Goal: Information Seeking & Learning: Compare options

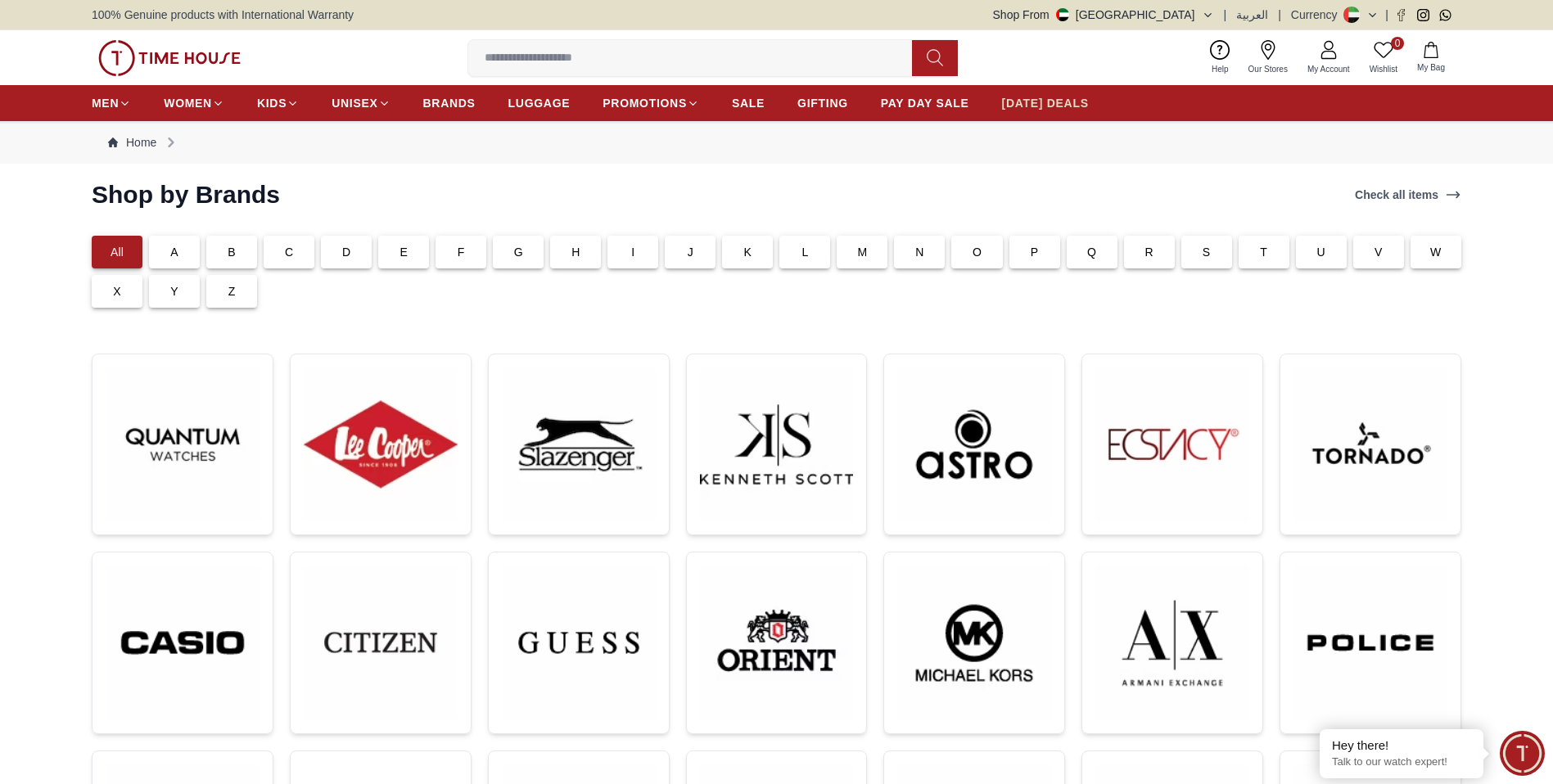
click at [1073, 108] on span "[DATE] DEALS" at bounding box center [1046, 103] width 87 height 17
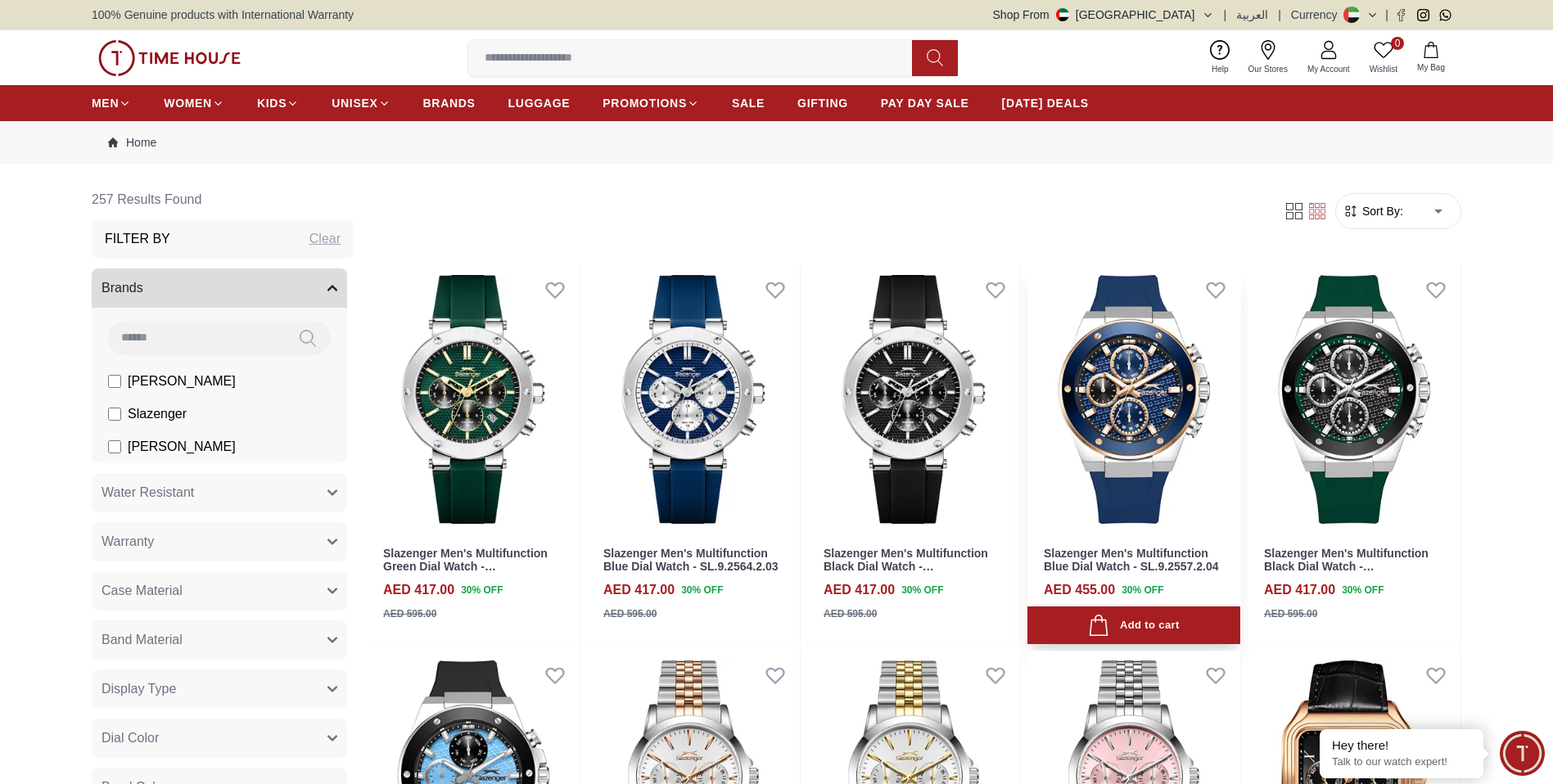
click at [1118, 382] on img at bounding box center [1134, 399] width 213 height 268
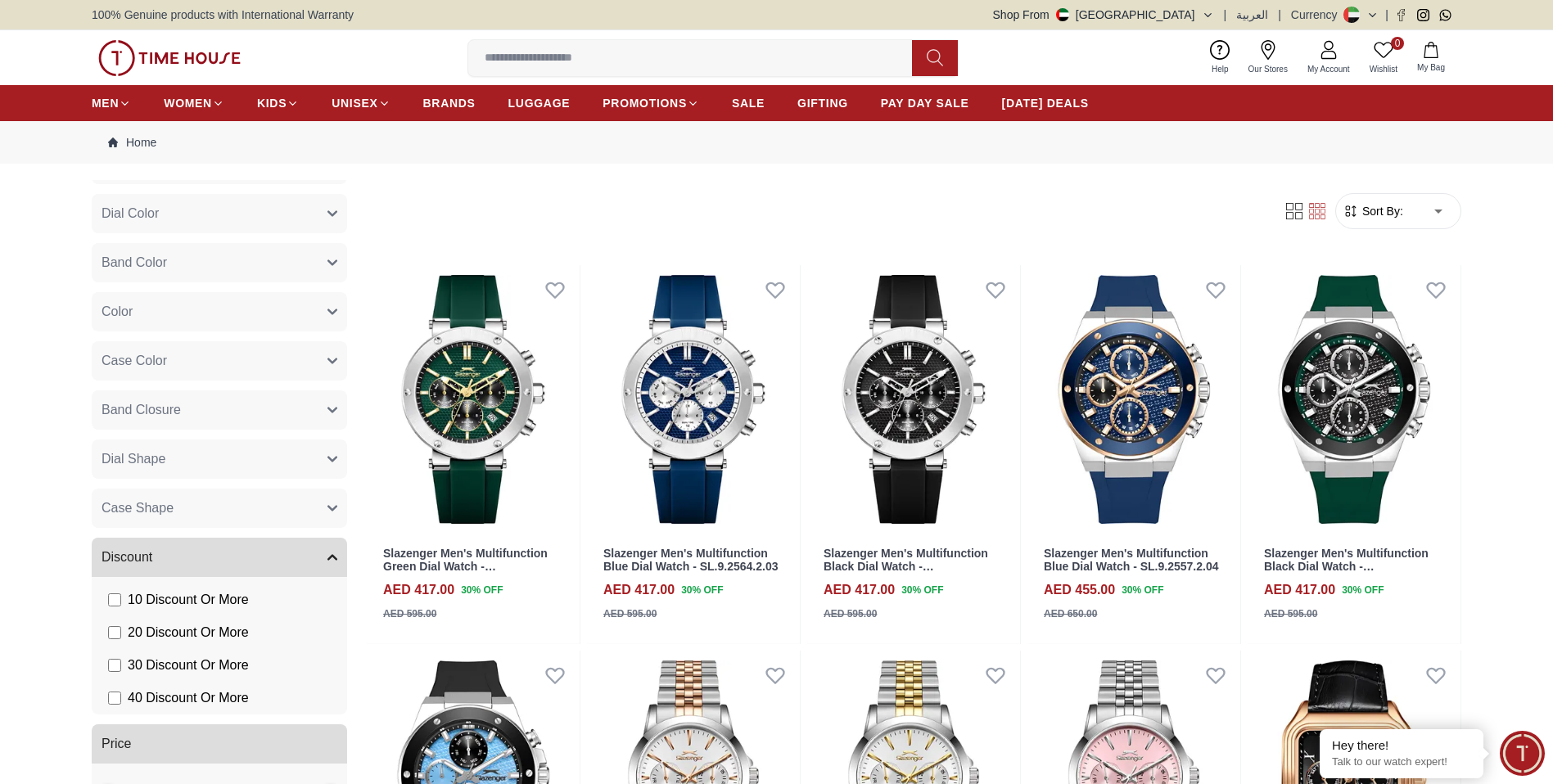
scroll to position [528, 0]
click at [439, 99] on span "BRANDS" at bounding box center [450, 103] width 52 height 17
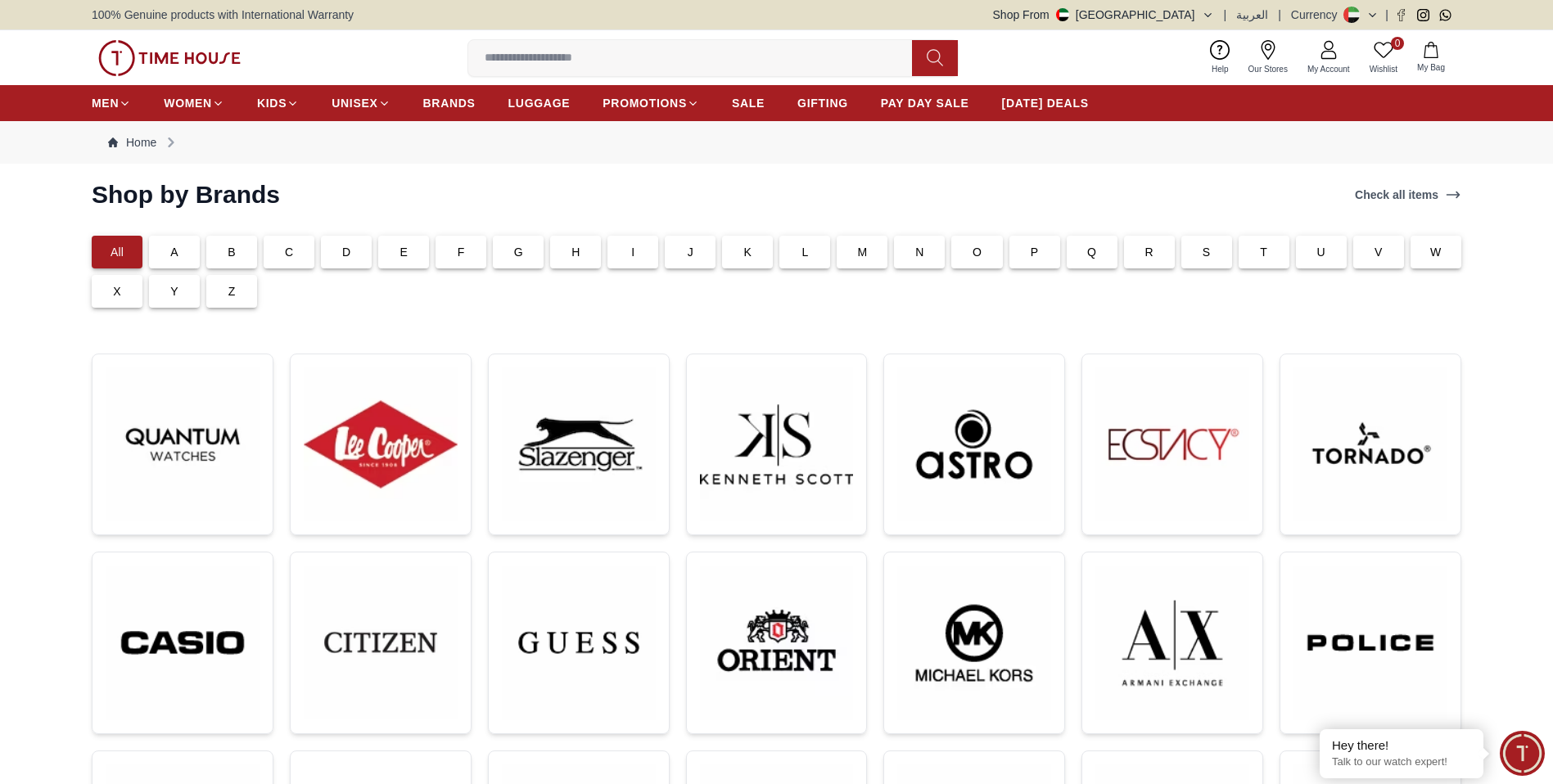
click at [1222, 48] on icon at bounding box center [1220, 48] width 5 height 7
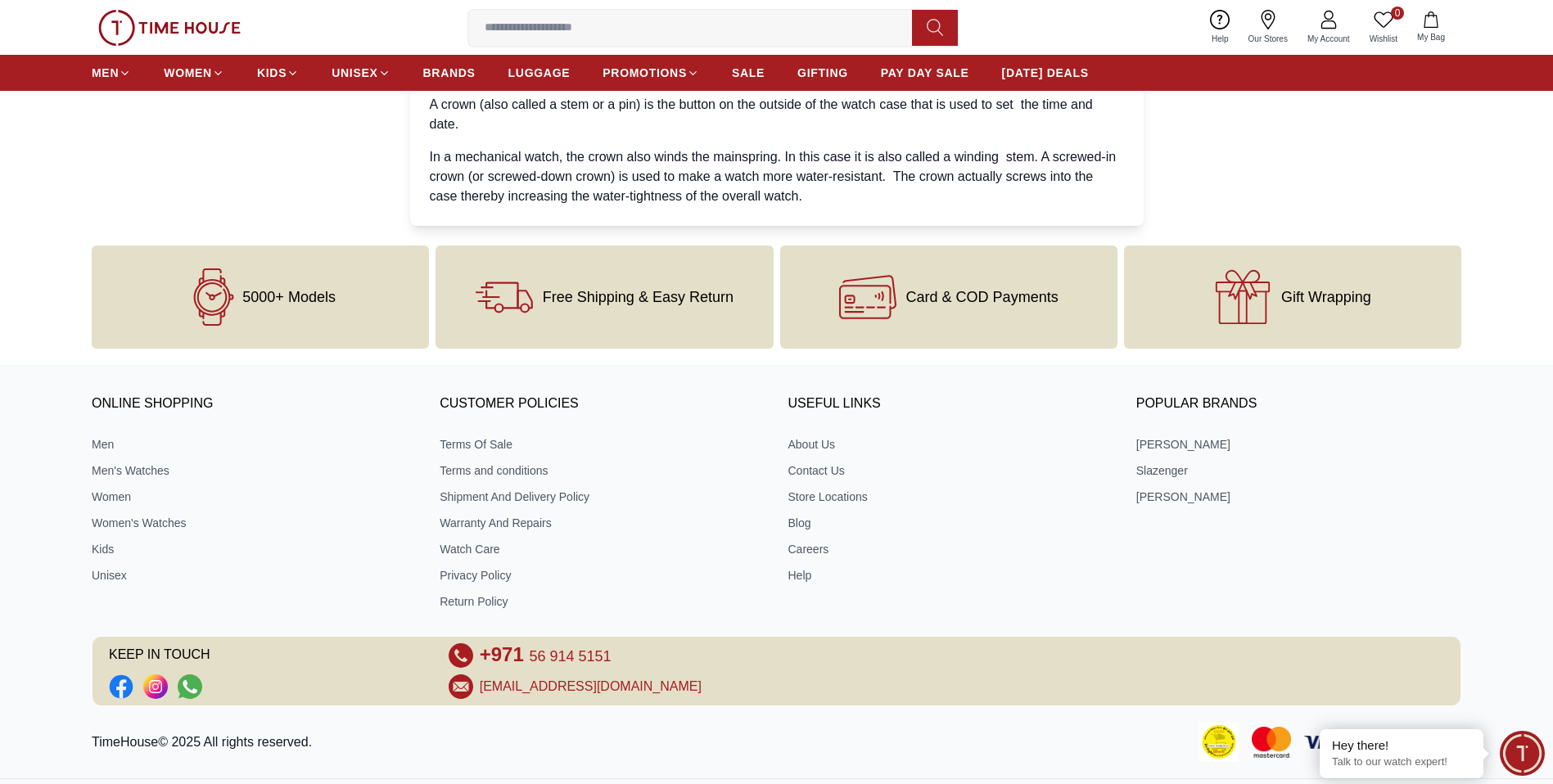
scroll to position [4352, 0]
click at [511, 520] on link "Warranty And Repairs" at bounding box center [602, 522] width 326 height 17
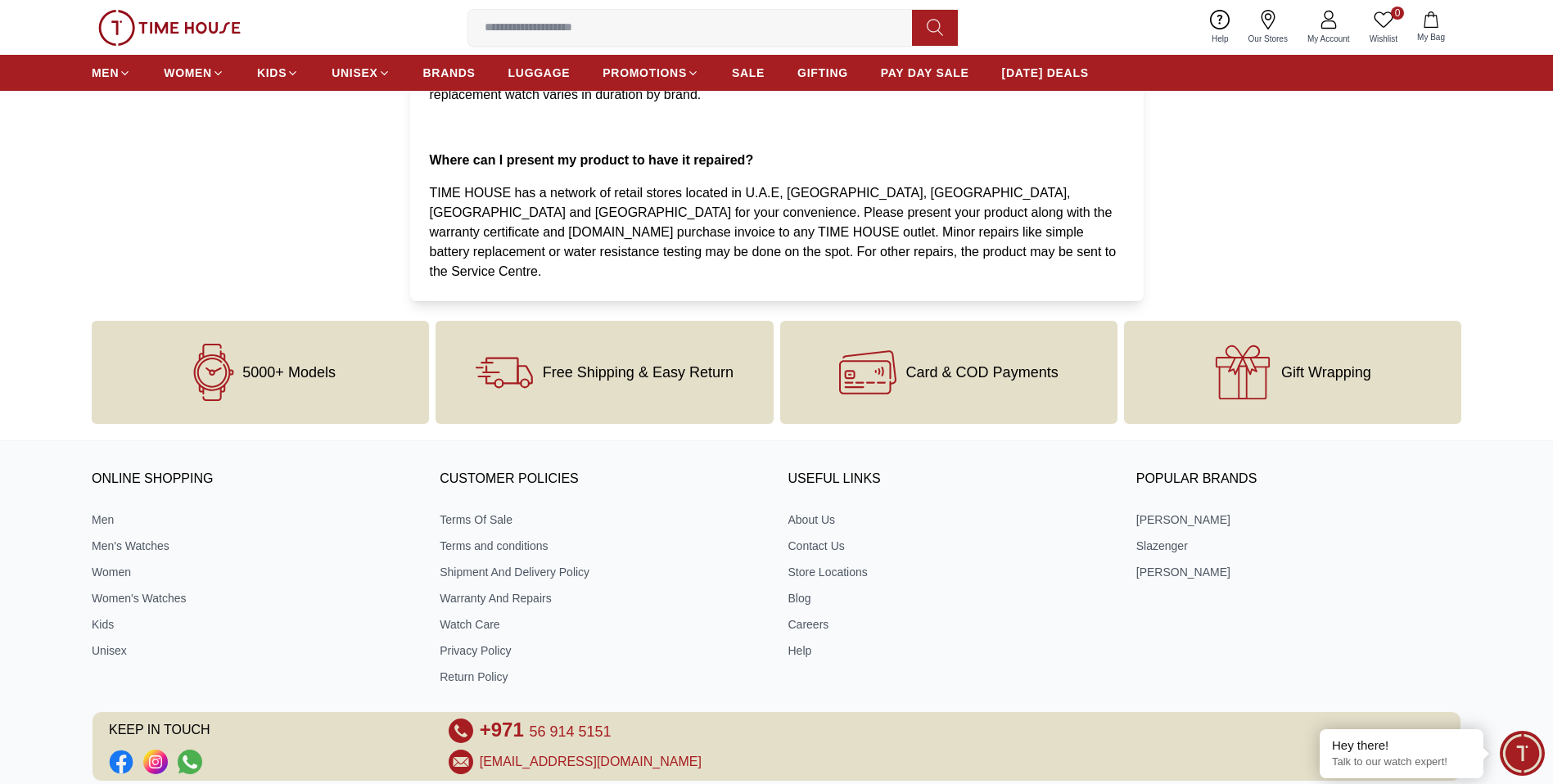
scroll to position [352, 0]
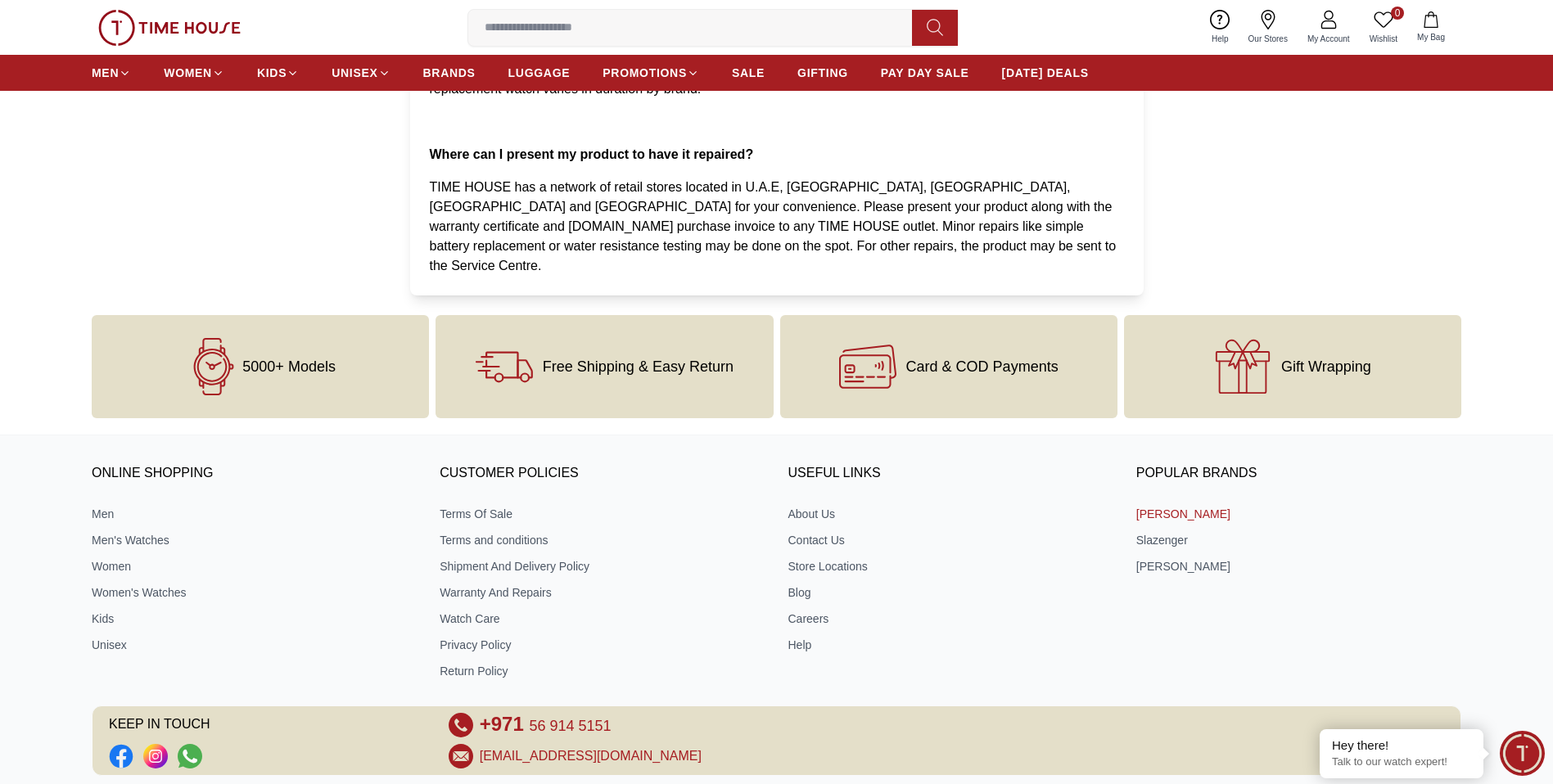
click at [1170, 506] on link "[PERSON_NAME]" at bounding box center [1299, 515] width 326 height 17
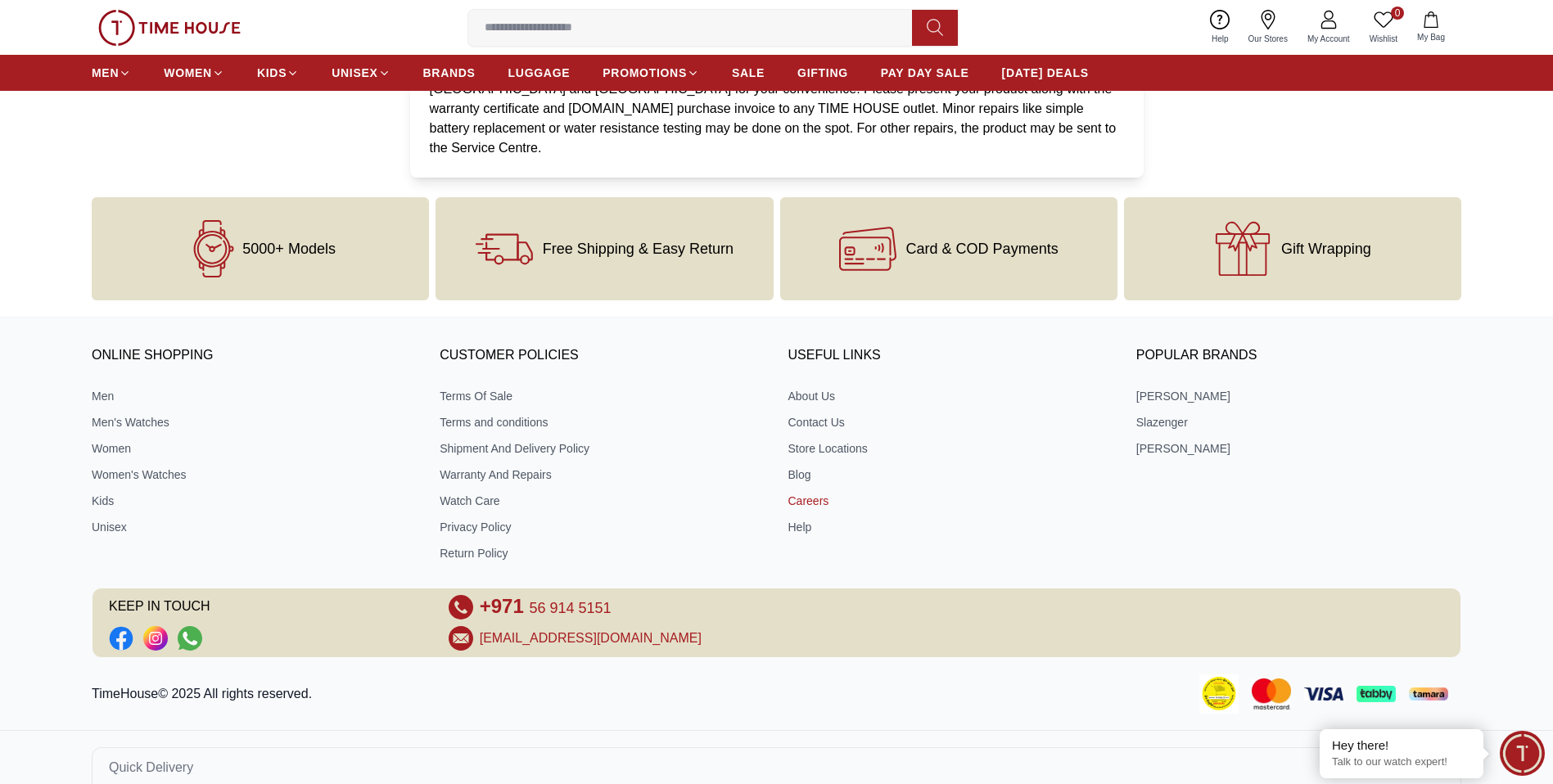
click at [804, 493] on link "Careers" at bounding box center [950, 502] width 326 height 17
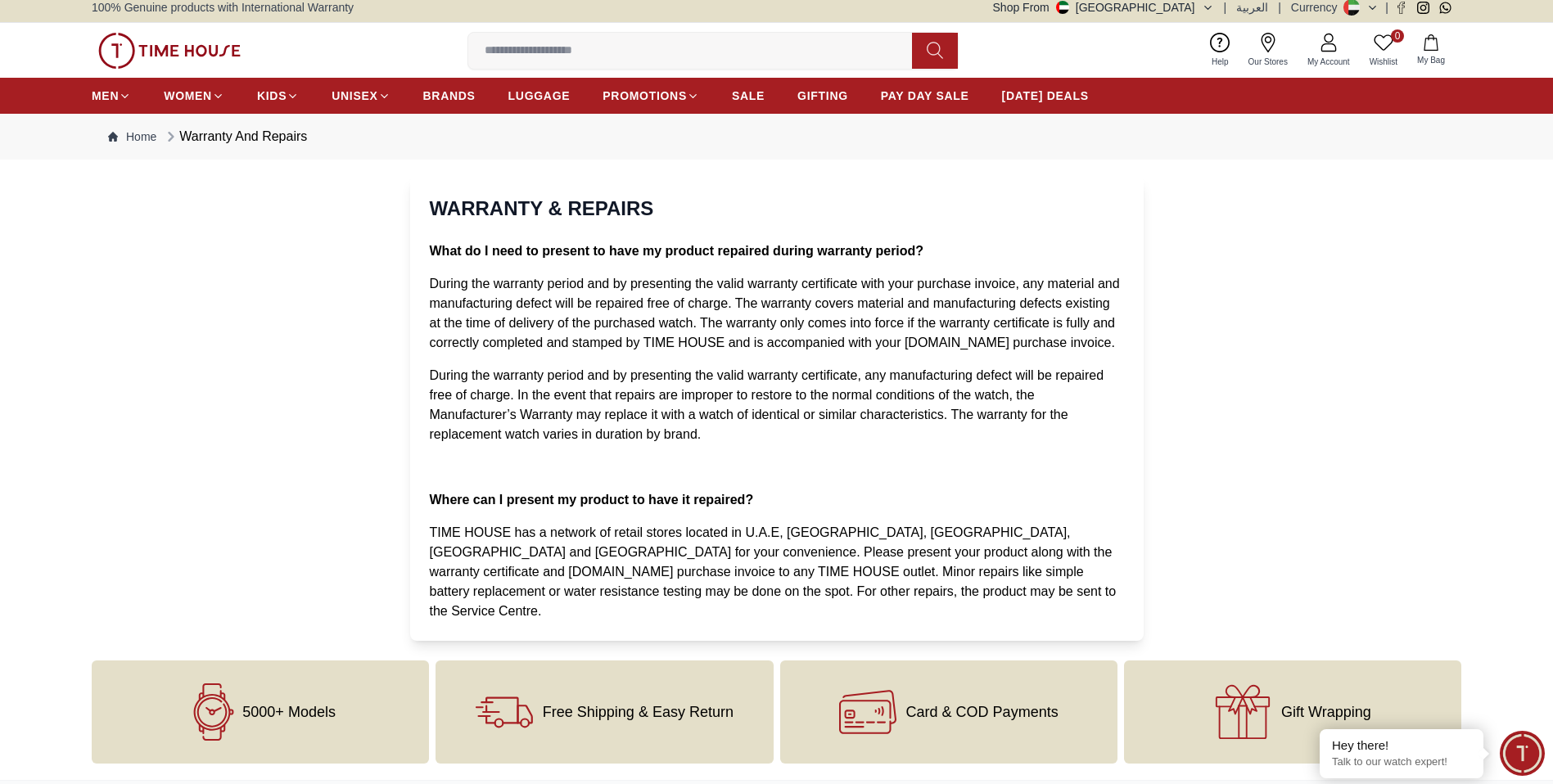
scroll to position [0, 0]
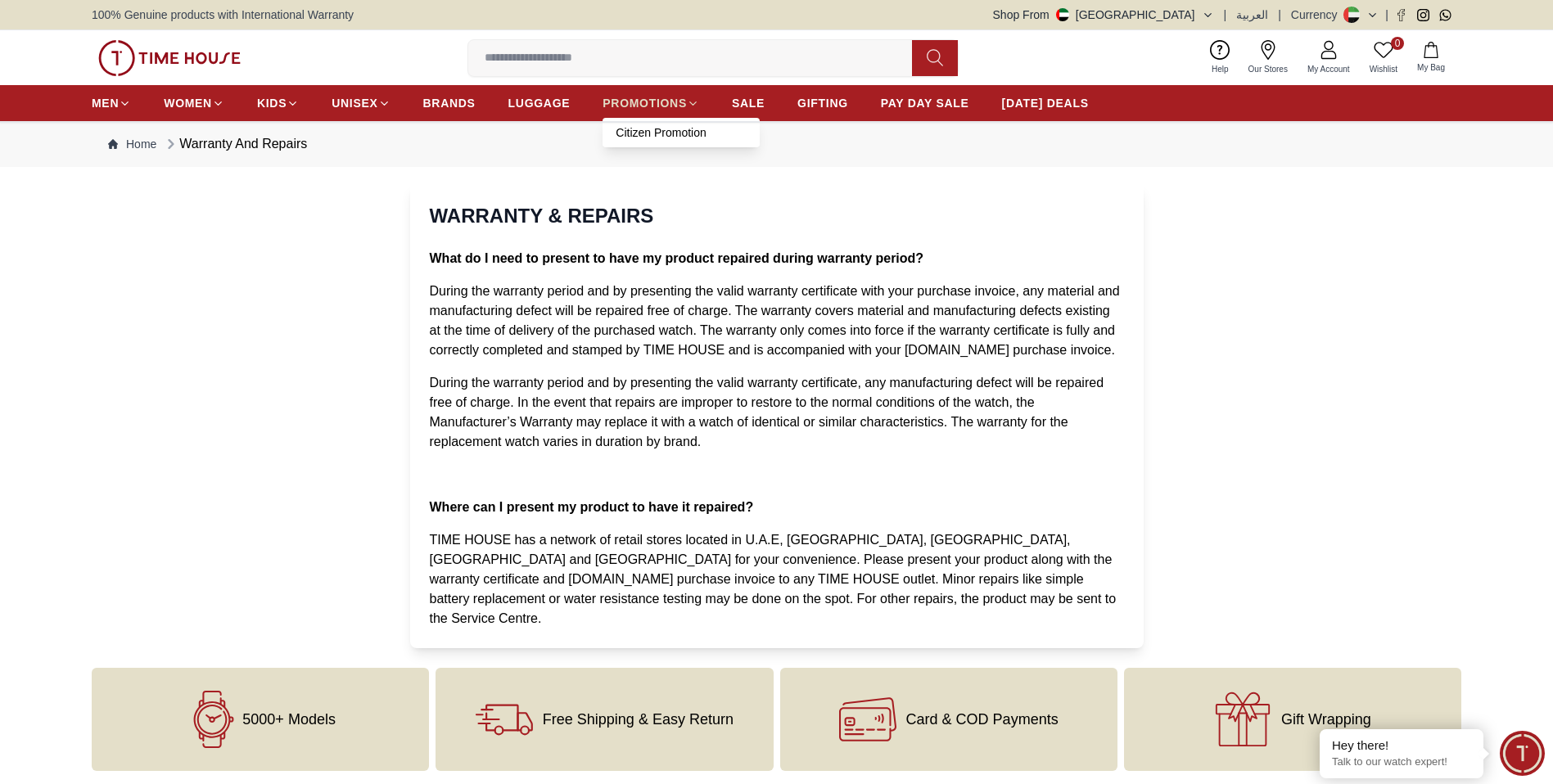
click at [693, 103] on icon at bounding box center [693, 103] width 12 height 12
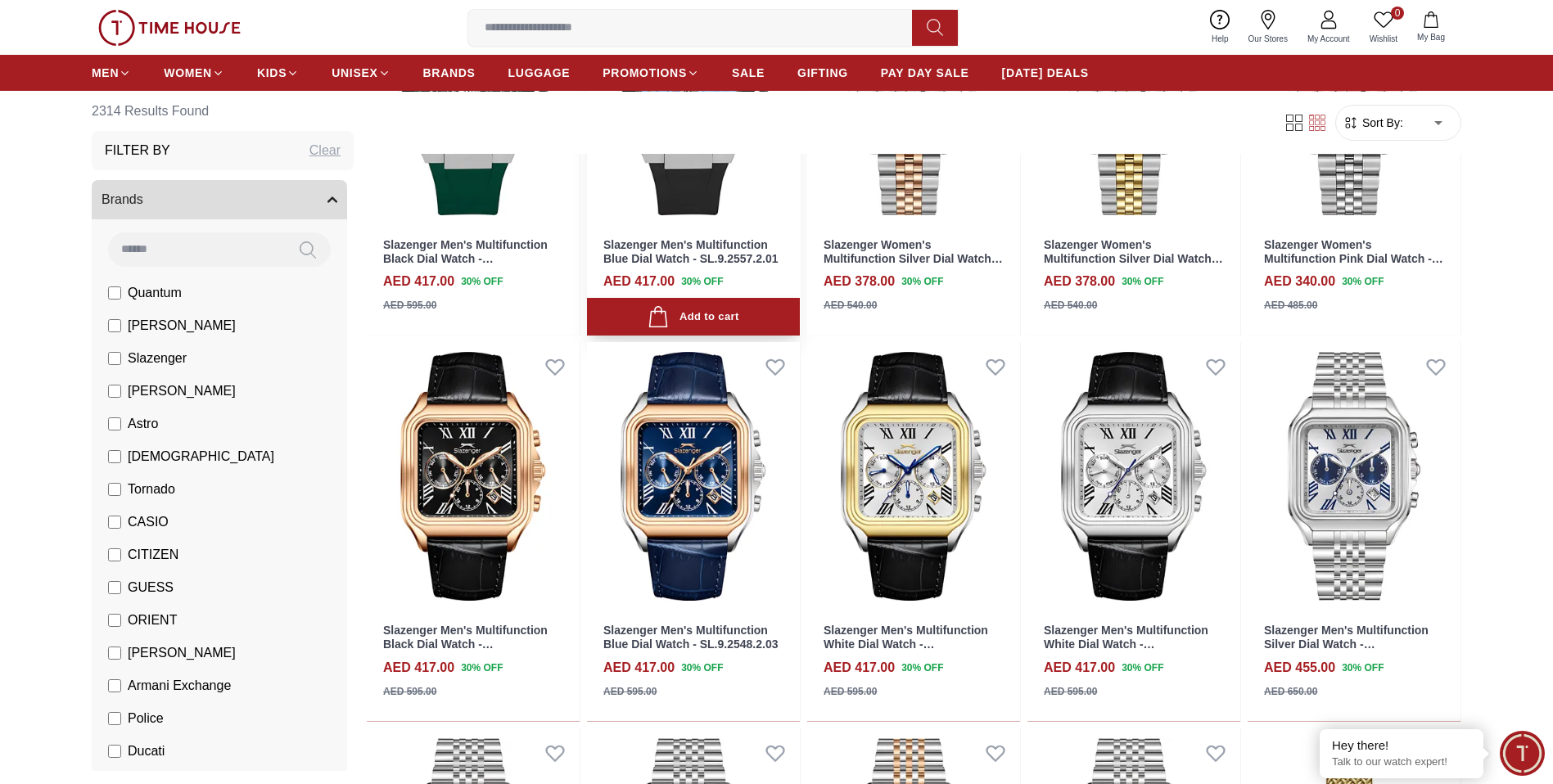
scroll to position [706, 0]
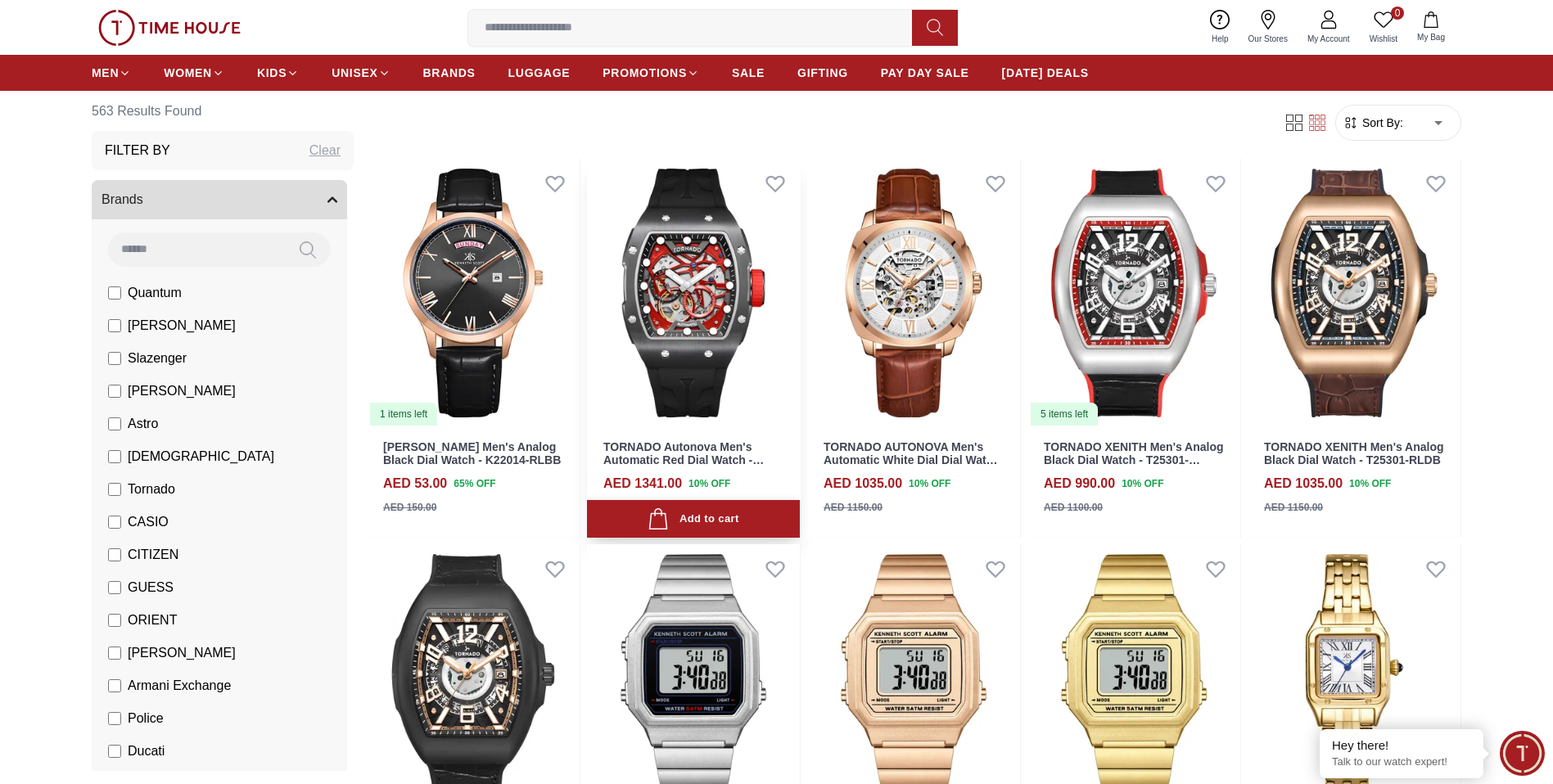
scroll to position [117, 0]
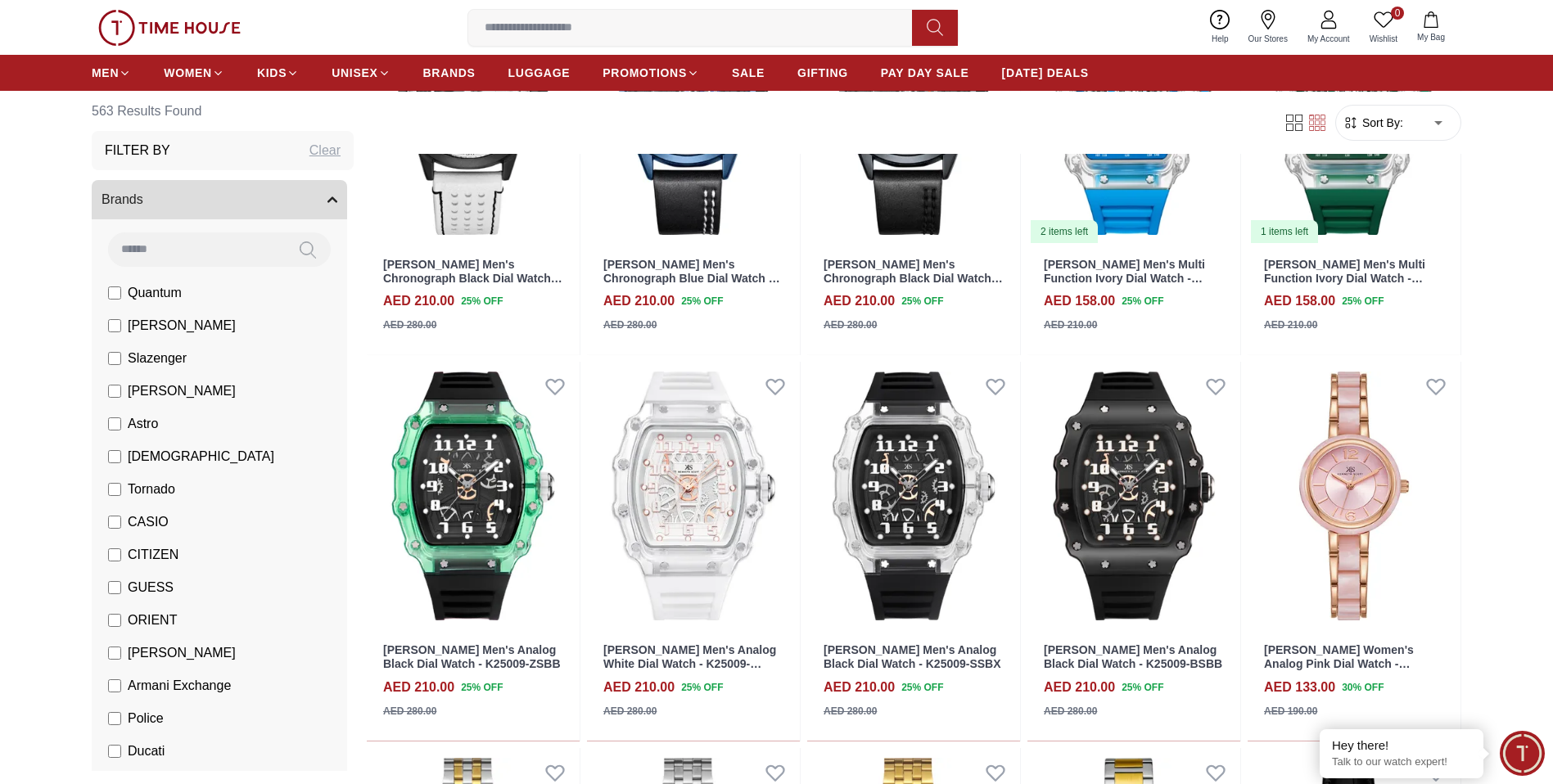
scroll to position [2235, 0]
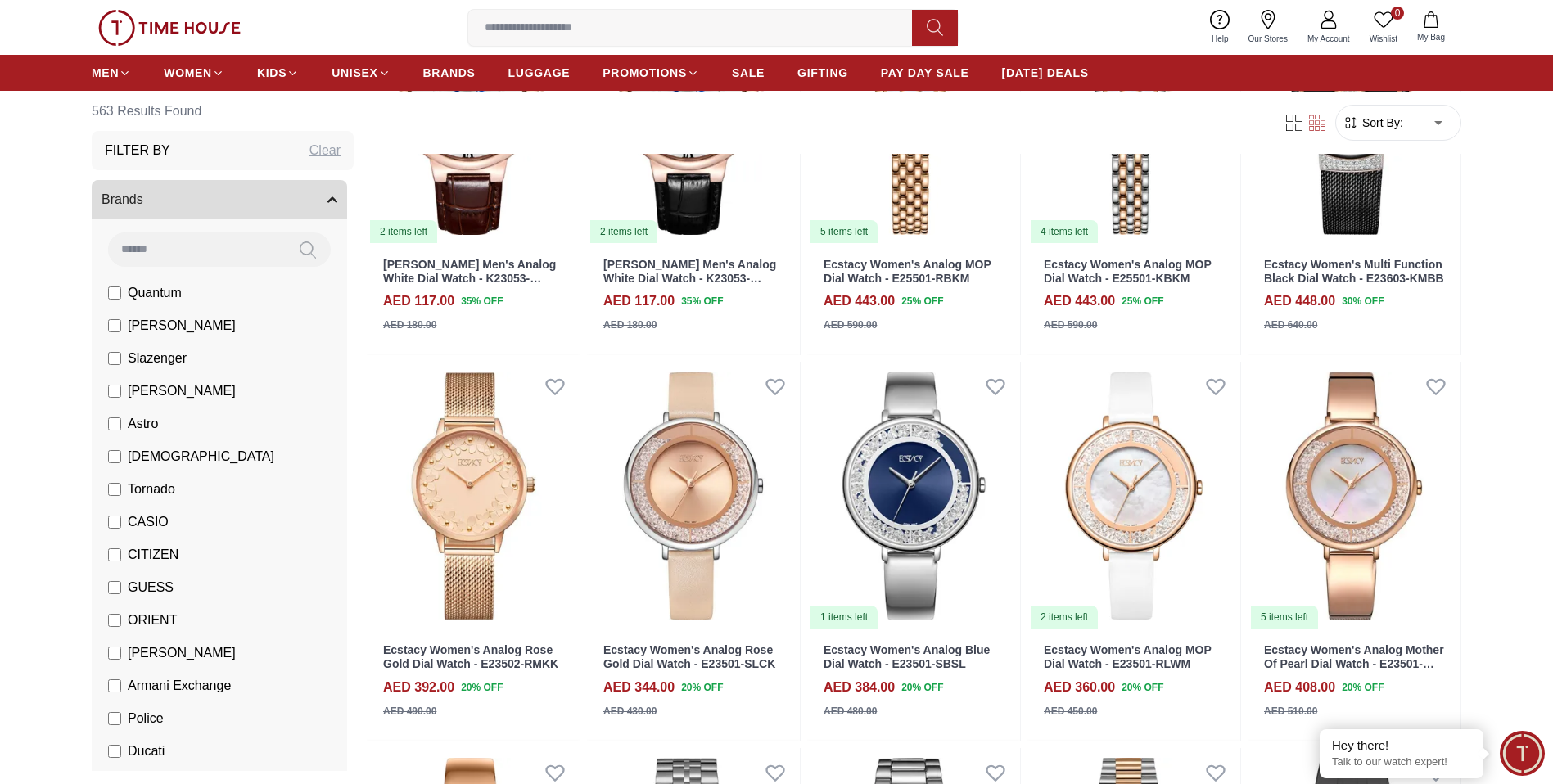
scroll to position [3763, 0]
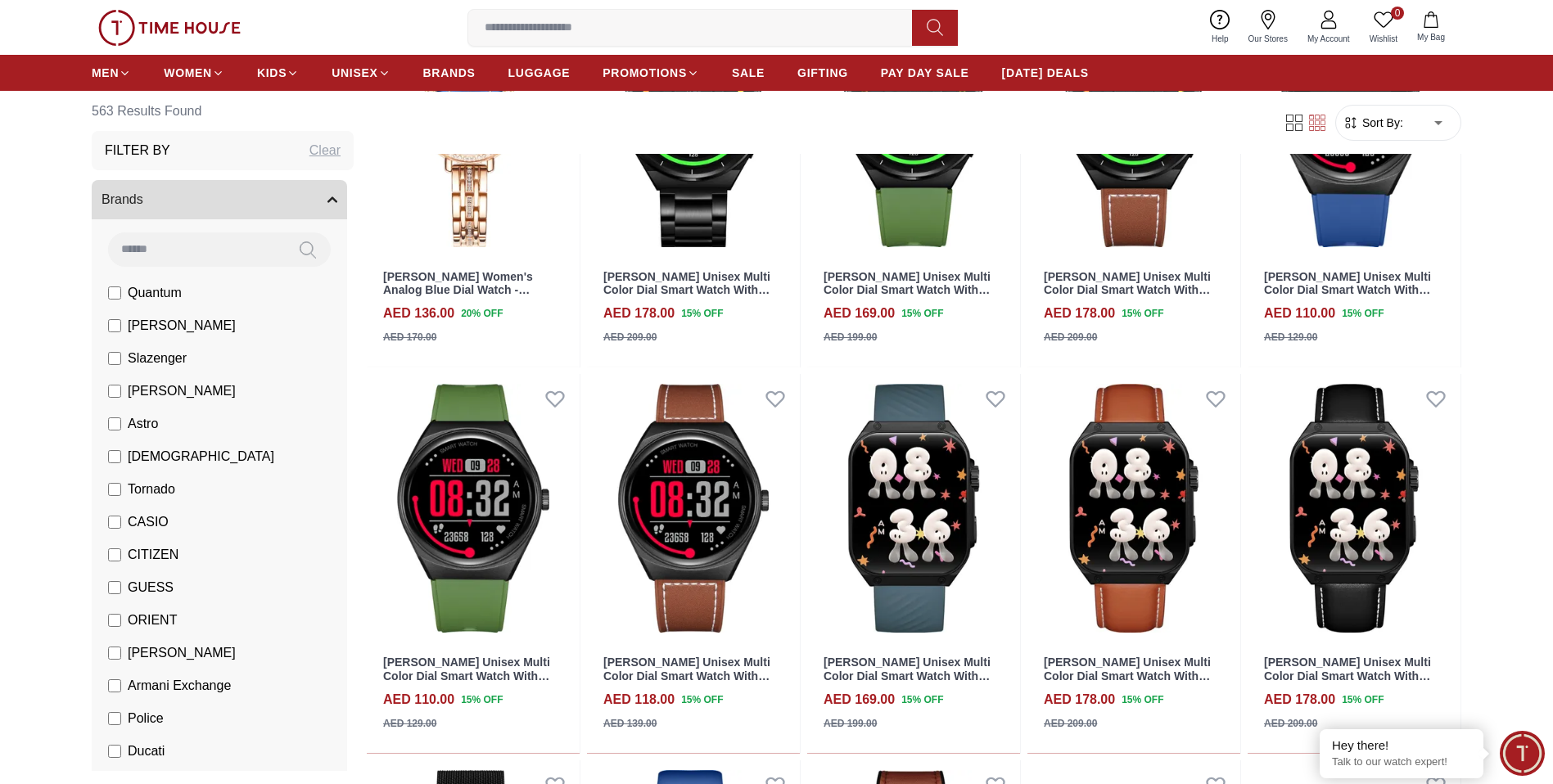
scroll to position [5293, 0]
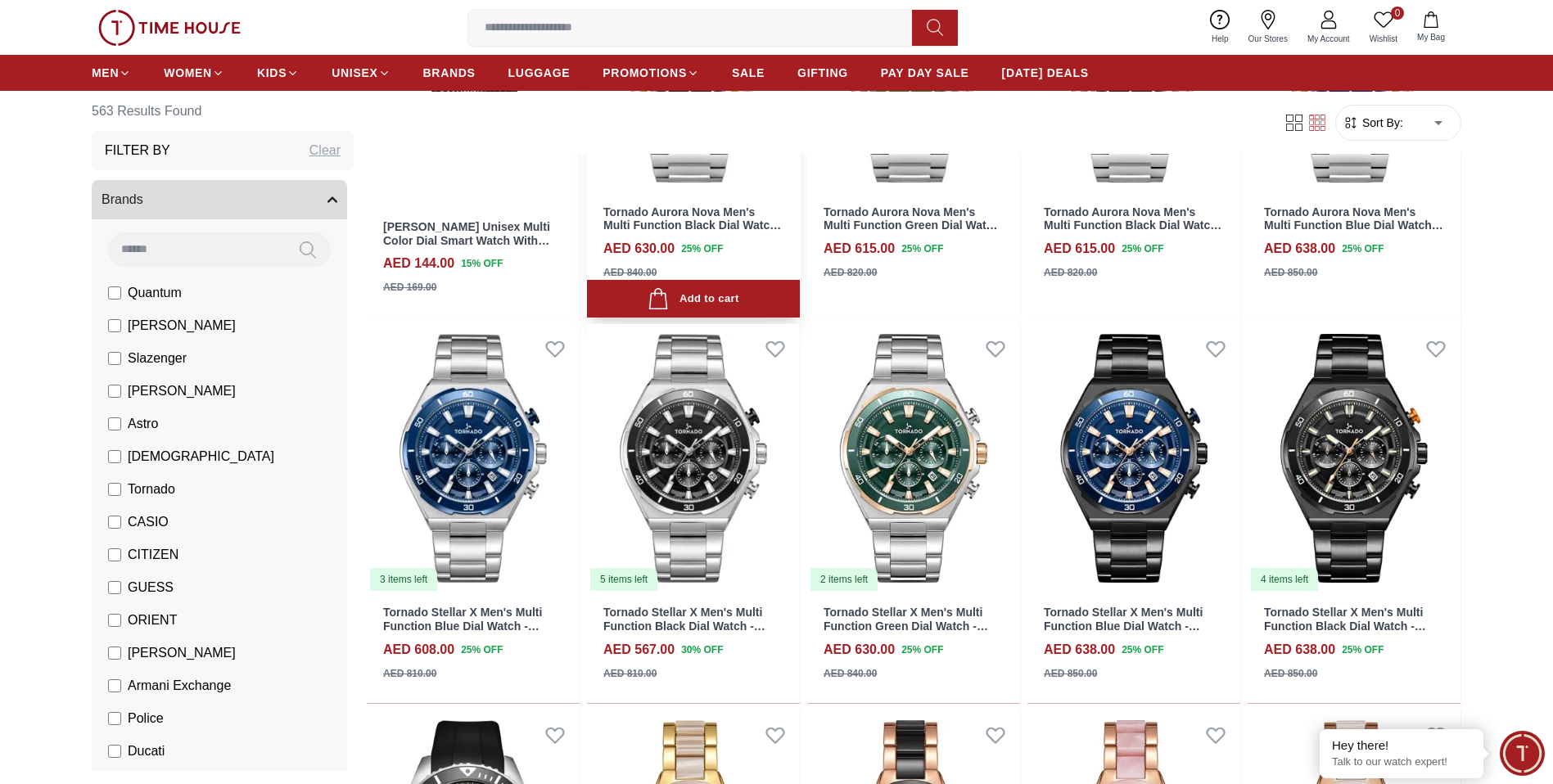
scroll to position [6469, 0]
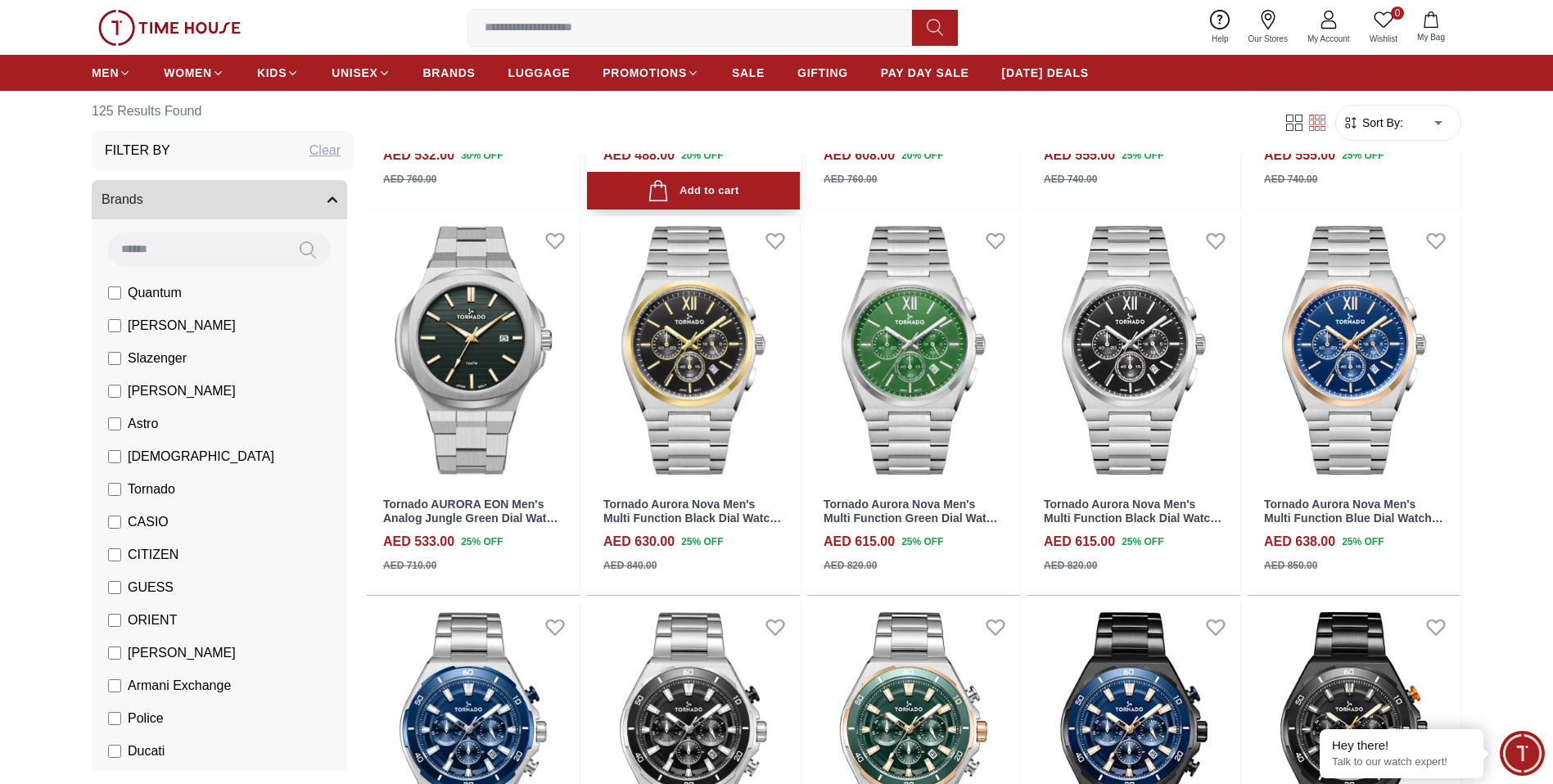
scroll to position [823, 0]
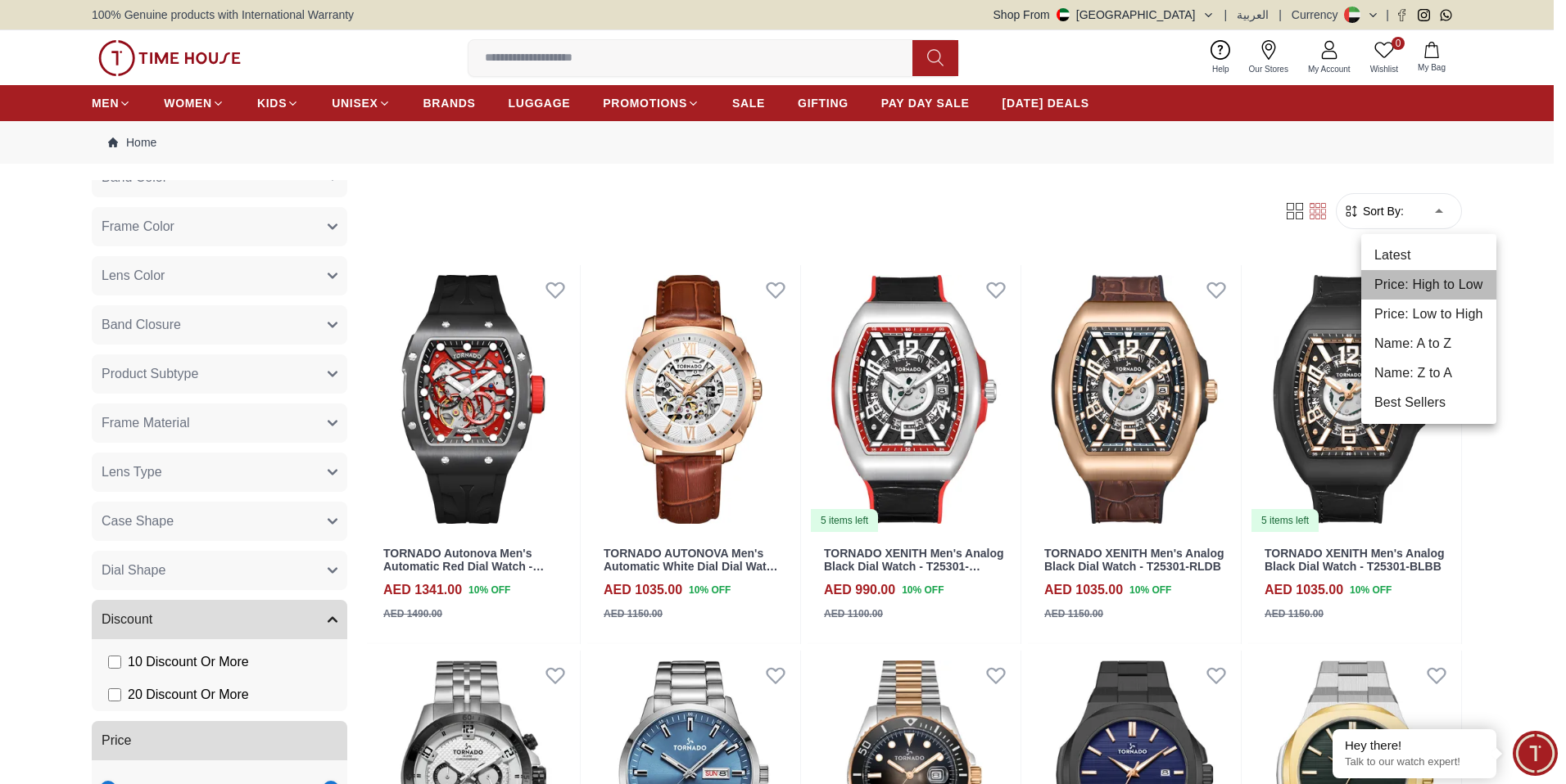
click at [1427, 286] on li "Price: High to Low" at bounding box center [1428, 285] width 135 height 30
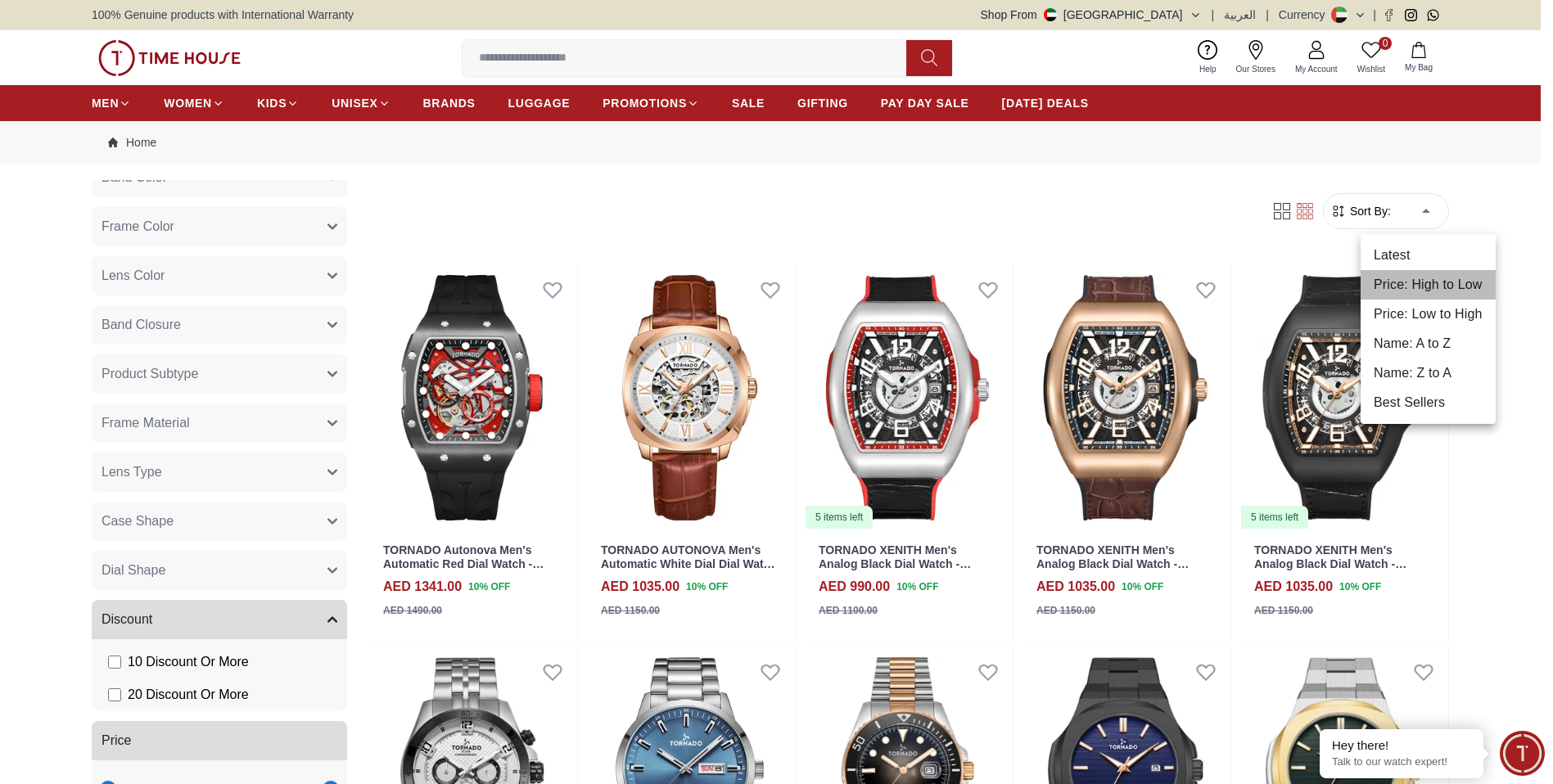
type input "*"
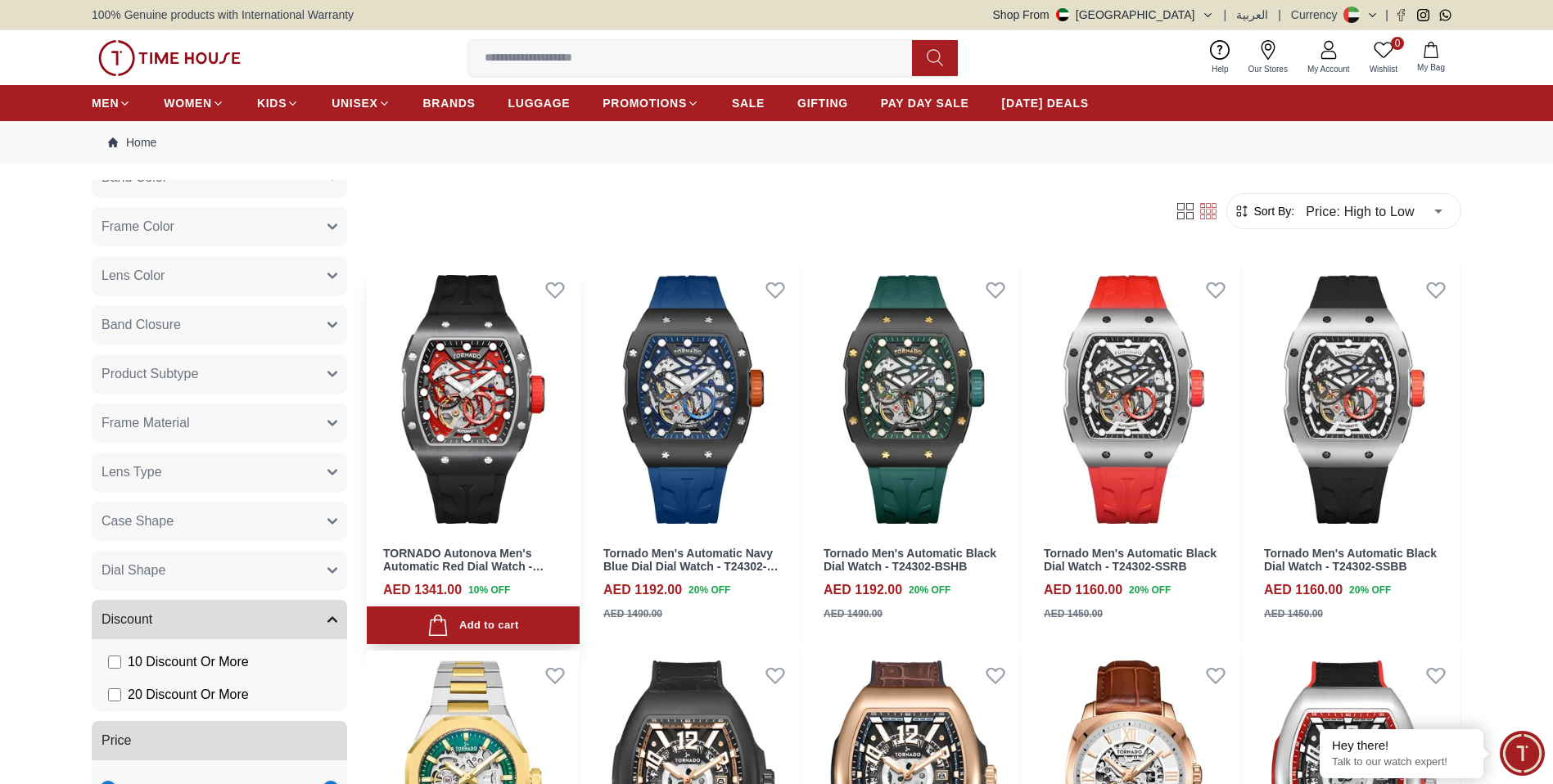
click at [465, 554] on link "TORNADO Autonova Men's Automatic Red Dial Watch - T24302-XSBB" at bounding box center [464, 567] width 160 height 41
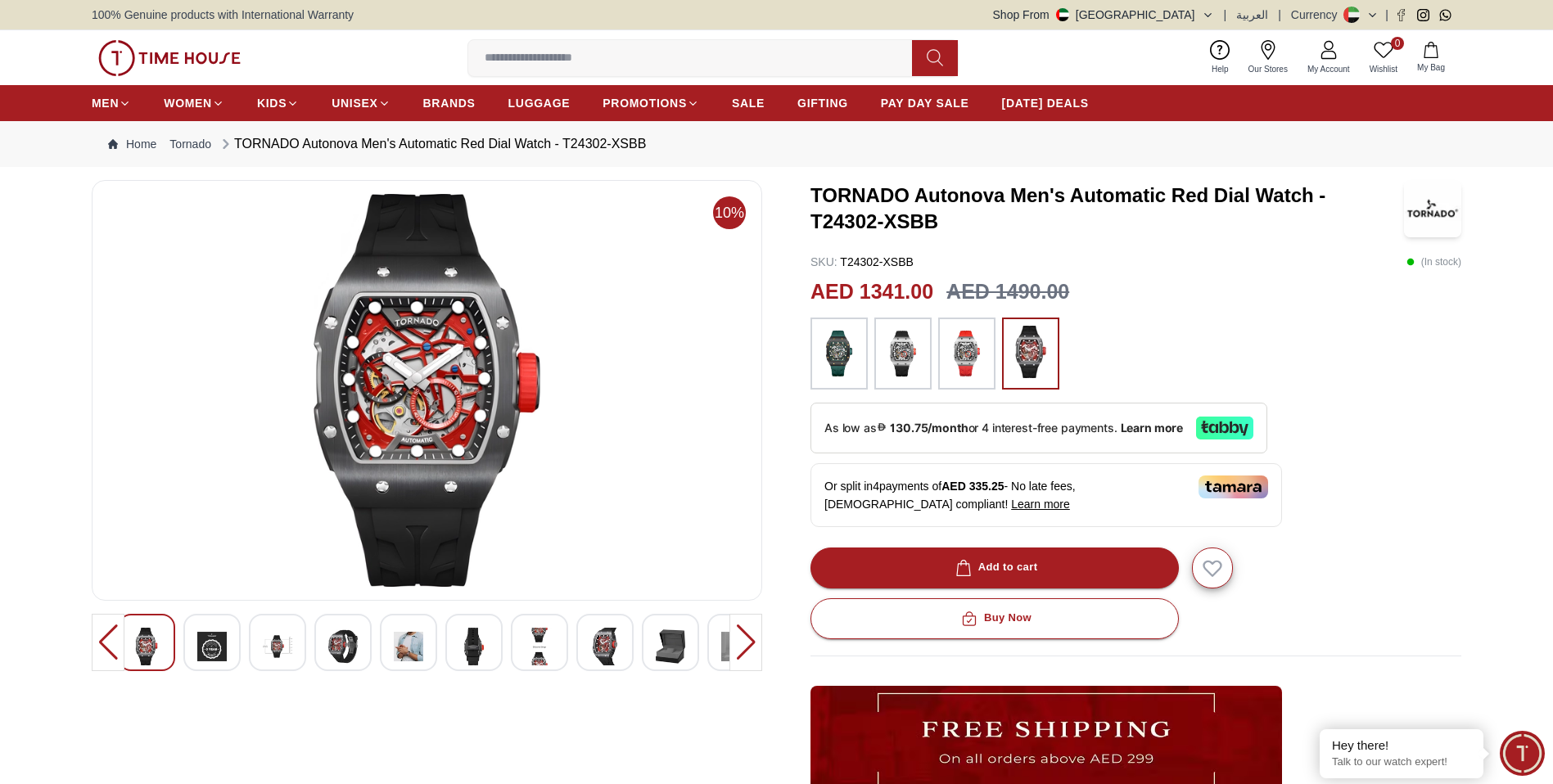
click at [966, 352] on img at bounding box center [967, 353] width 41 height 56
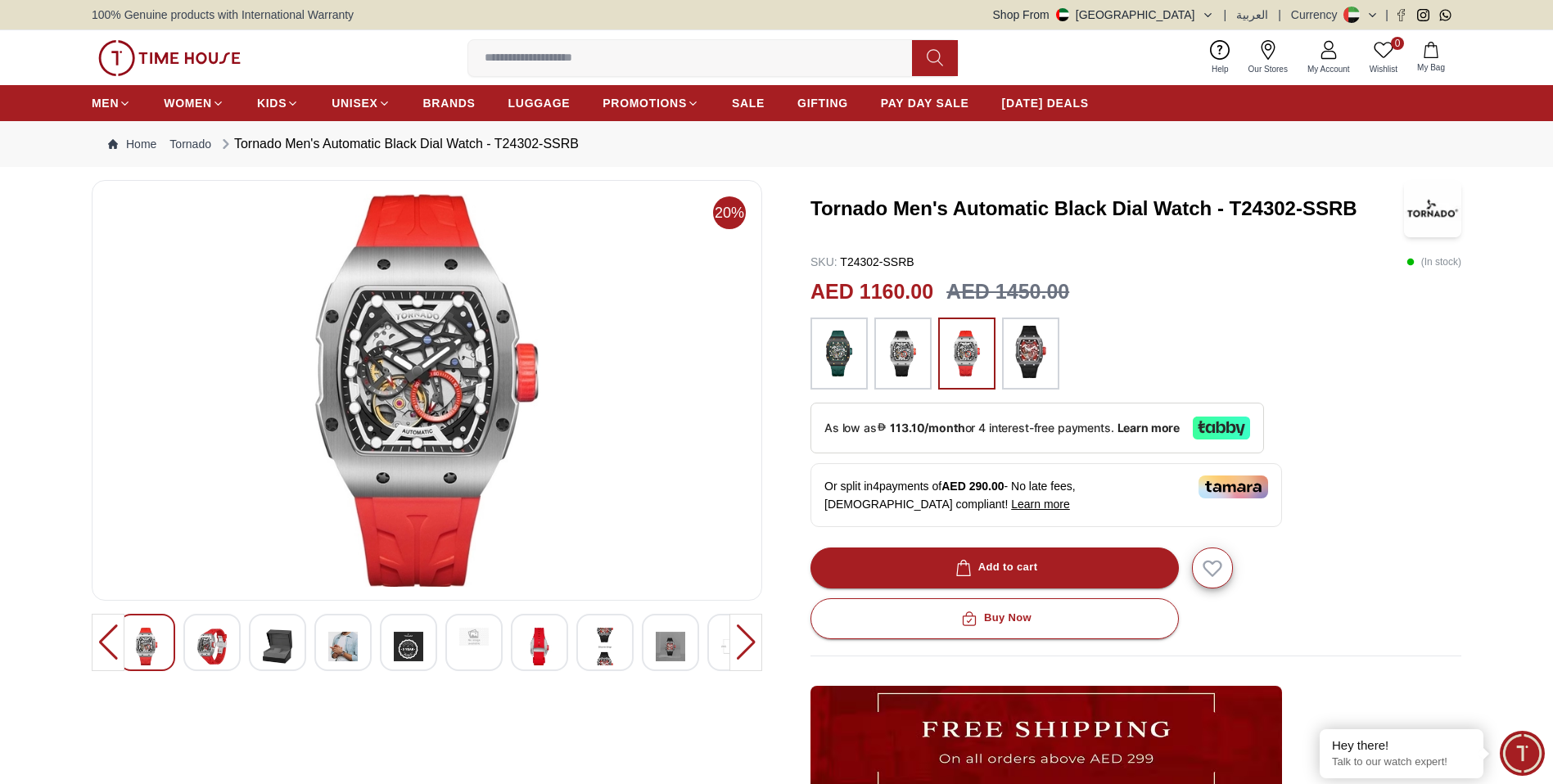
click at [909, 360] on img at bounding box center [903, 353] width 41 height 56
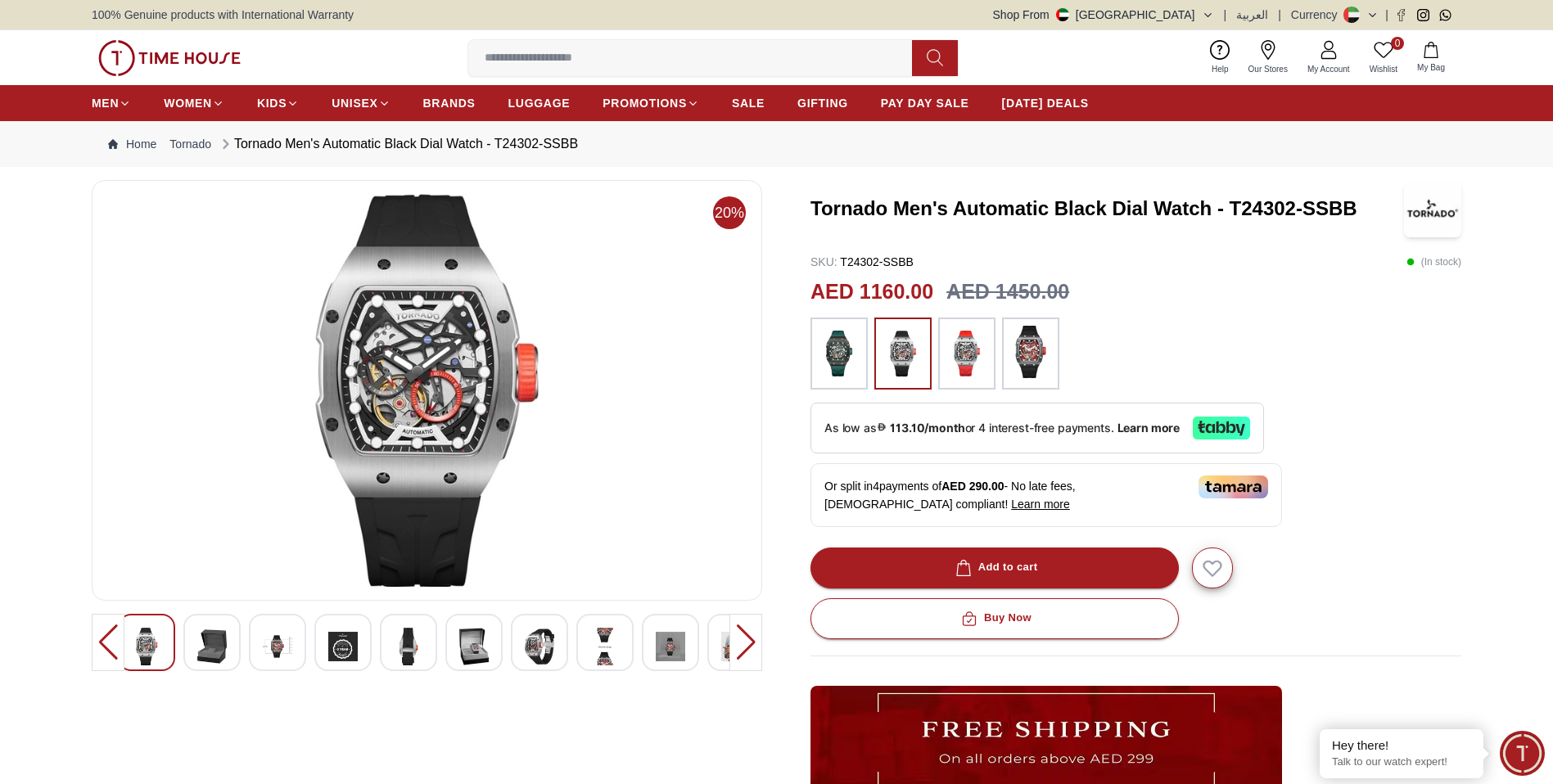
click at [844, 352] on img at bounding box center [839, 353] width 41 height 56
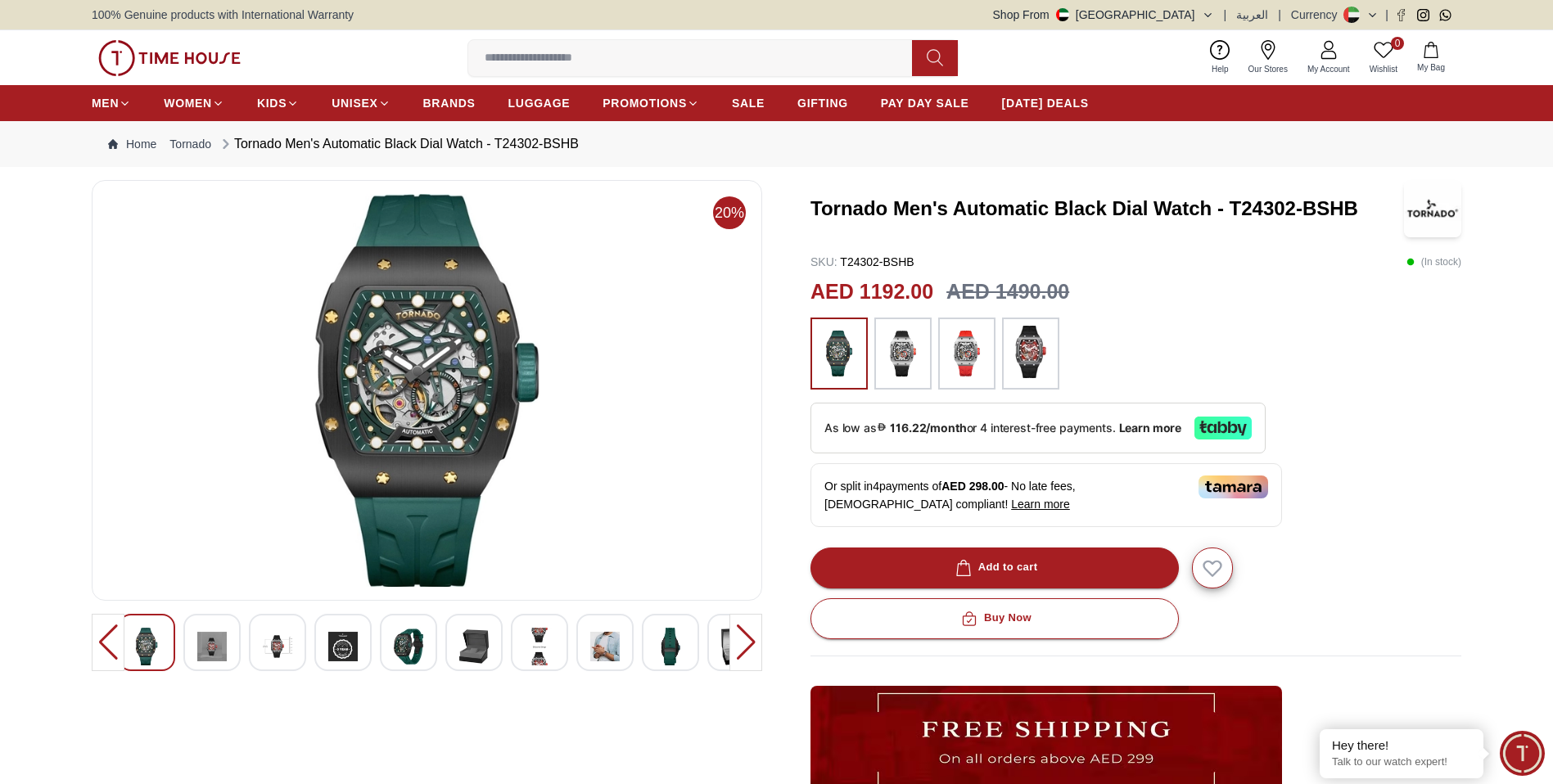
click at [480, 640] on img at bounding box center [475, 646] width 30 height 37
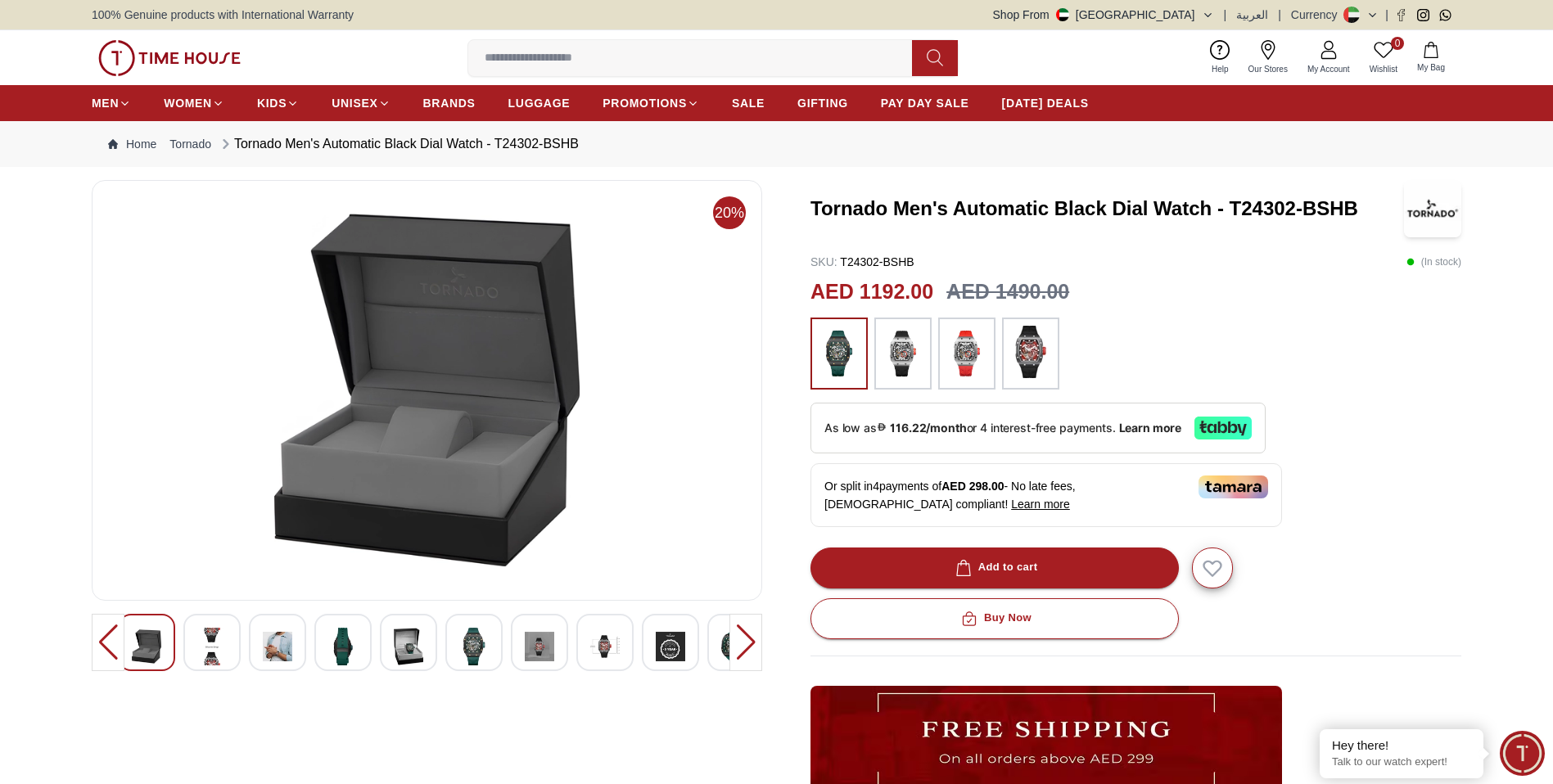
click at [754, 641] on div at bounding box center [745, 641] width 33 height 57
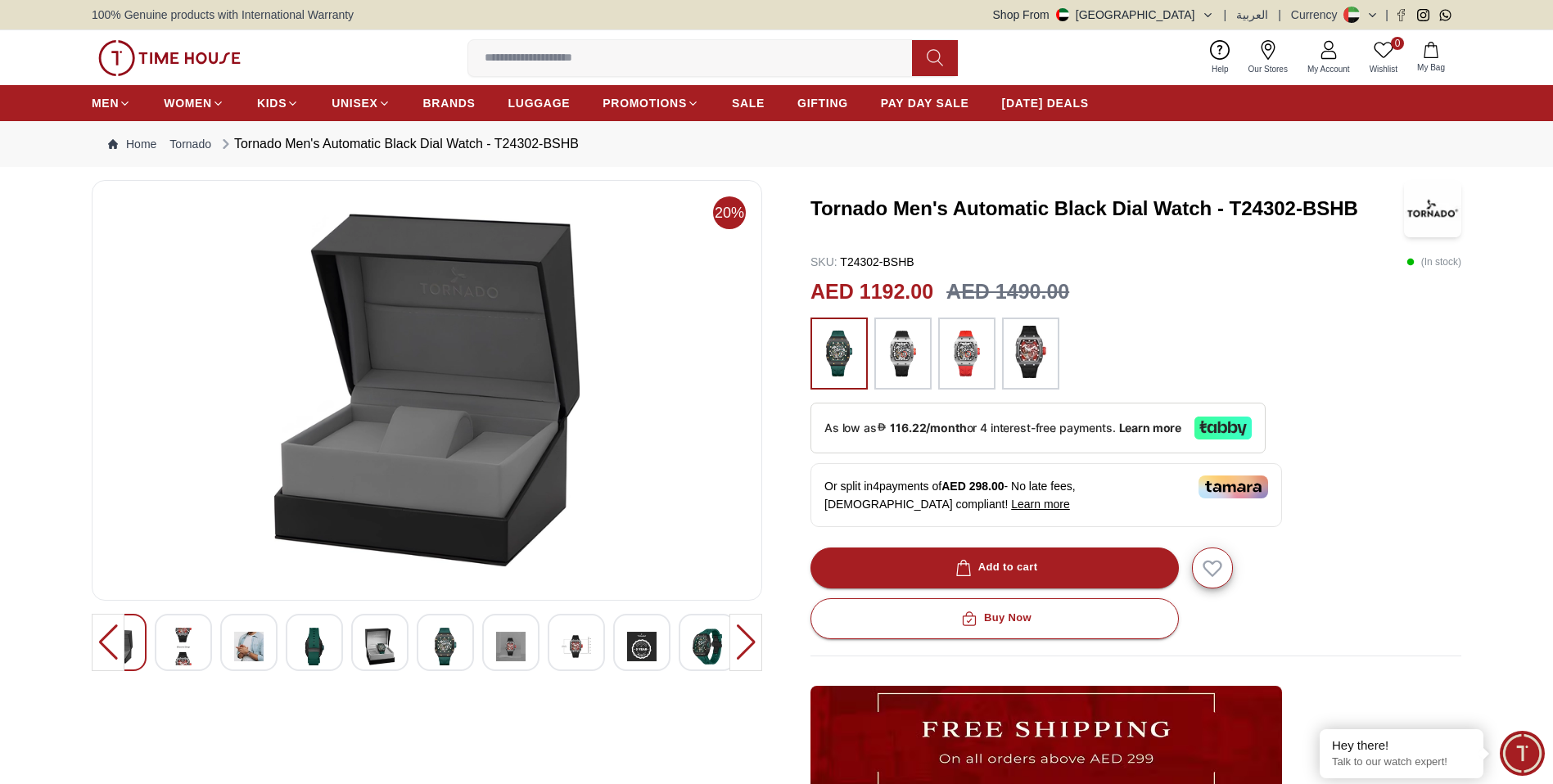
click at [647, 639] on img at bounding box center [643, 646] width 30 height 37
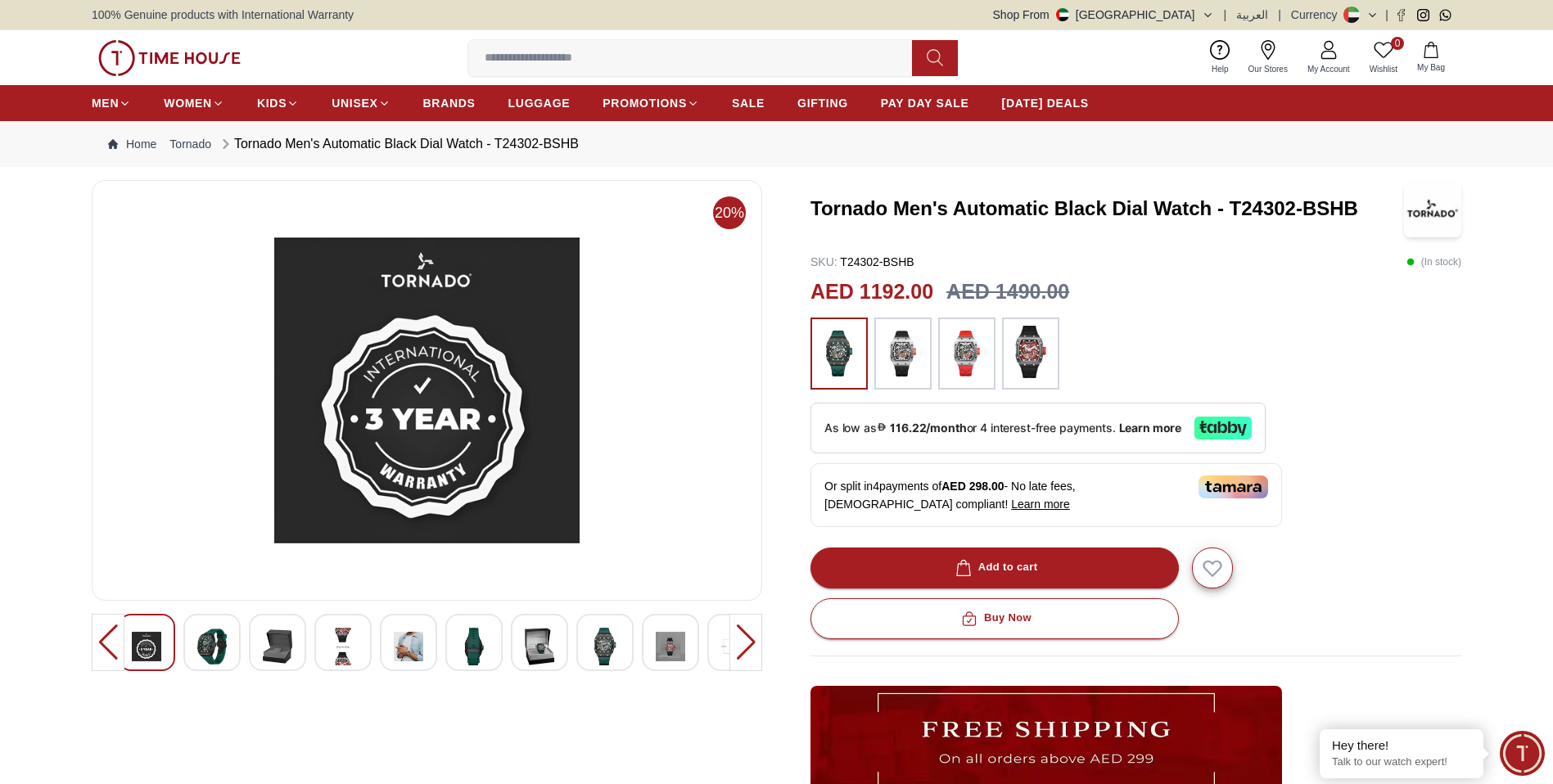
click at [743, 644] on div at bounding box center [745, 641] width 33 height 57
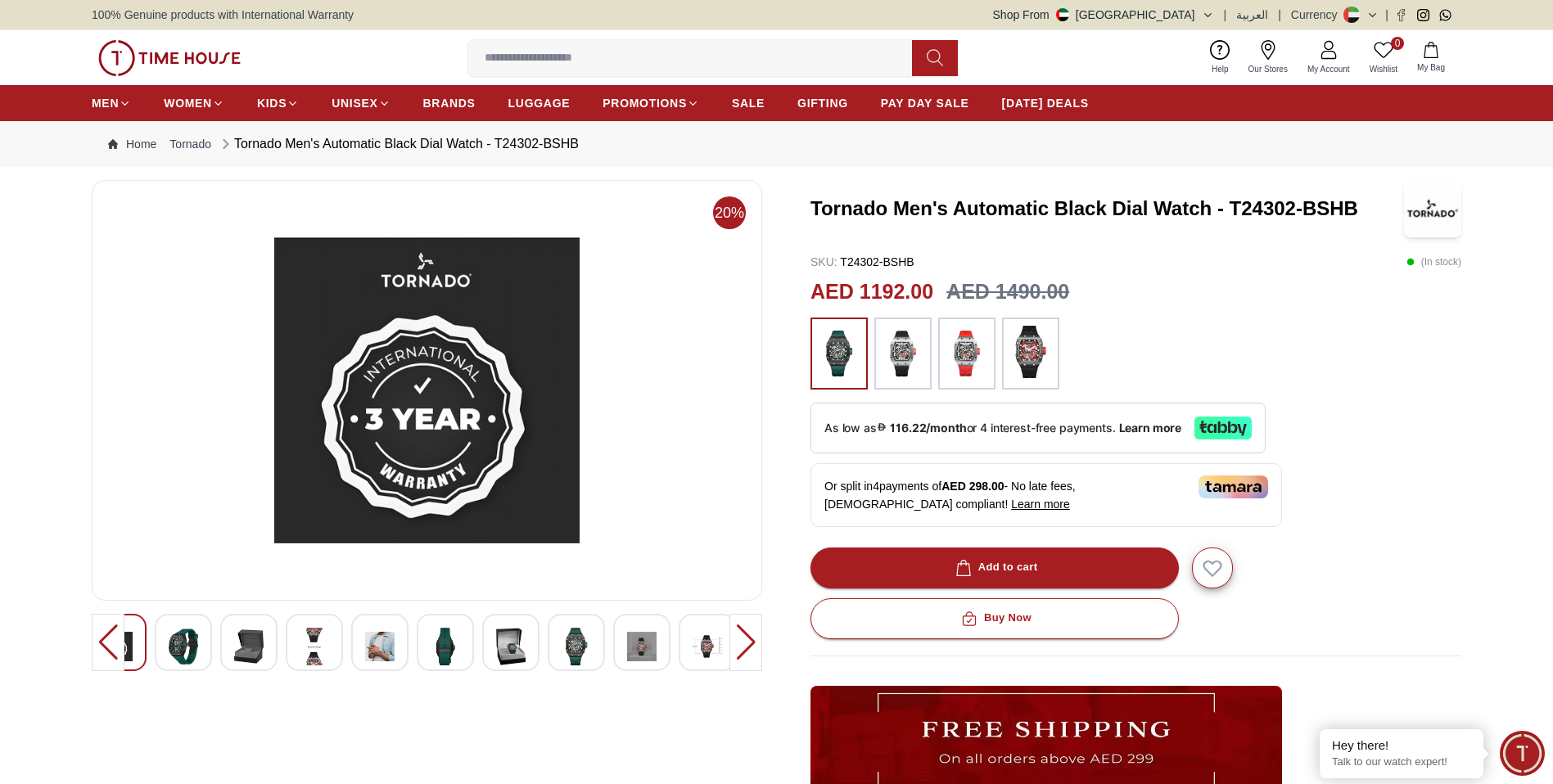
click at [743, 644] on div at bounding box center [745, 641] width 33 height 57
click at [701, 644] on img at bounding box center [708, 646] width 30 height 37
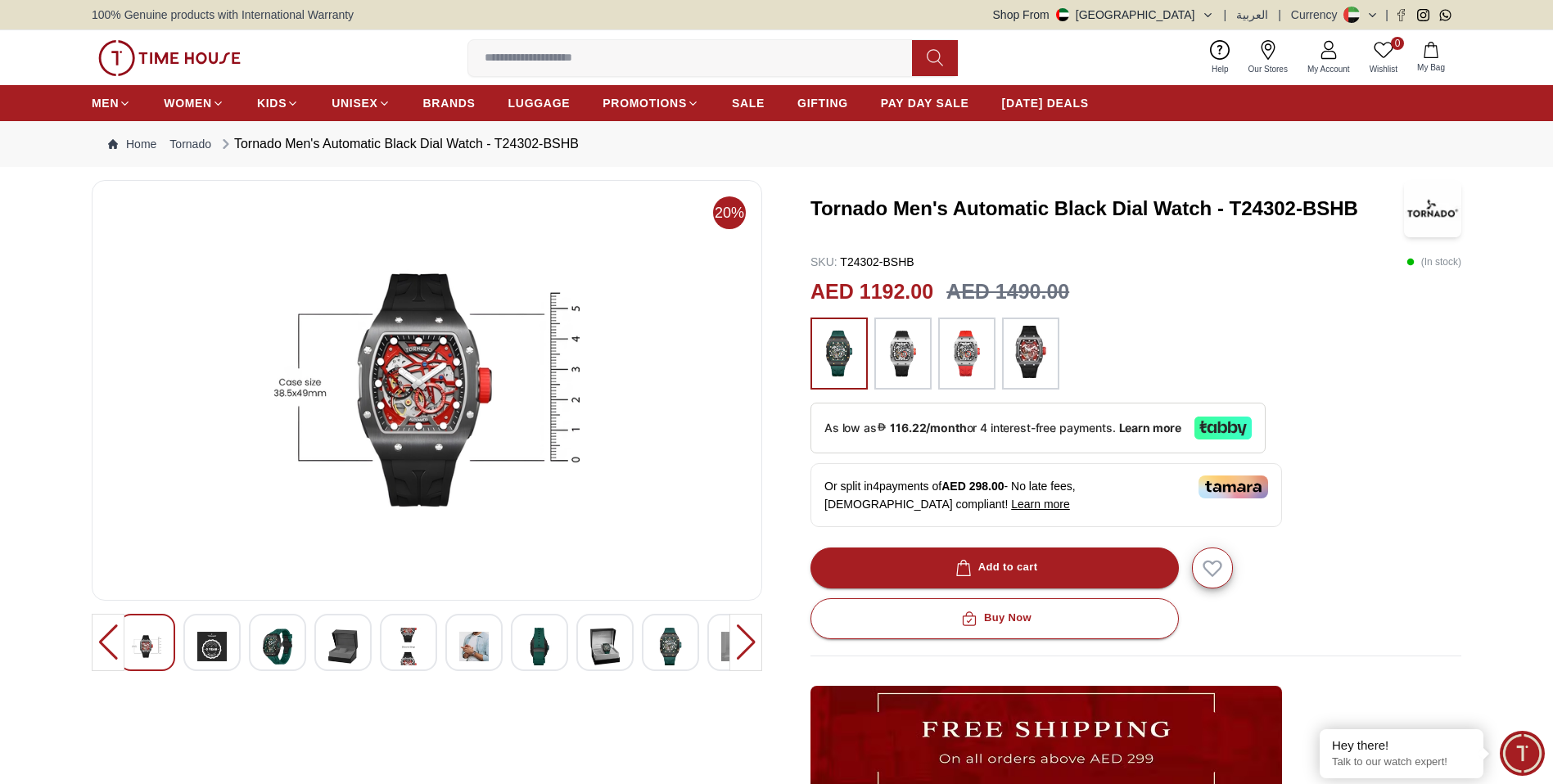
click at [671, 647] on img at bounding box center [671, 646] width 30 height 37
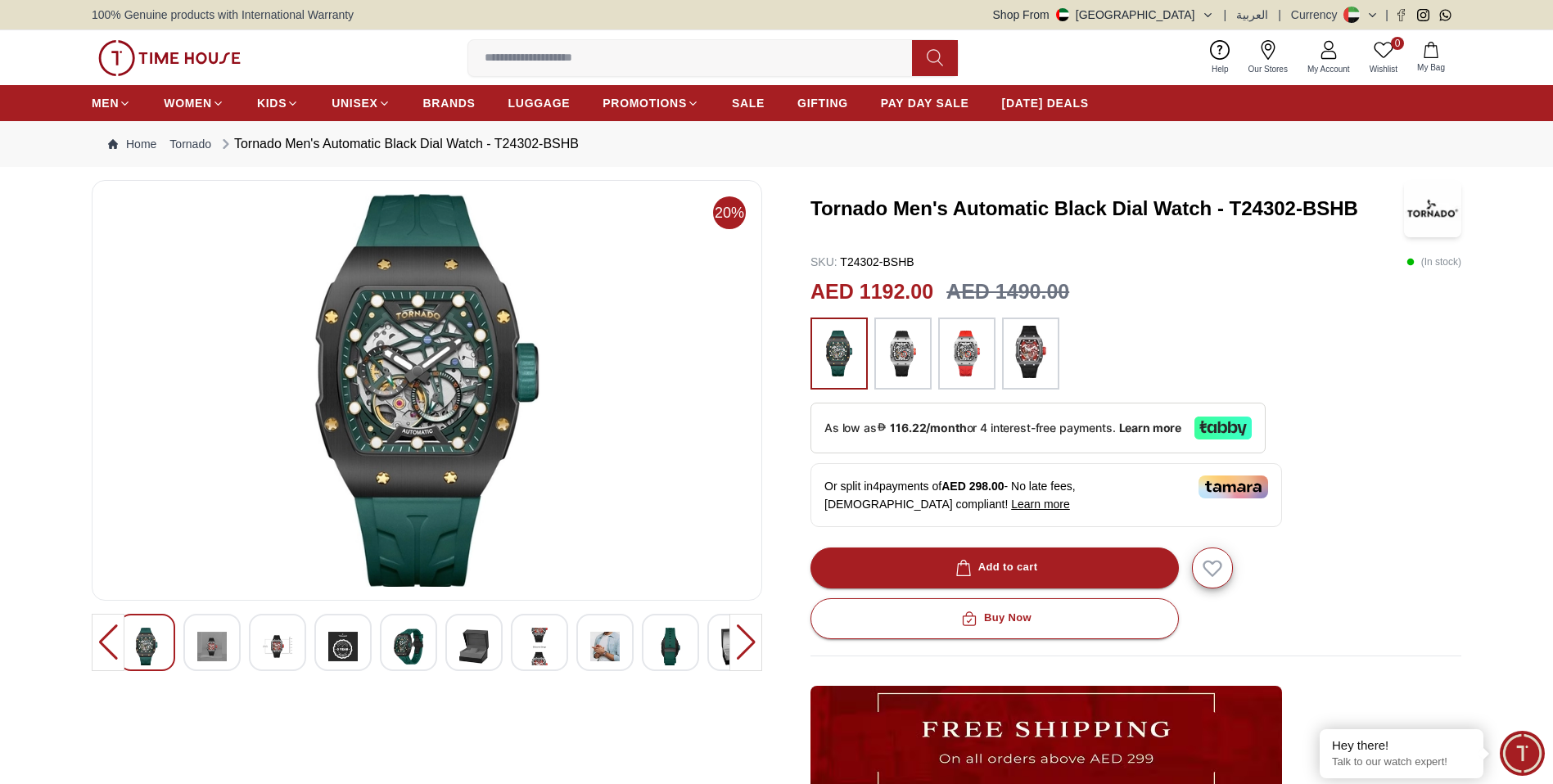
click at [665, 652] on img at bounding box center [671, 646] width 30 height 37
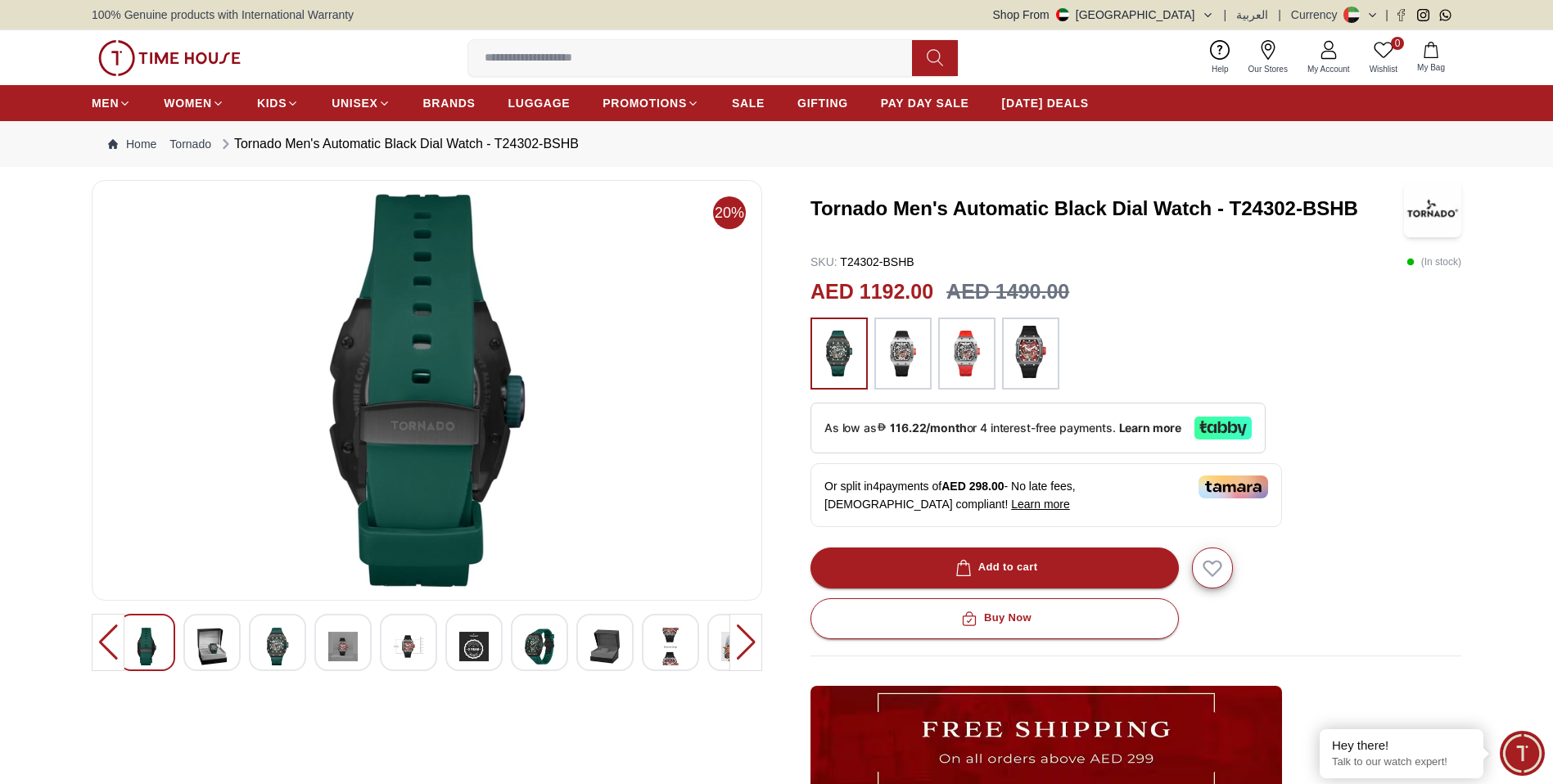
click at [668, 652] on img at bounding box center [671, 646] width 30 height 37
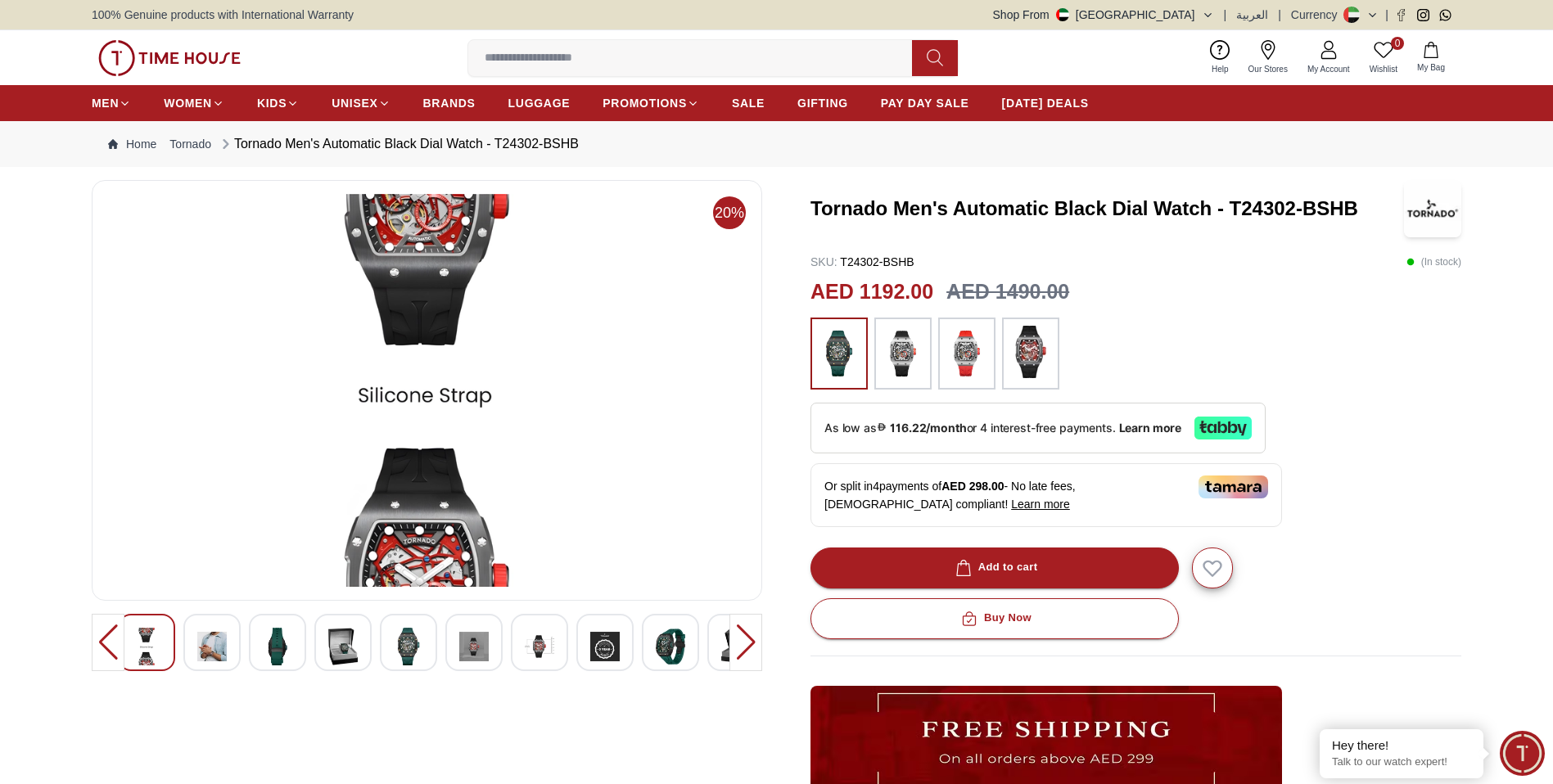
click at [626, 644] on div at bounding box center [604, 641] width 57 height 57
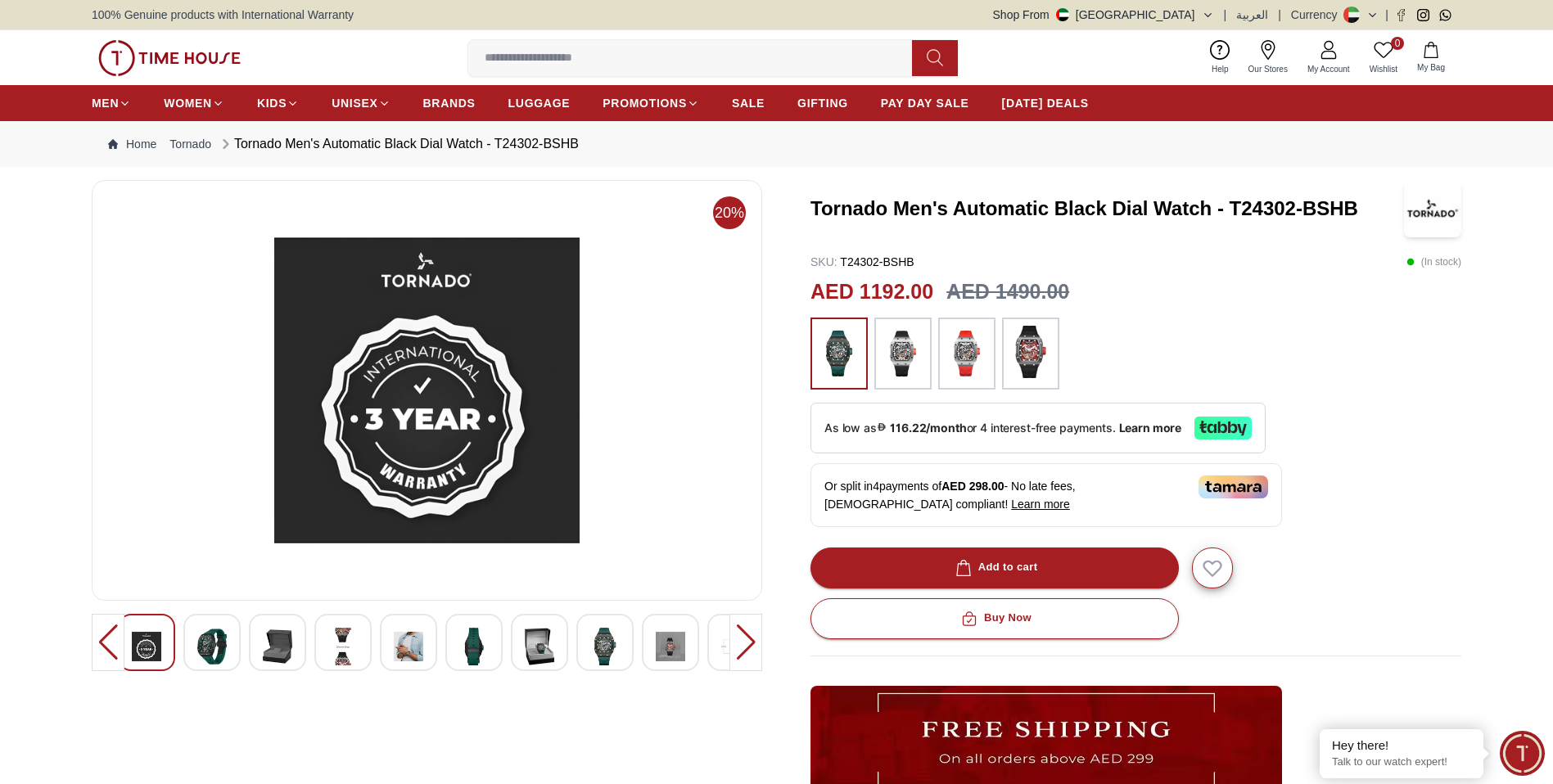
click at [614, 643] on img at bounding box center [605, 646] width 30 height 37
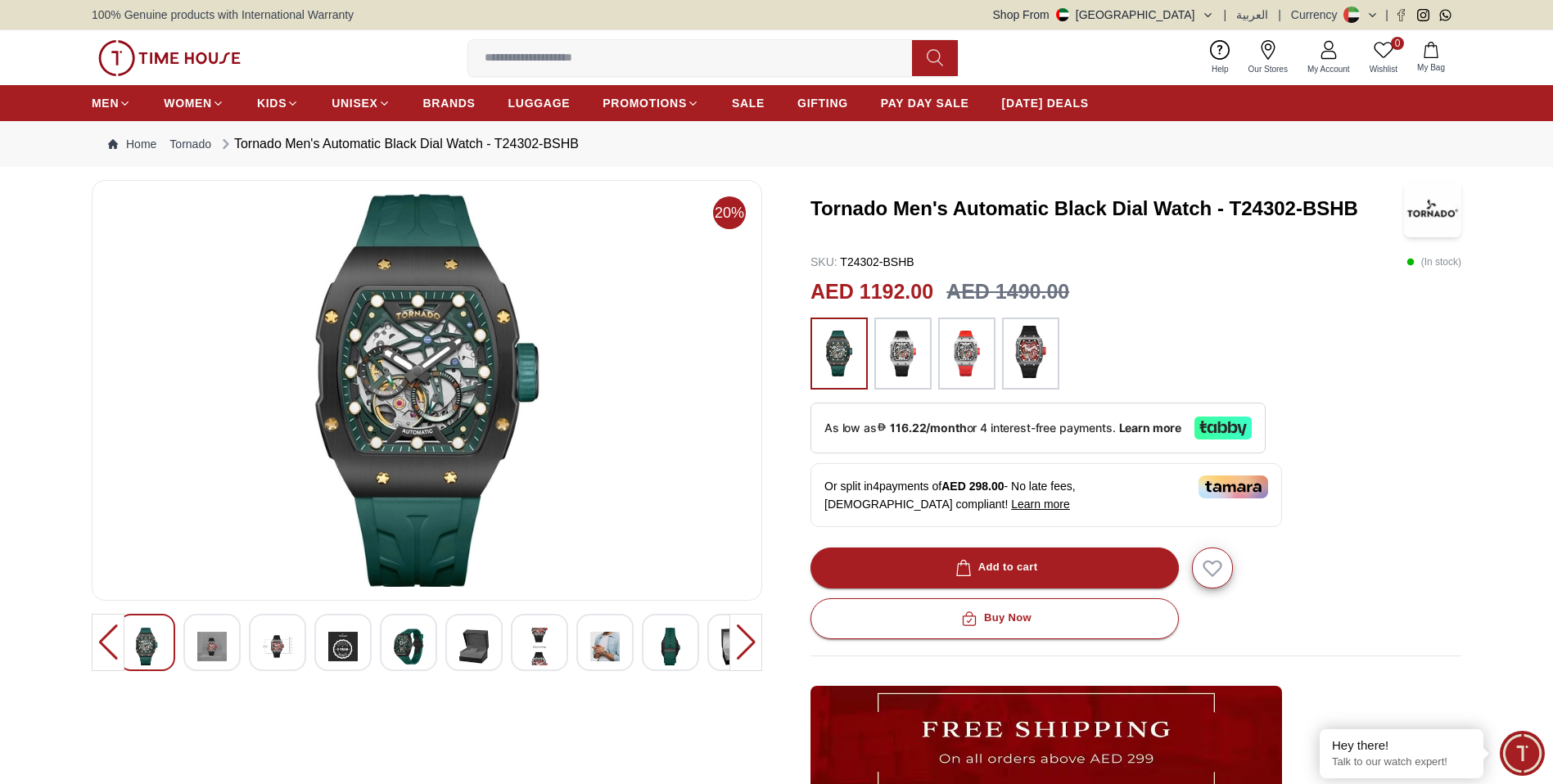
click at [606, 645] on img at bounding box center [605, 646] width 30 height 37
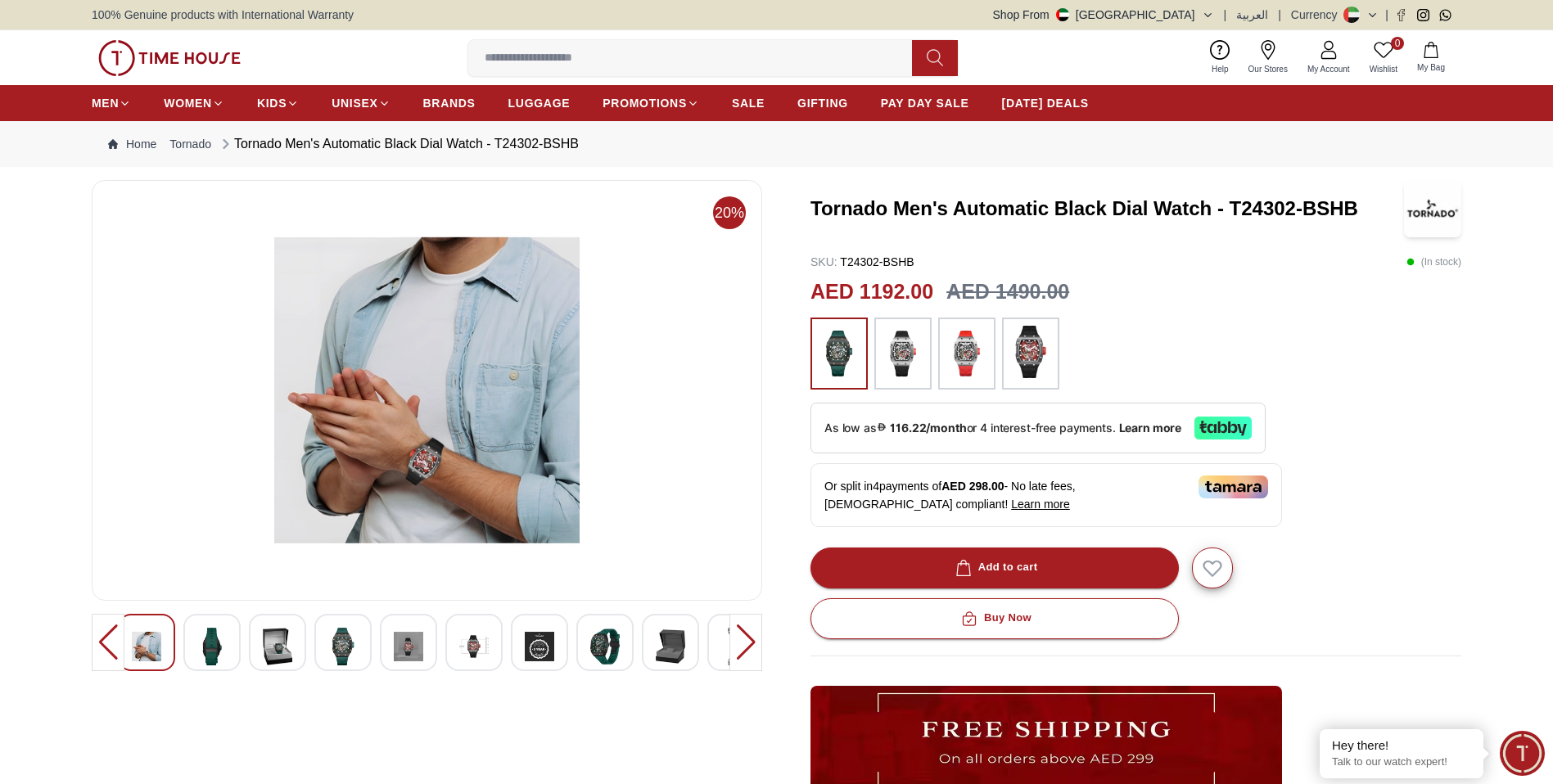
click at [605, 645] on img at bounding box center [605, 646] width 30 height 37
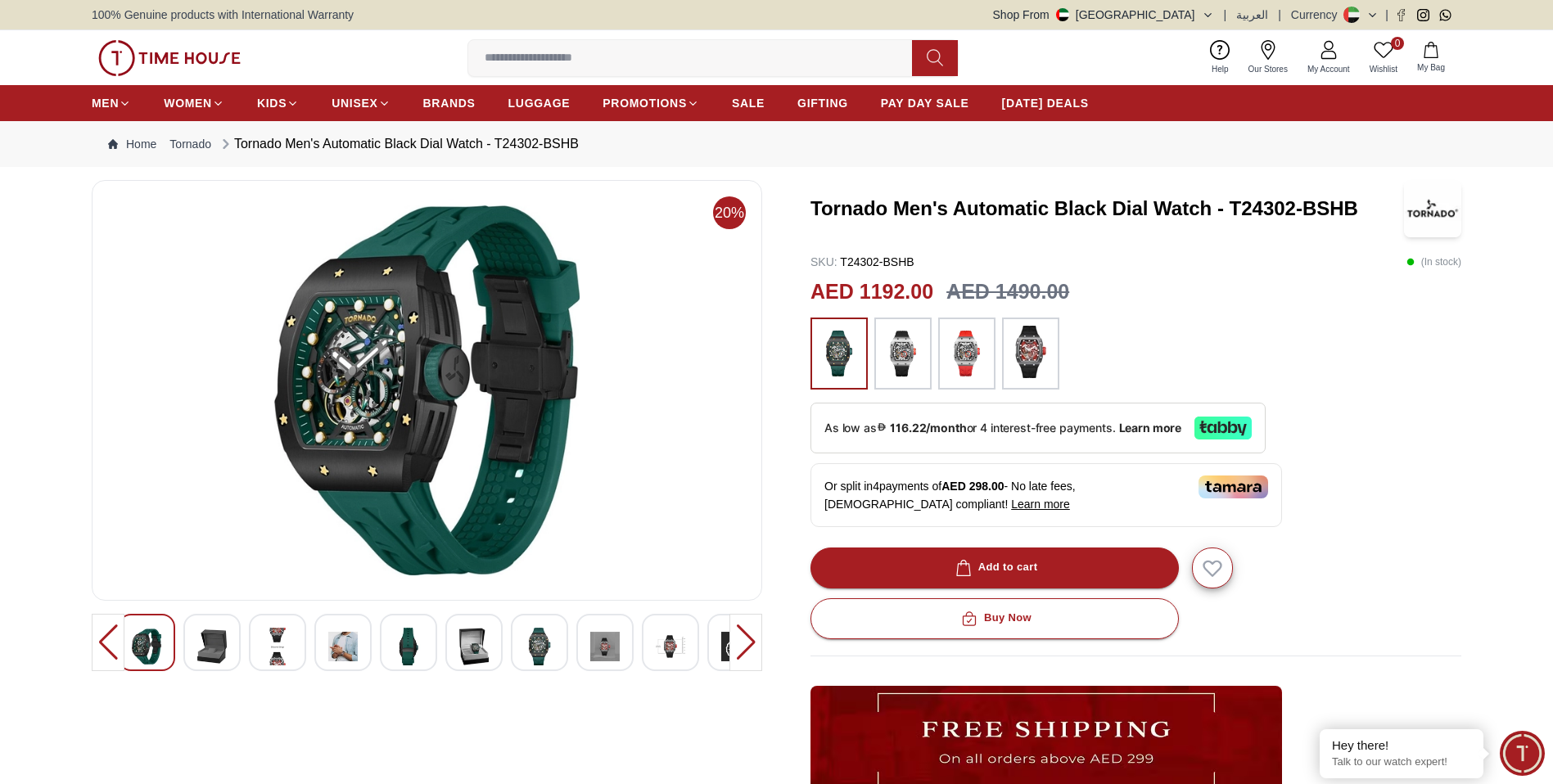
click at [605, 645] on img at bounding box center [605, 646] width 30 height 37
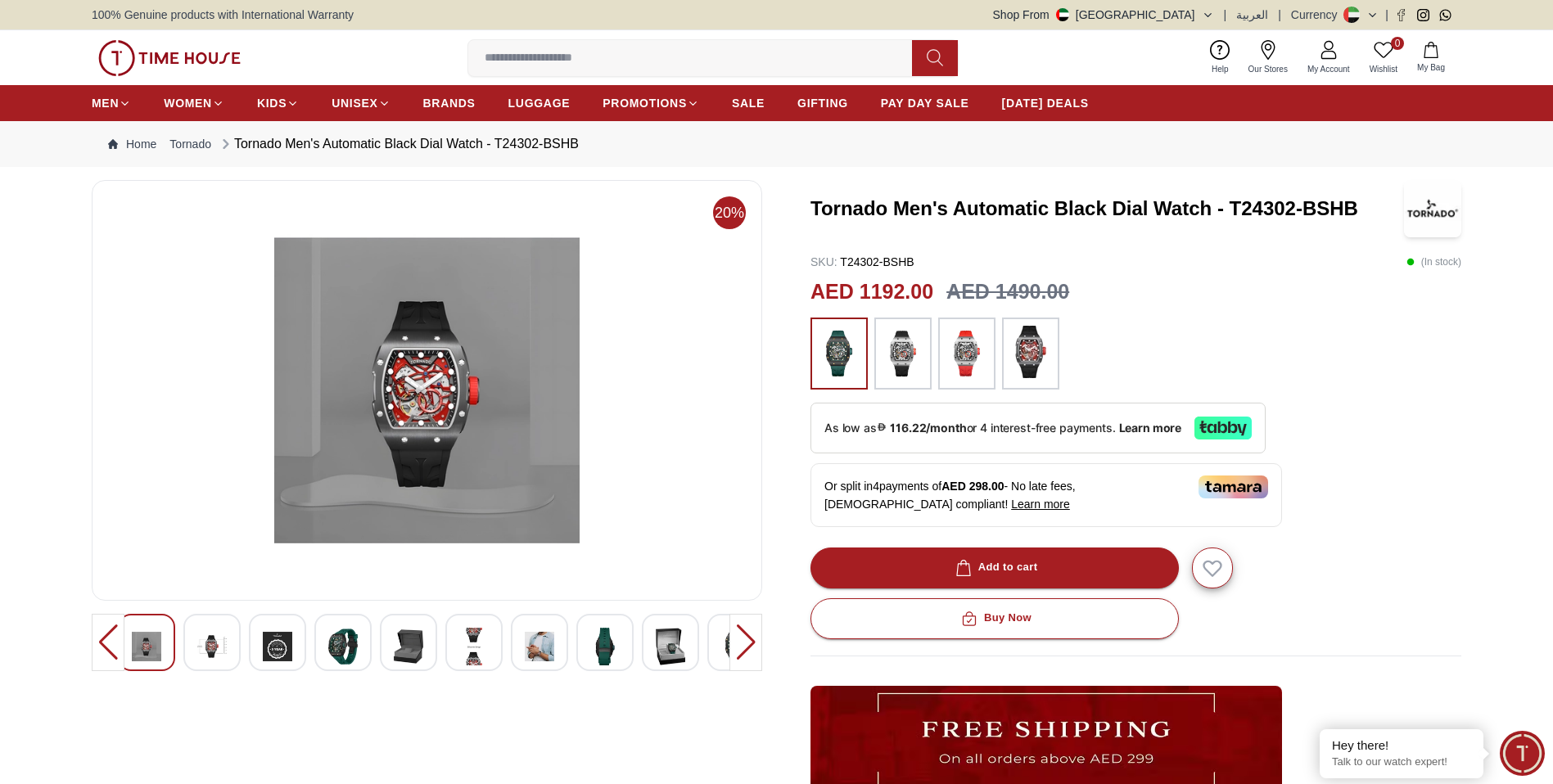
click at [593, 644] on img at bounding box center [605, 646] width 30 height 37
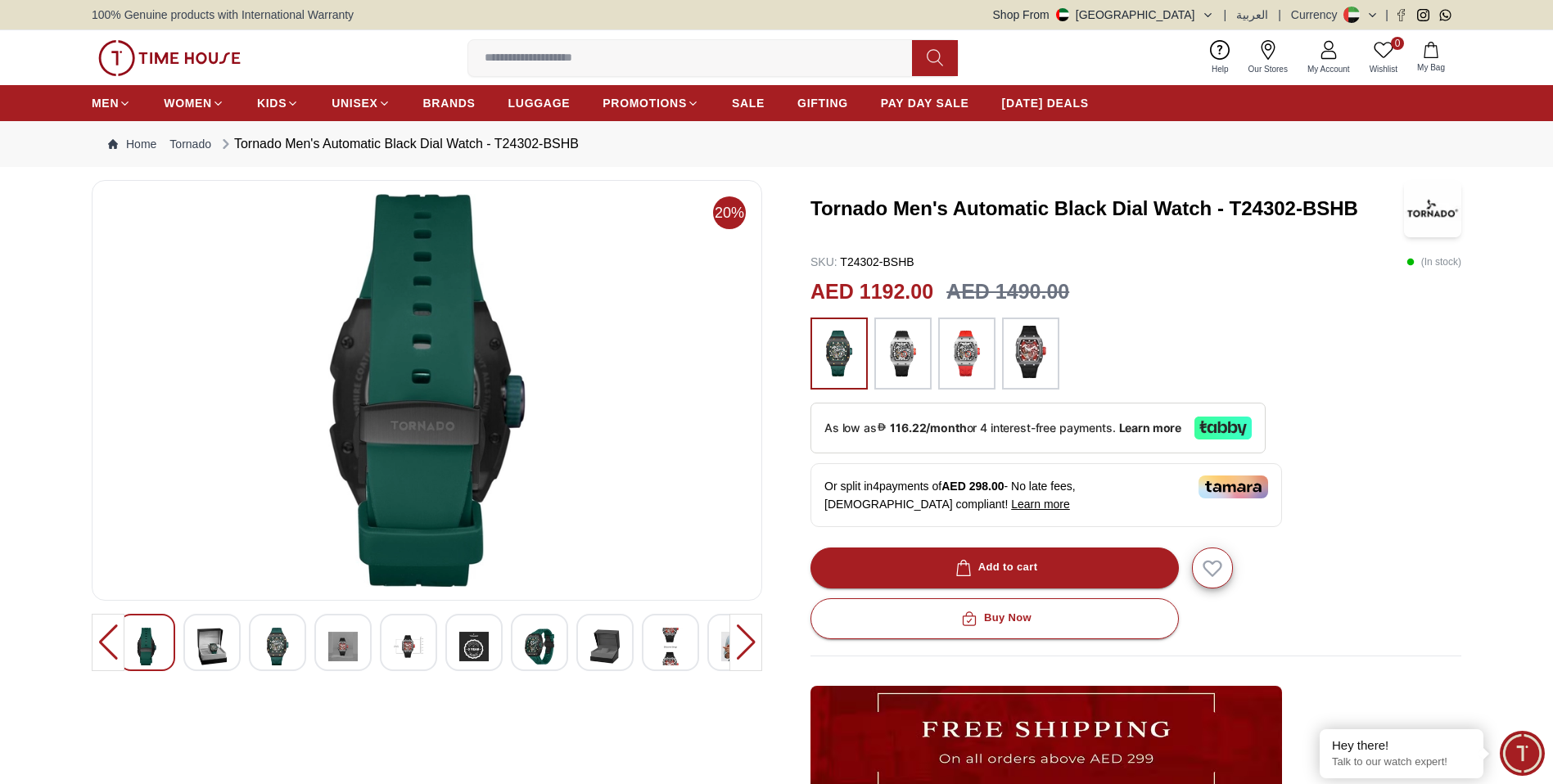
click at [605, 642] on img at bounding box center [605, 646] width 30 height 37
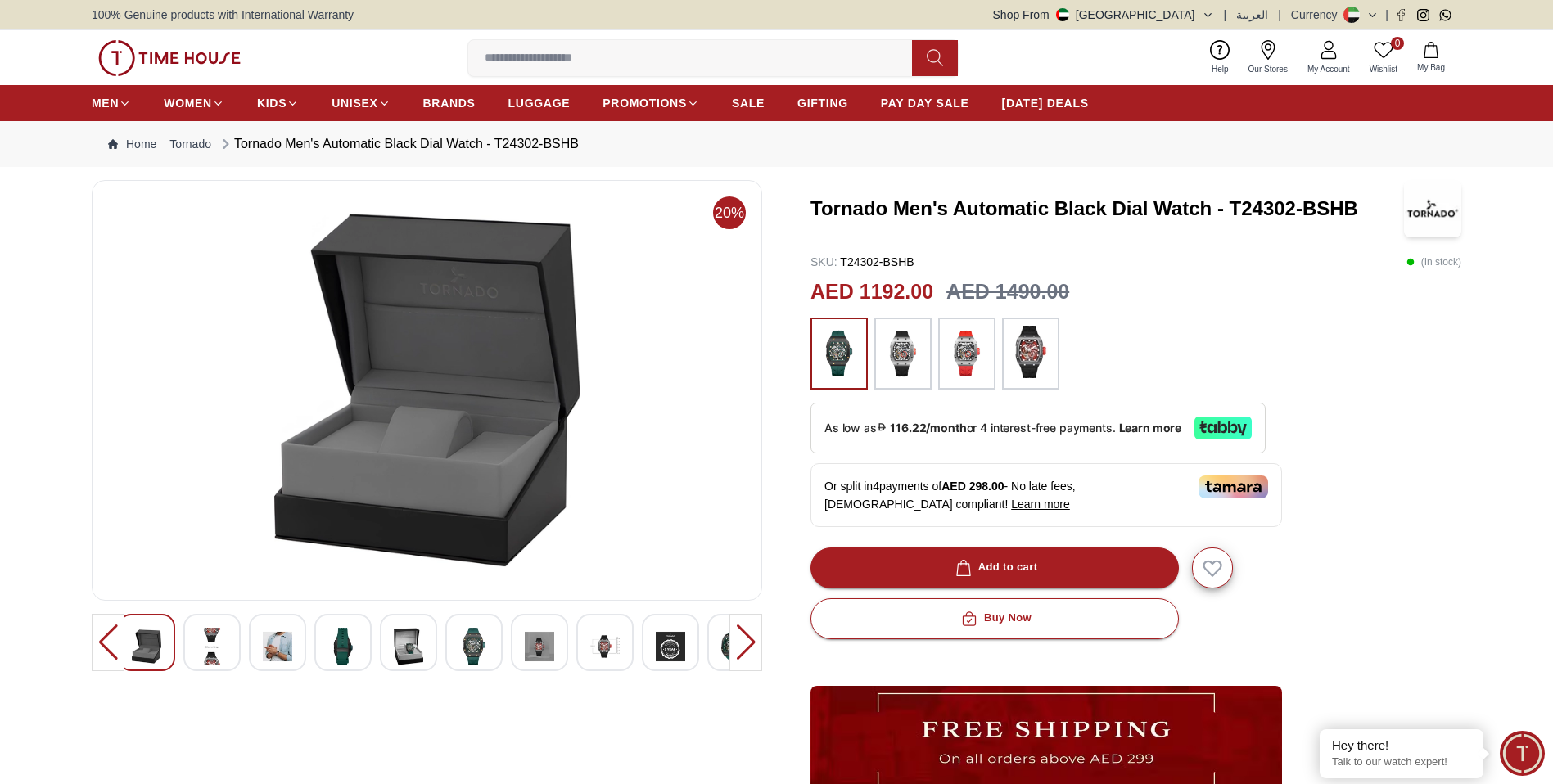
click at [595, 648] on img at bounding box center [605, 646] width 30 height 37
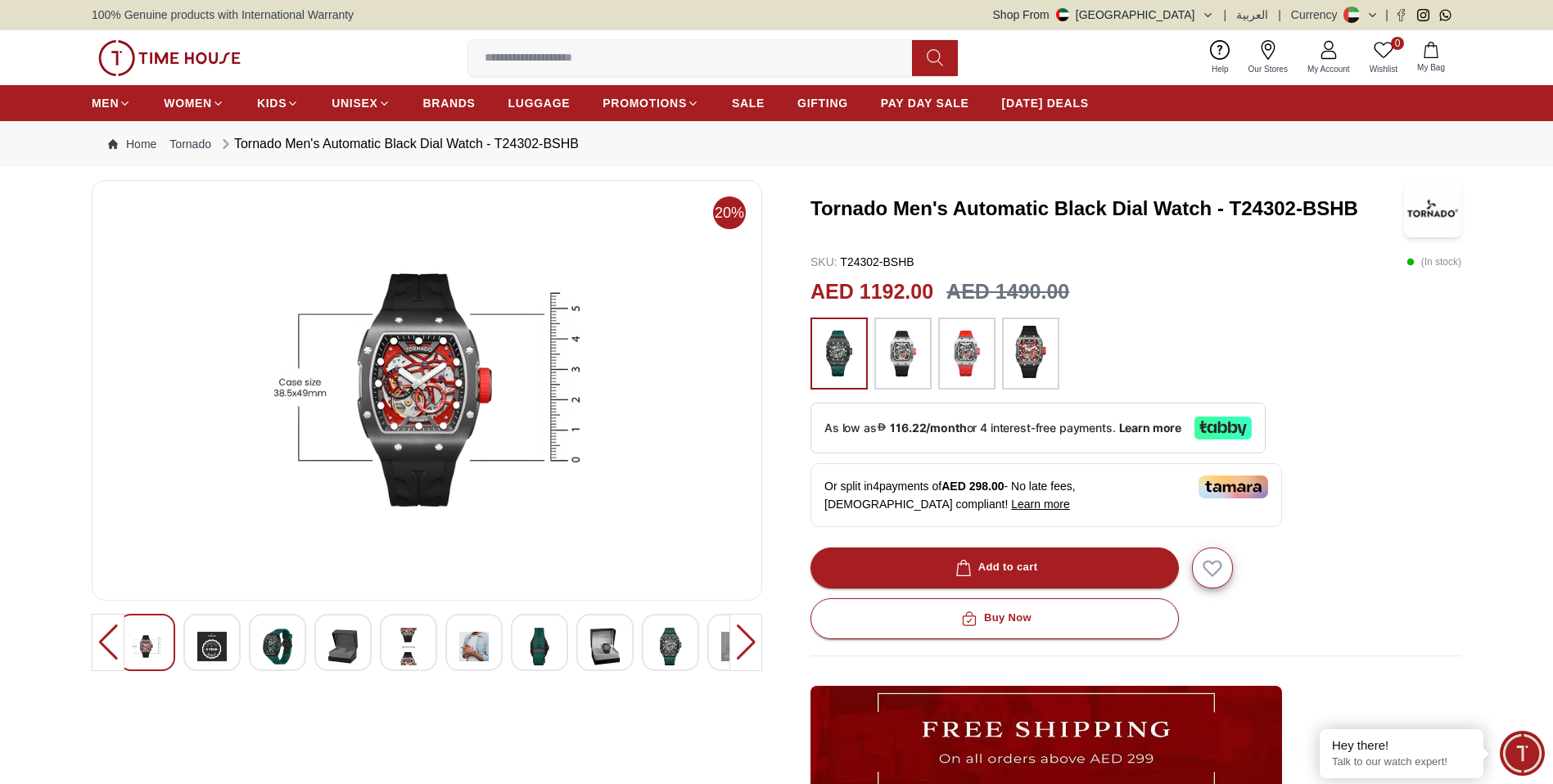
click at [600, 647] on img at bounding box center [605, 646] width 30 height 37
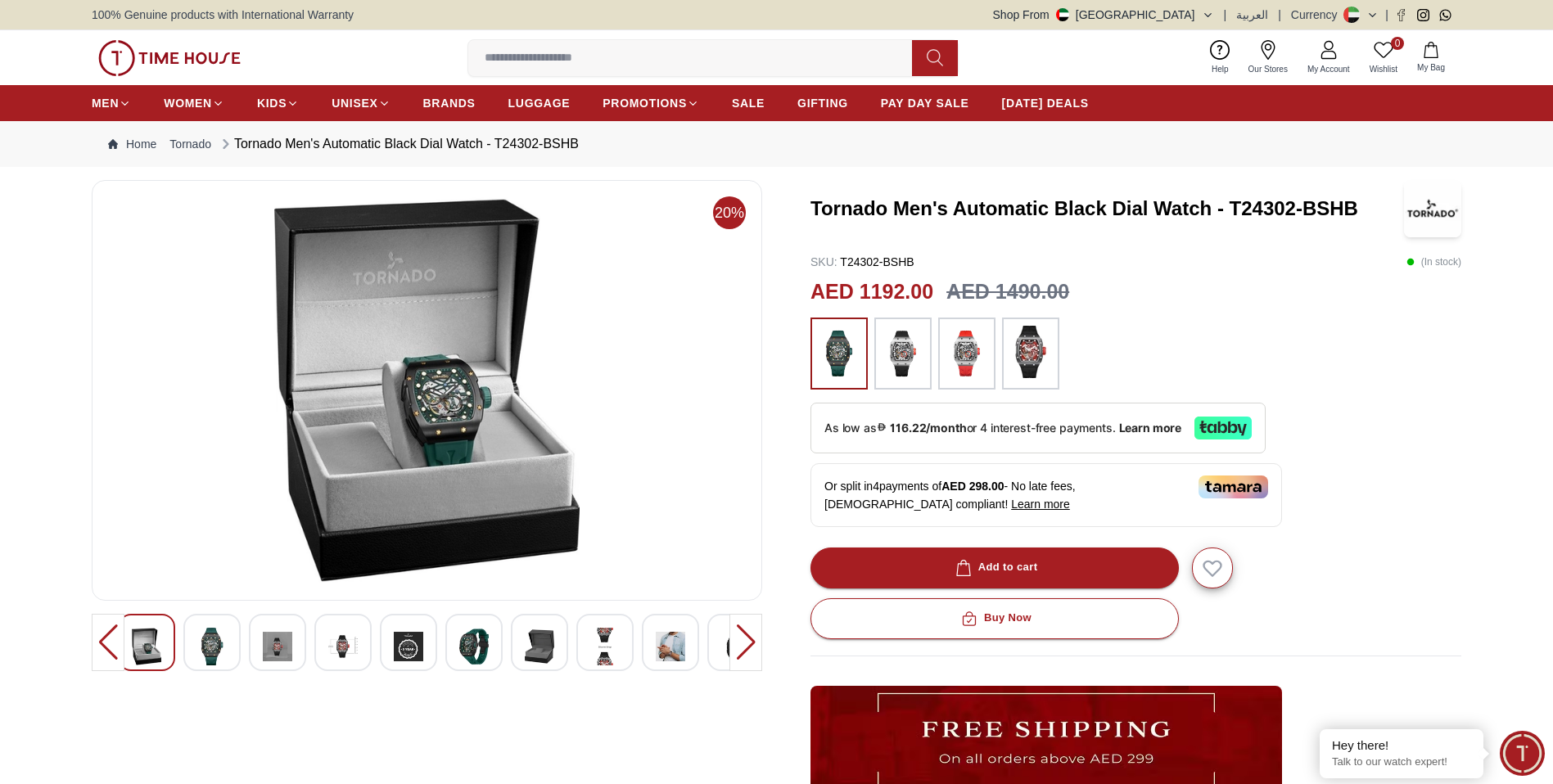
click at [600, 642] on img at bounding box center [605, 646] width 30 height 37
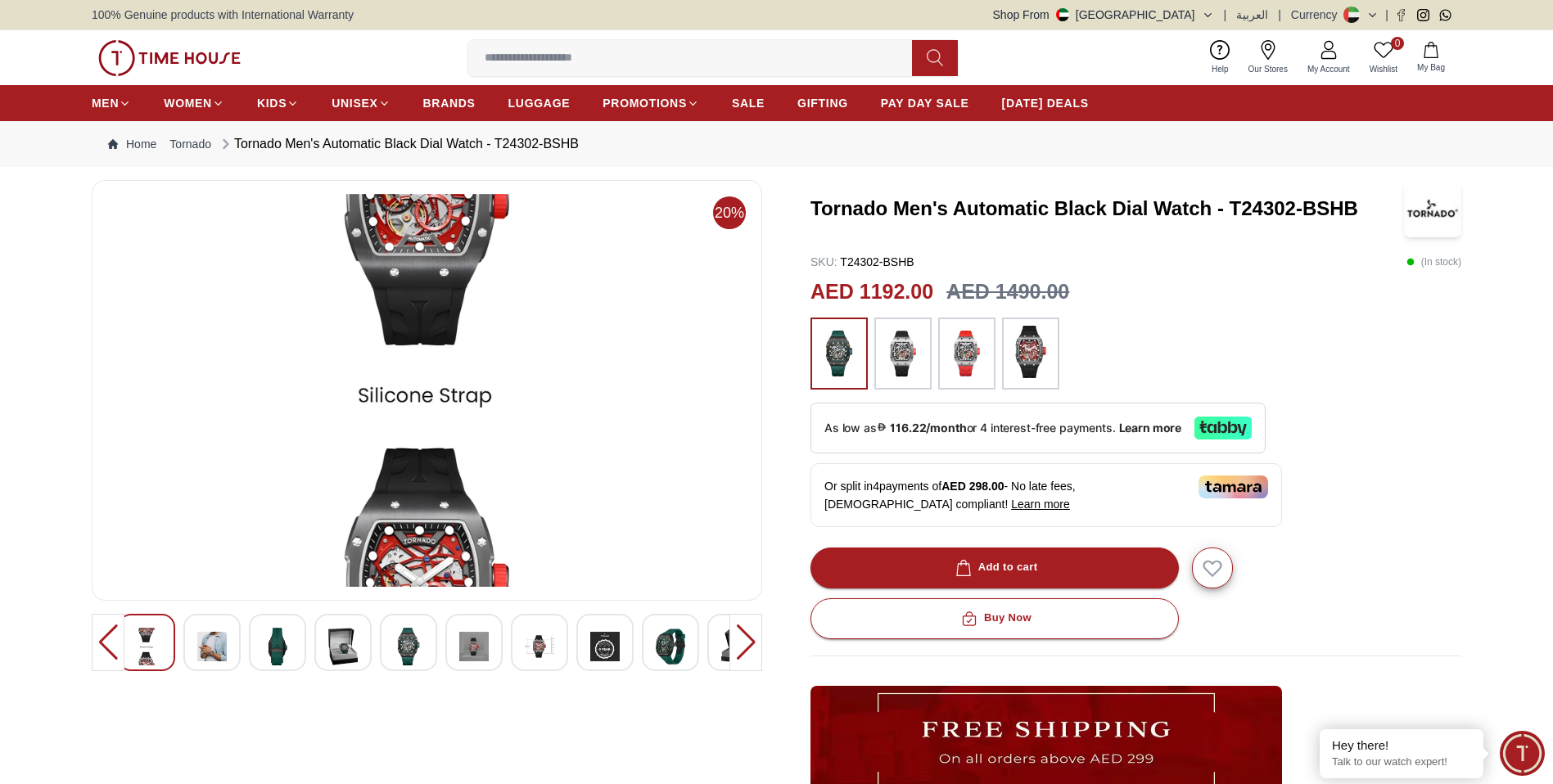
click at [596, 642] on img at bounding box center [605, 646] width 30 height 37
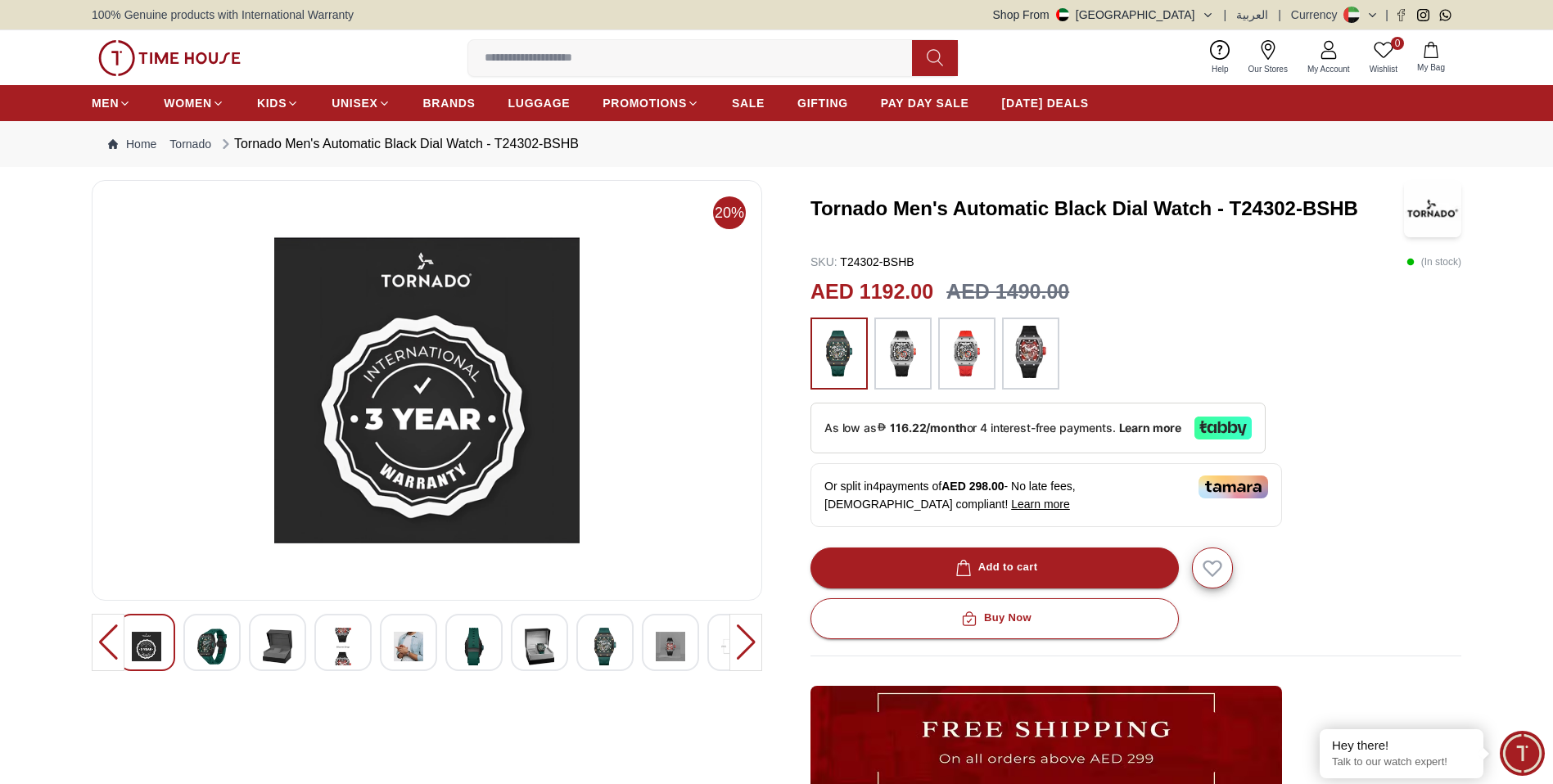
click at [600, 643] on img at bounding box center [605, 646] width 30 height 37
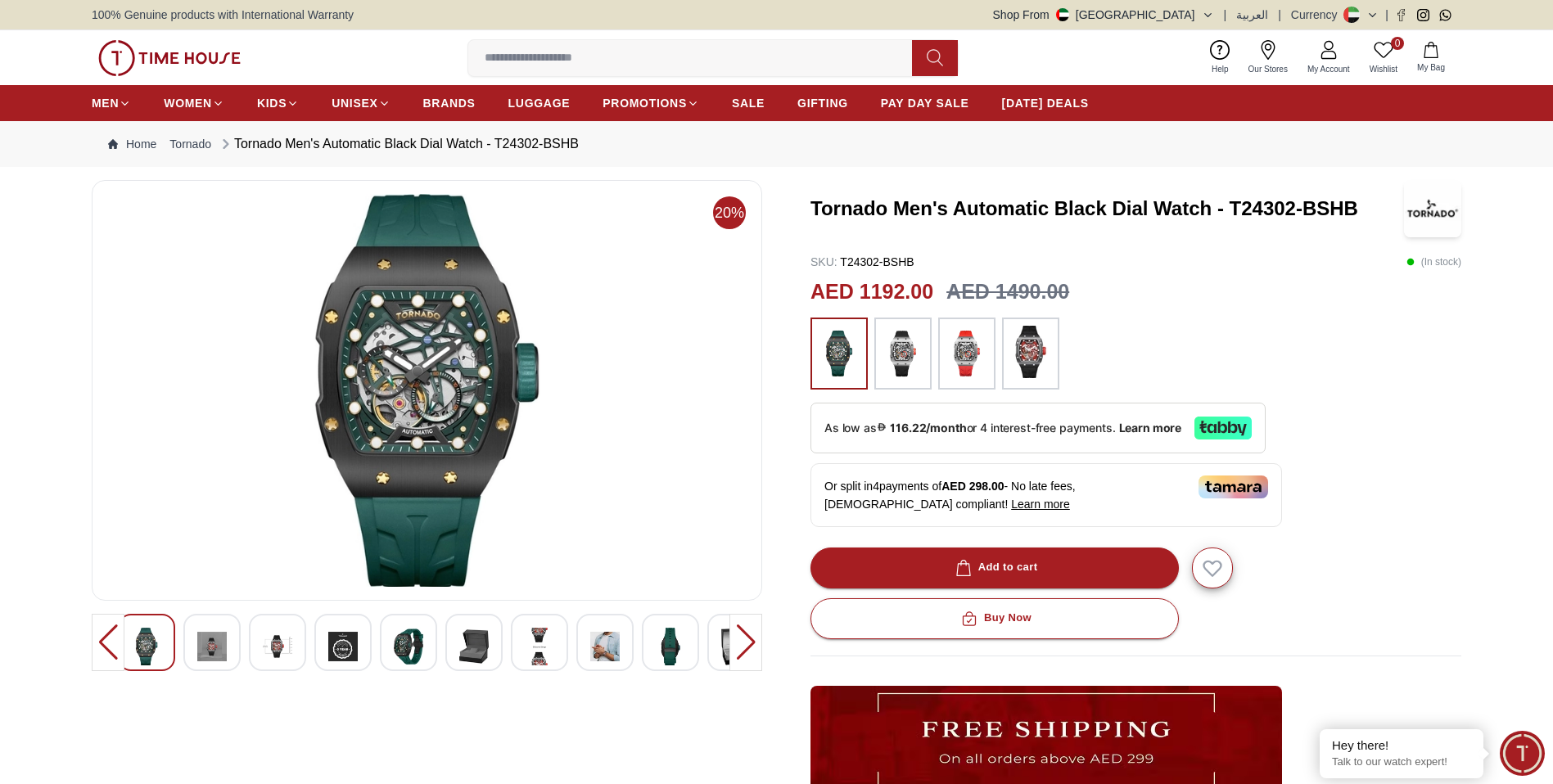
click at [562, 642] on div at bounding box center [539, 641] width 57 height 57
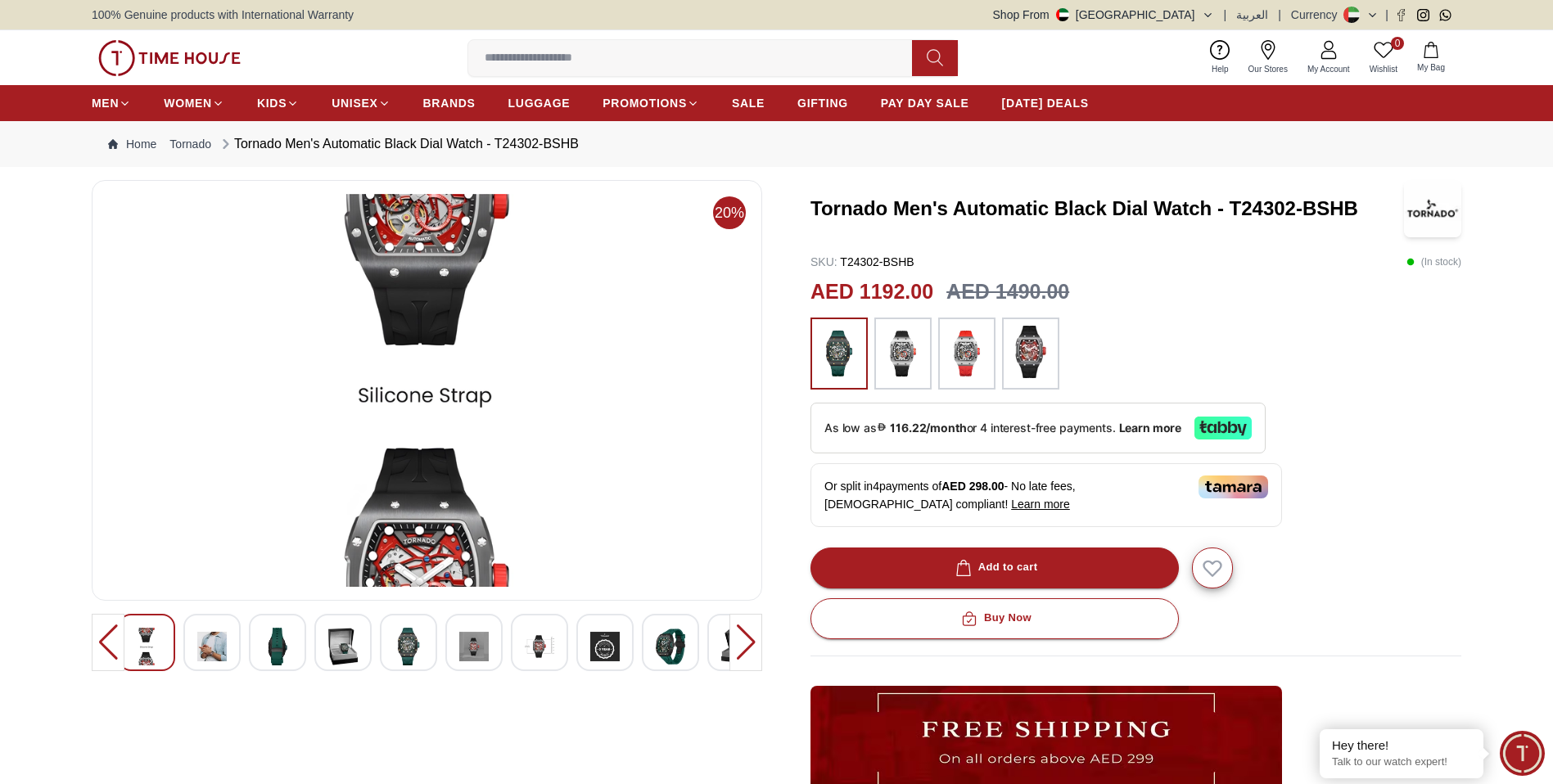
click at [553, 640] on img at bounding box center [540, 646] width 30 height 37
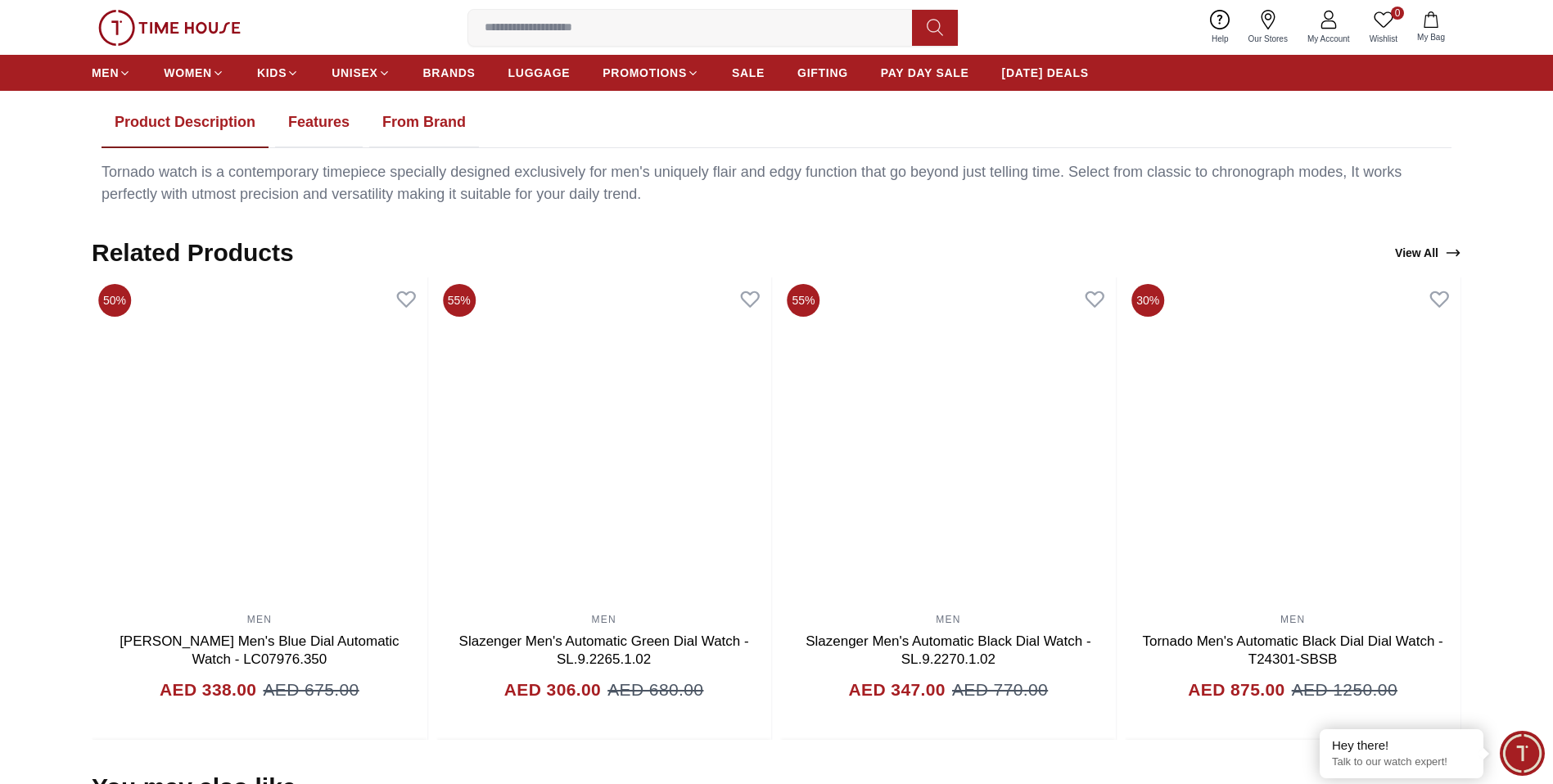
scroll to position [942, 0]
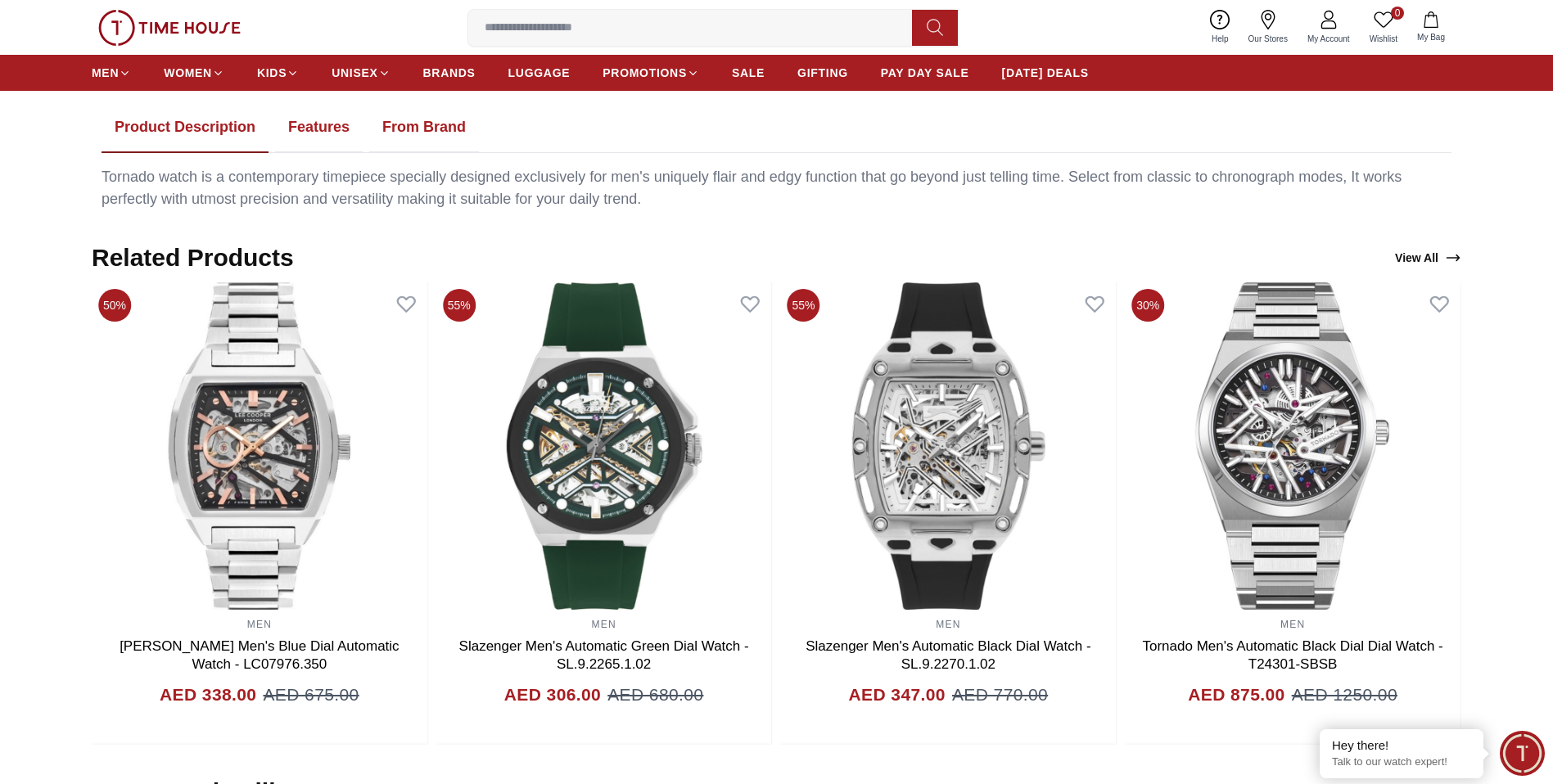
click at [321, 153] on button "Features" at bounding box center [319, 128] width 88 height 50
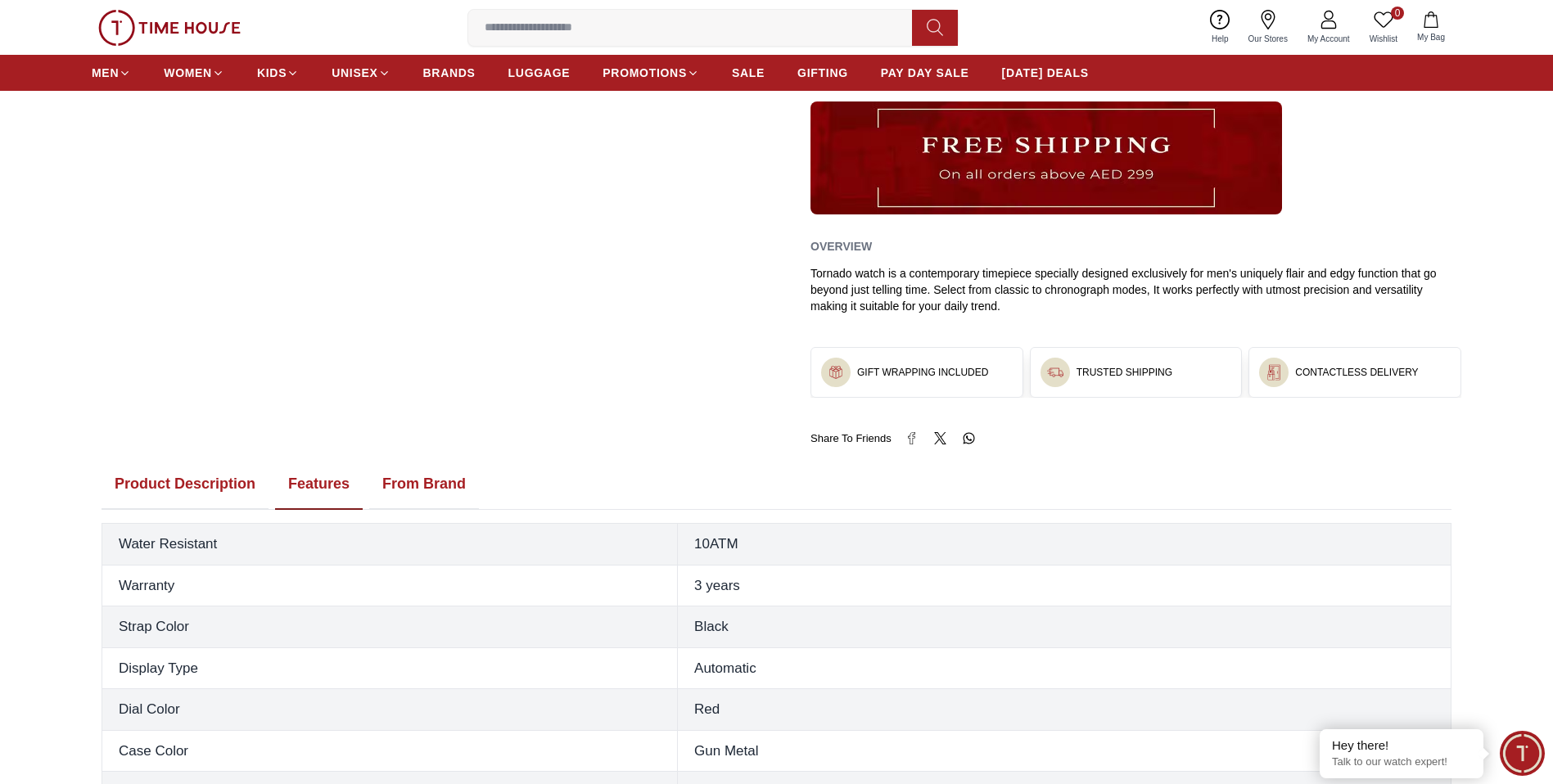
scroll to position [588, 0]
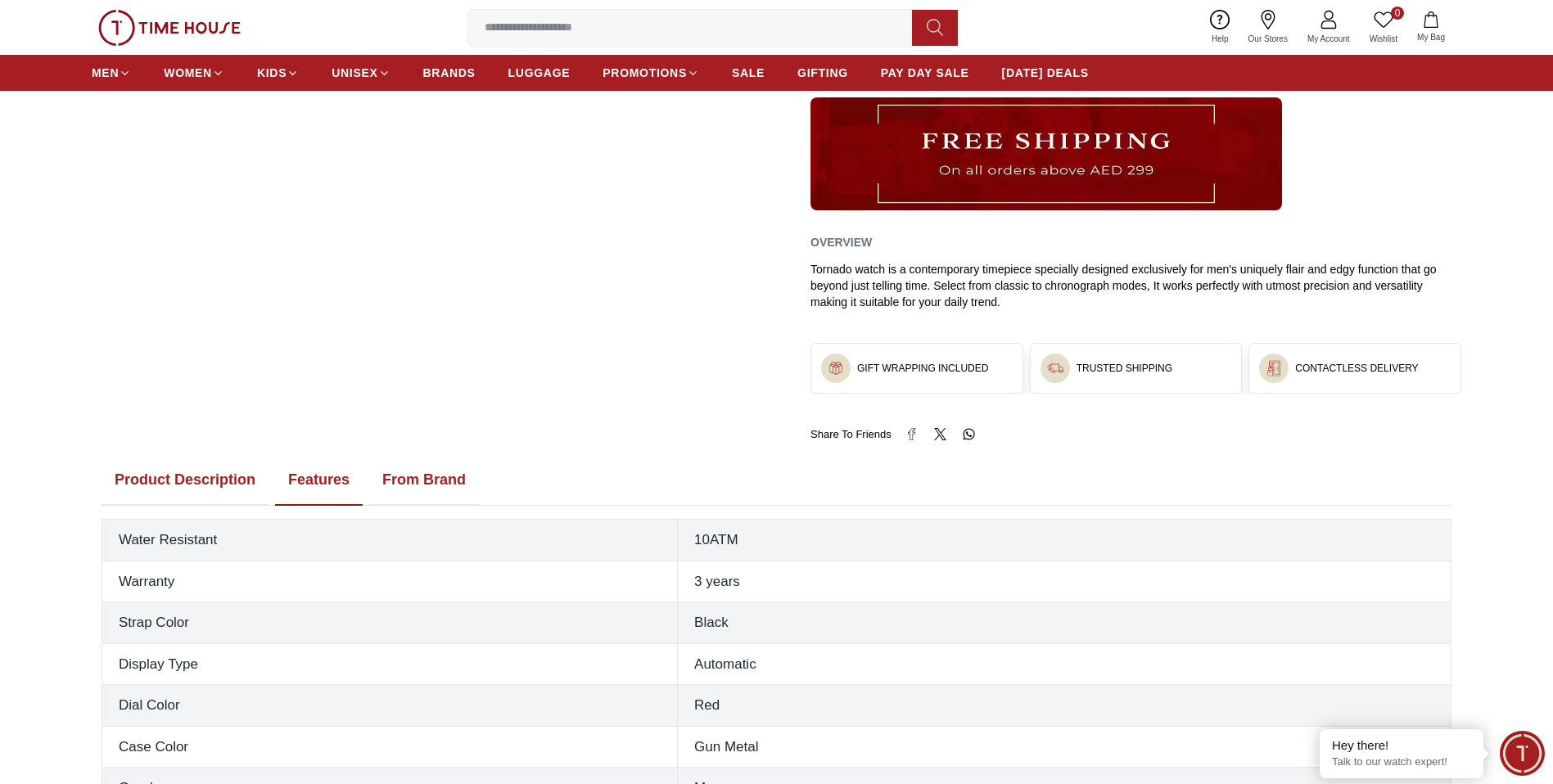
click at [414, 506] on button "From Brand" at bounding box center [424, 480] width 110 height 50
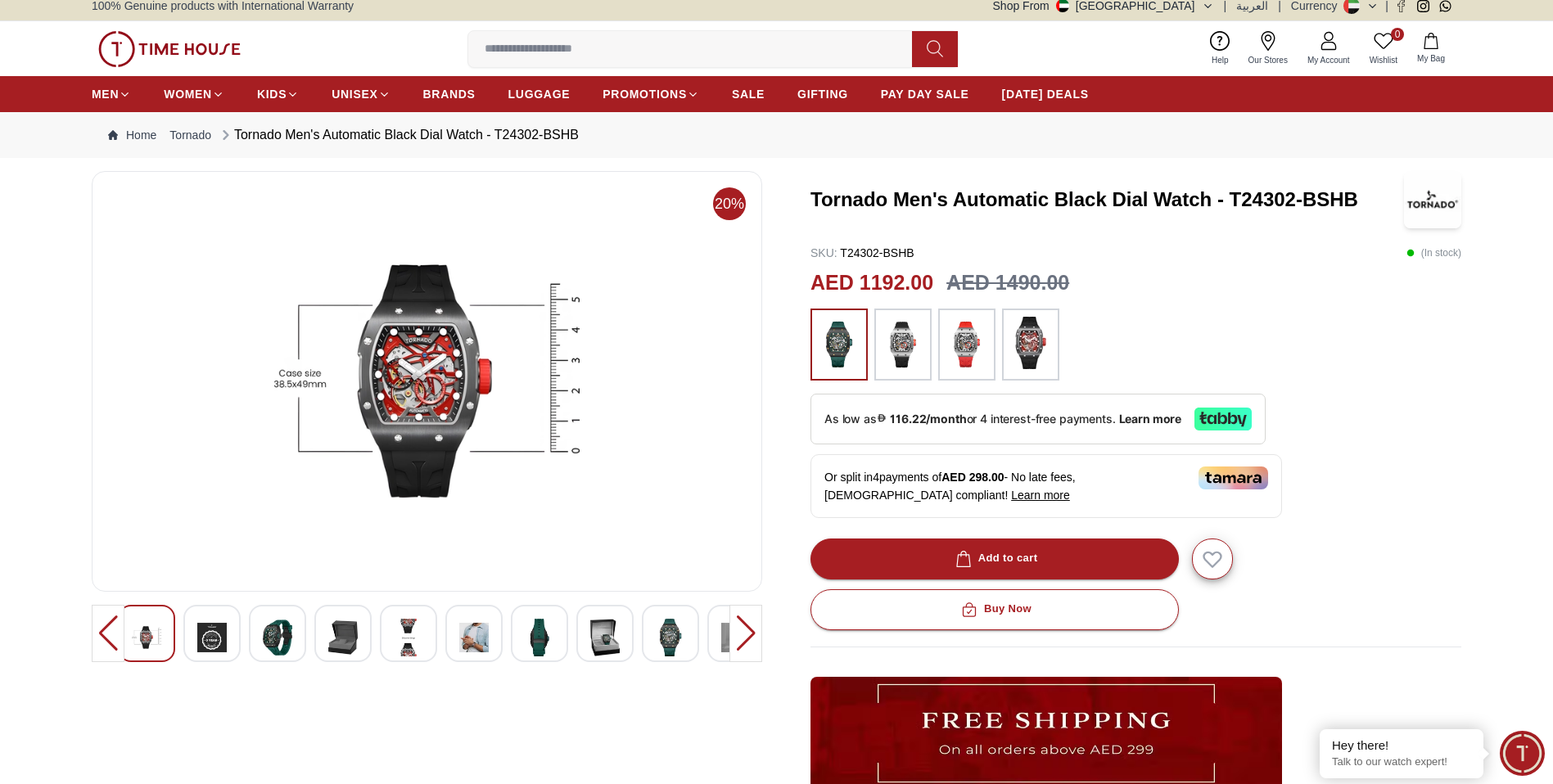
scroll to position [0, 0]
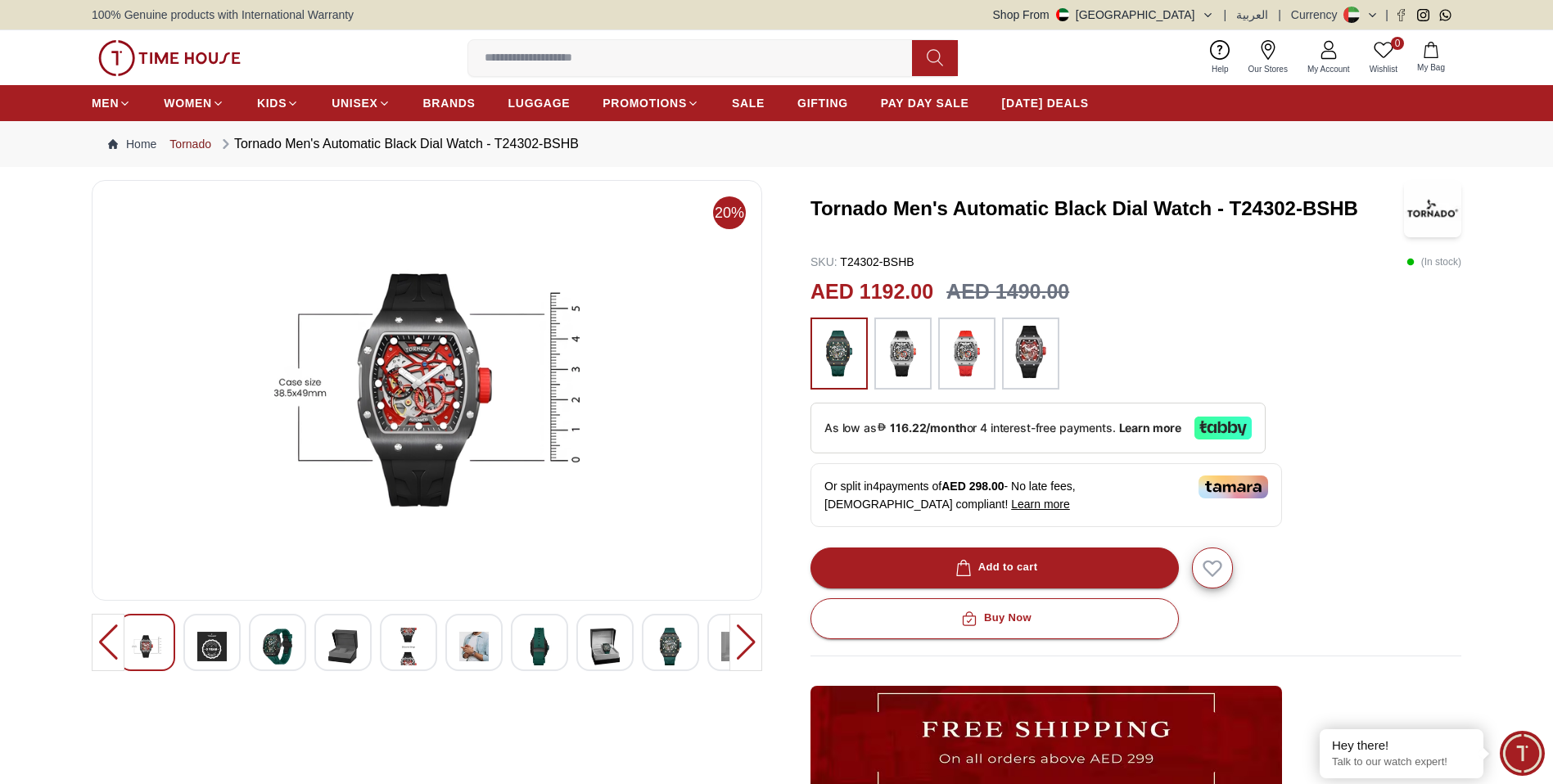
click at [193, 144] on link "Tornado" at bounding box center [190, 144] width 42 height 17
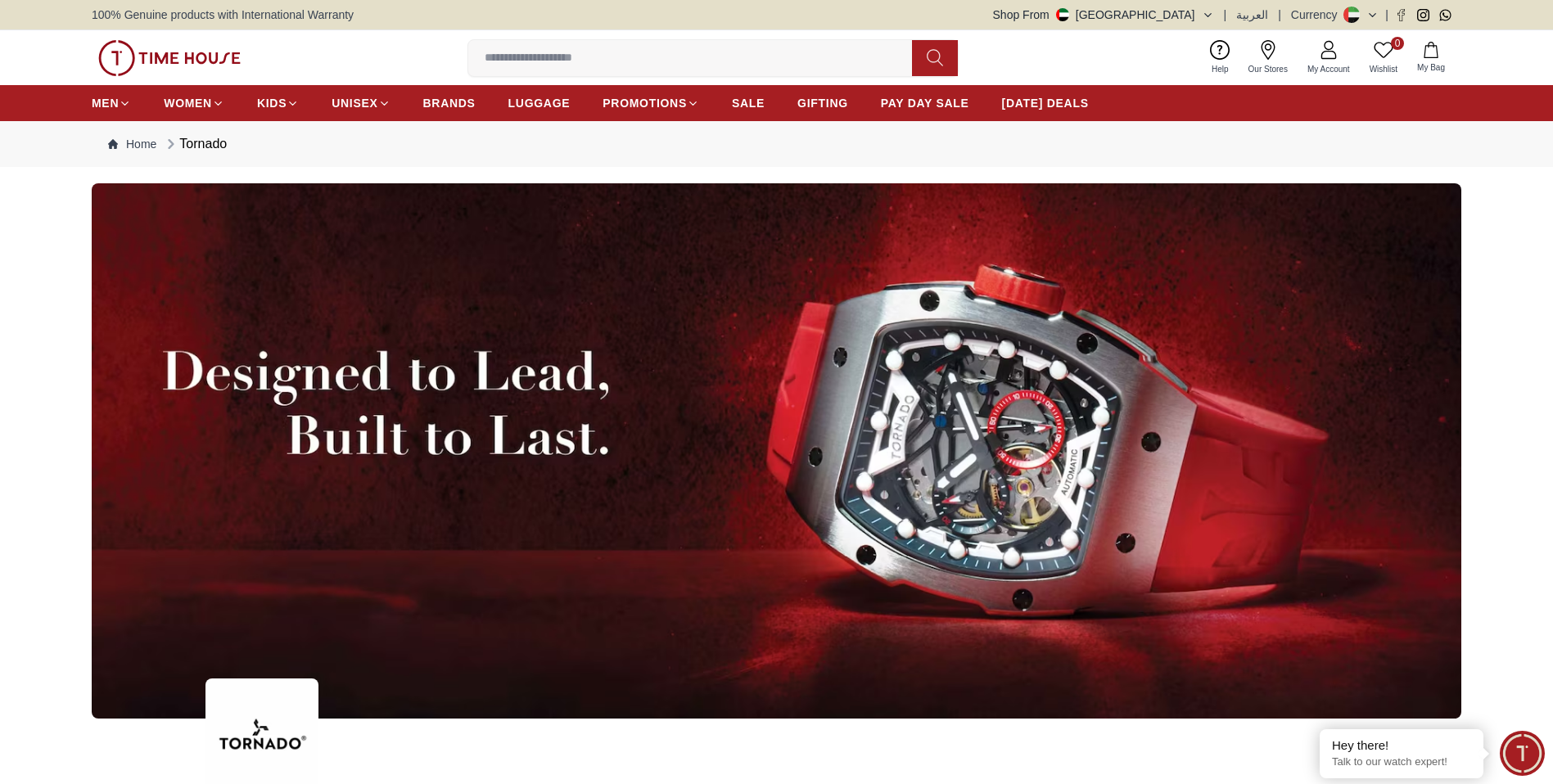
click at [220, 145] on div "Tornado" at bounding box center [195, 144] width 63 height 20
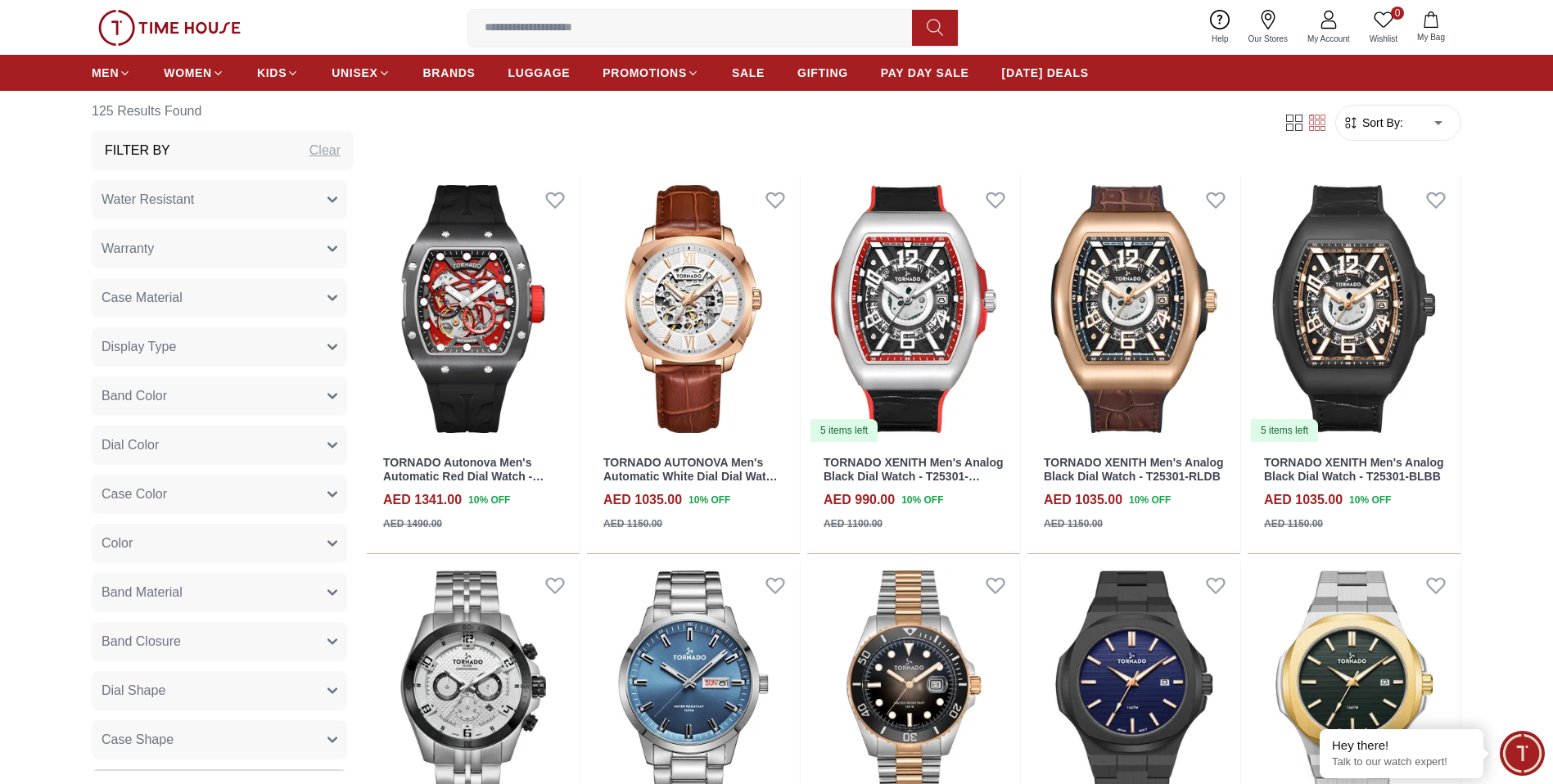
scroll to position [823, 0]
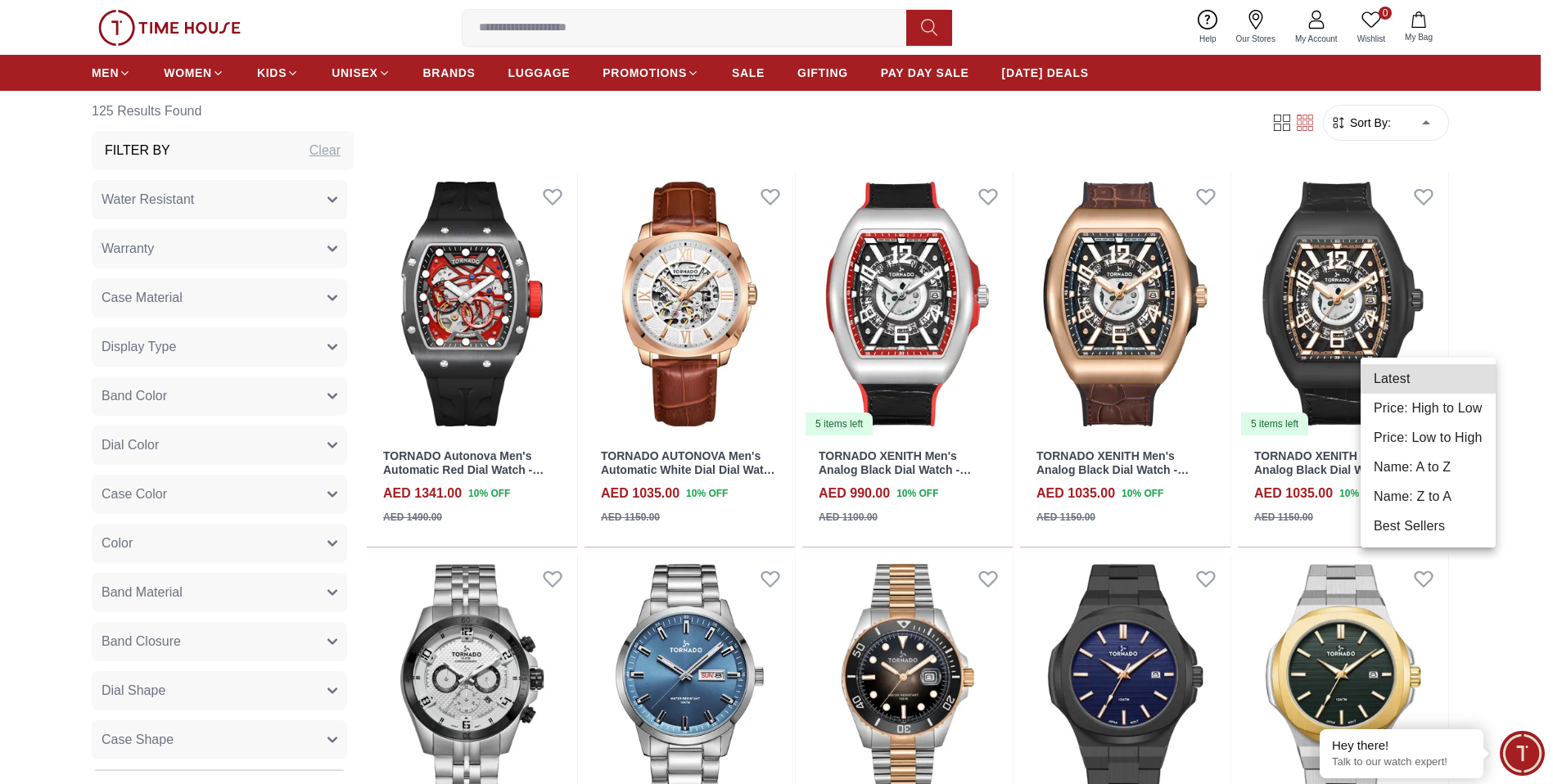
click at [1436, 331] on body "100% Genuine products with International Warranty Shop From UAE | العربية | Cur…" at bounding box center [776, 762] width 1553 height 3170
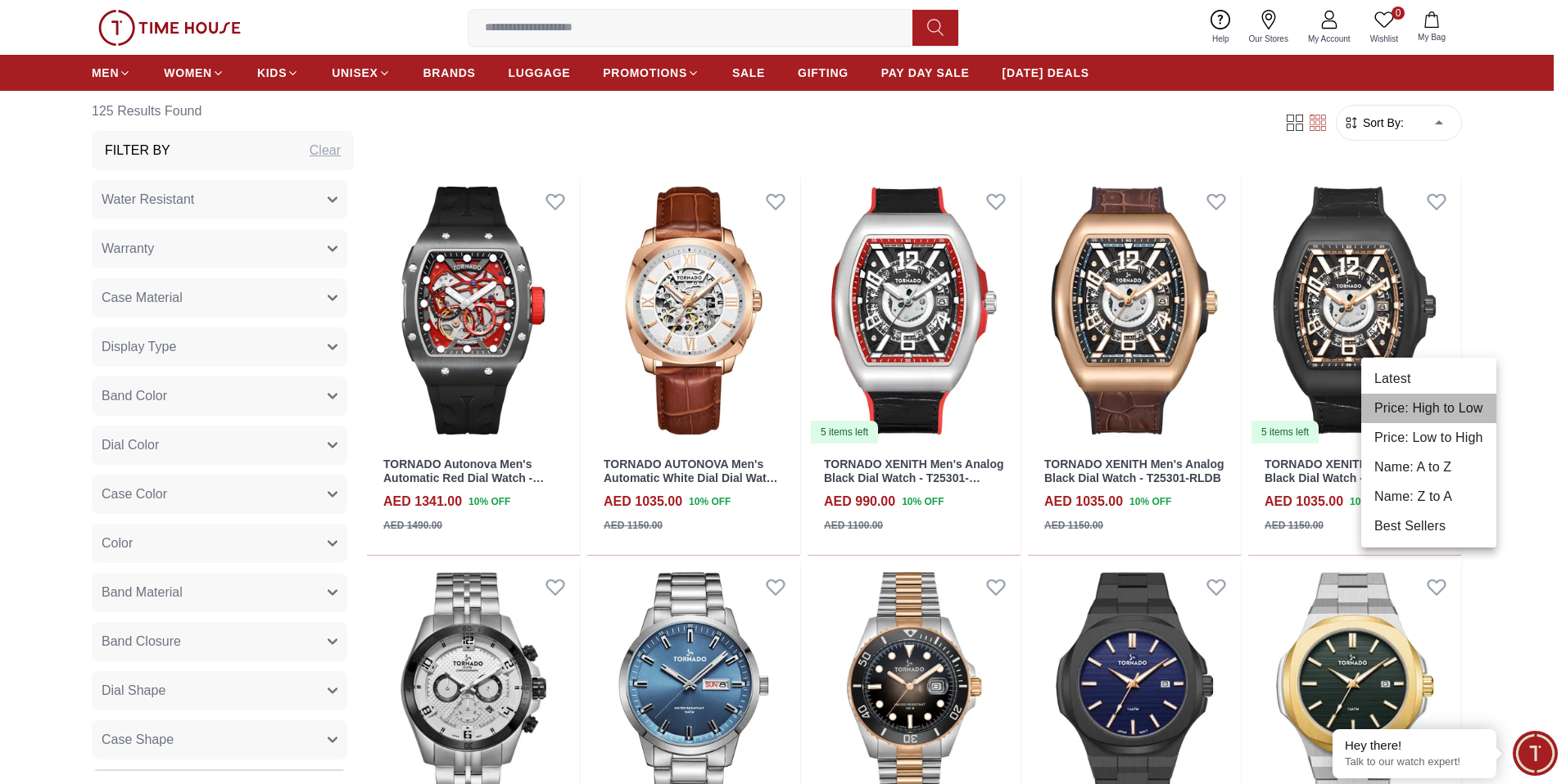
click at [1435, 414] on li "Price: High to Low" at bounding box center [1428, 408] width 135 height 30
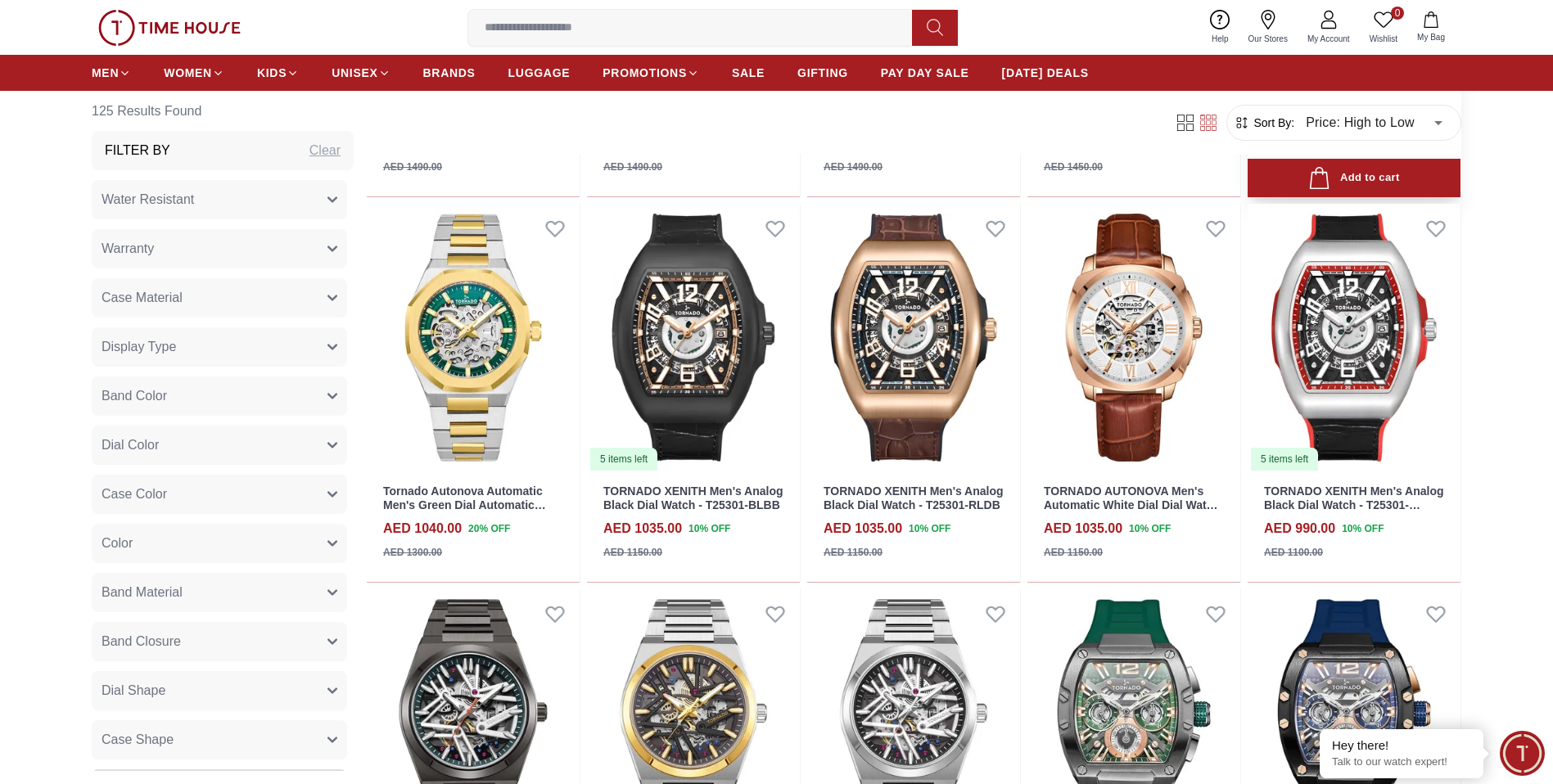
scroll to position [1176, 0]
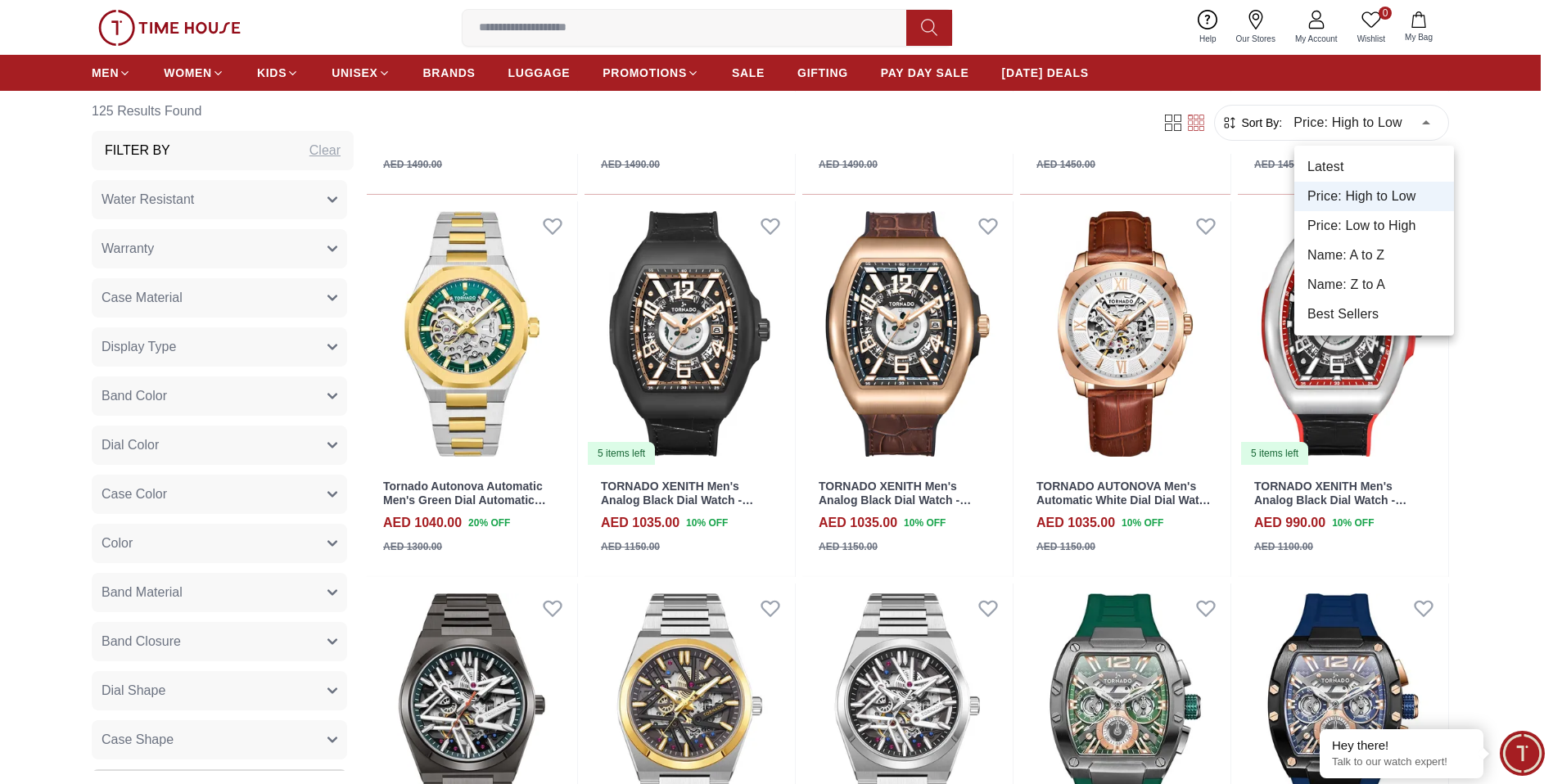
click at [1435, 121] on body "100% Genuine products with International Warranty Shop From UAE | العربية | Cur…" at bounding box center [776, 408] width 1553 height 3170
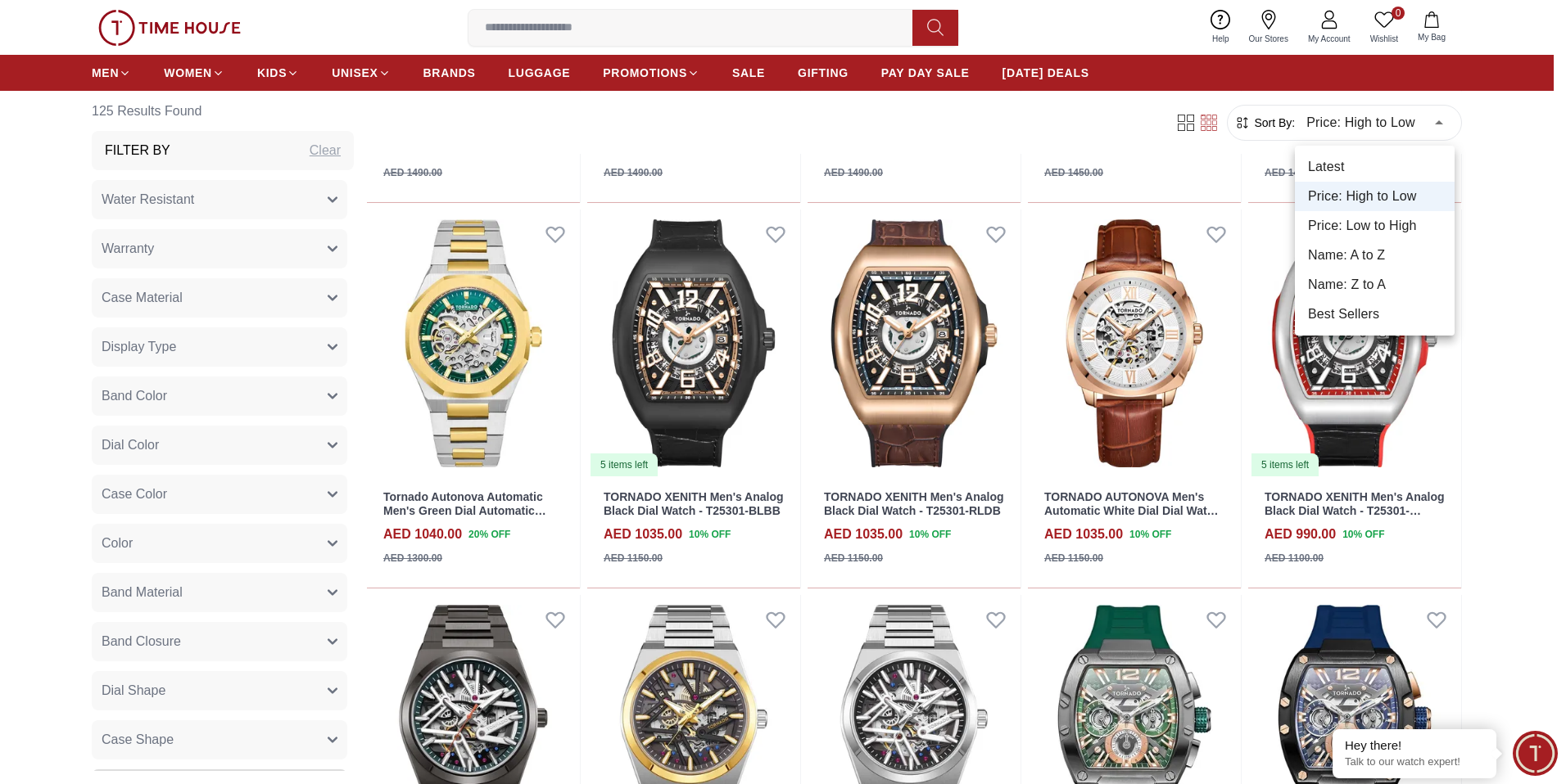
click at [1351, 312] on li "Best Sellers" at bounding box center [1374, 314] width 159 height 30
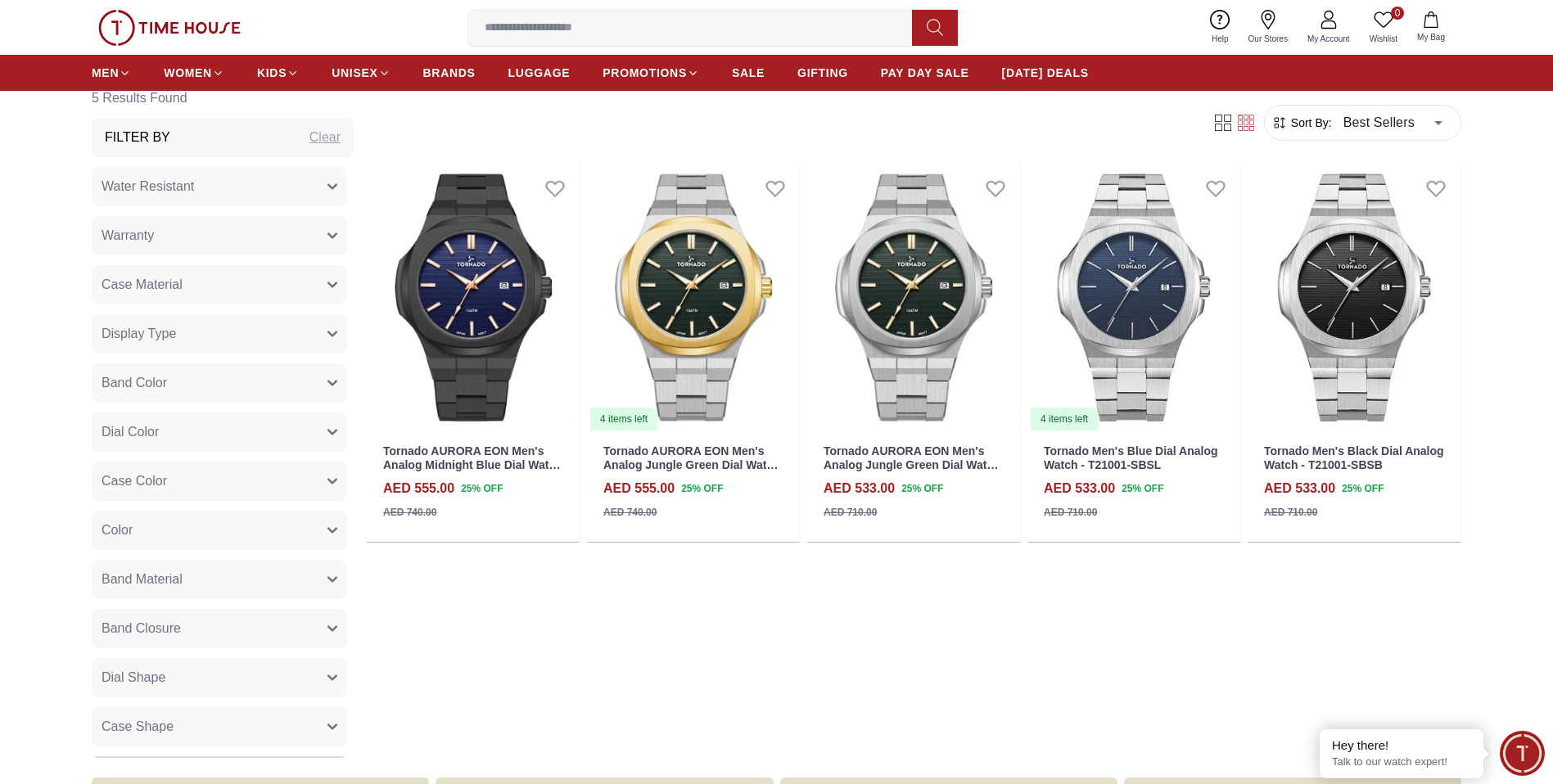
scroll to position [823, 0]
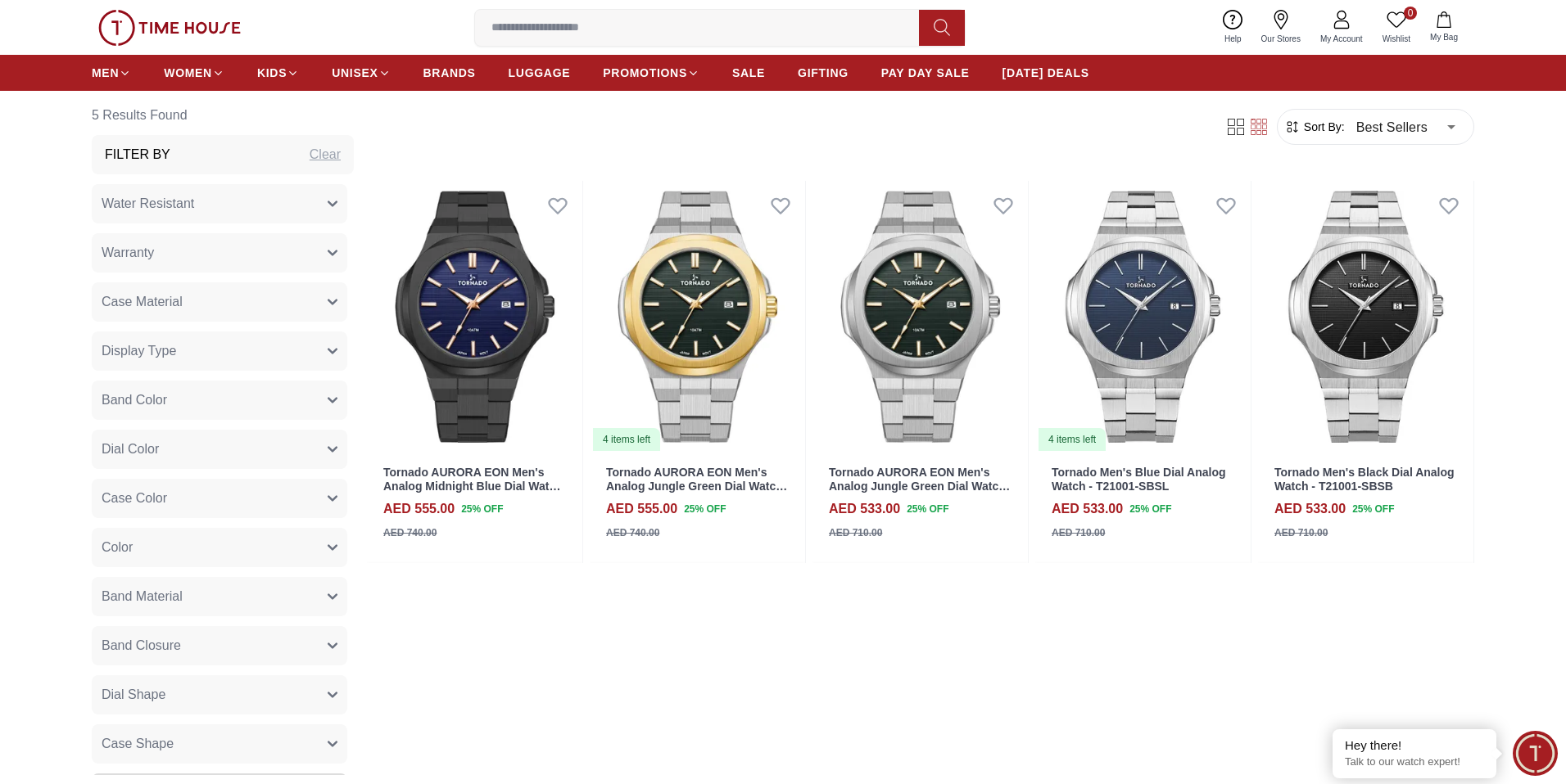
click at [1434, 331] on body "100% Genuine products with International Warranty Shop From UAE | العربية | Cur…" at bounding box center [783, 281] width 1566 height 2208
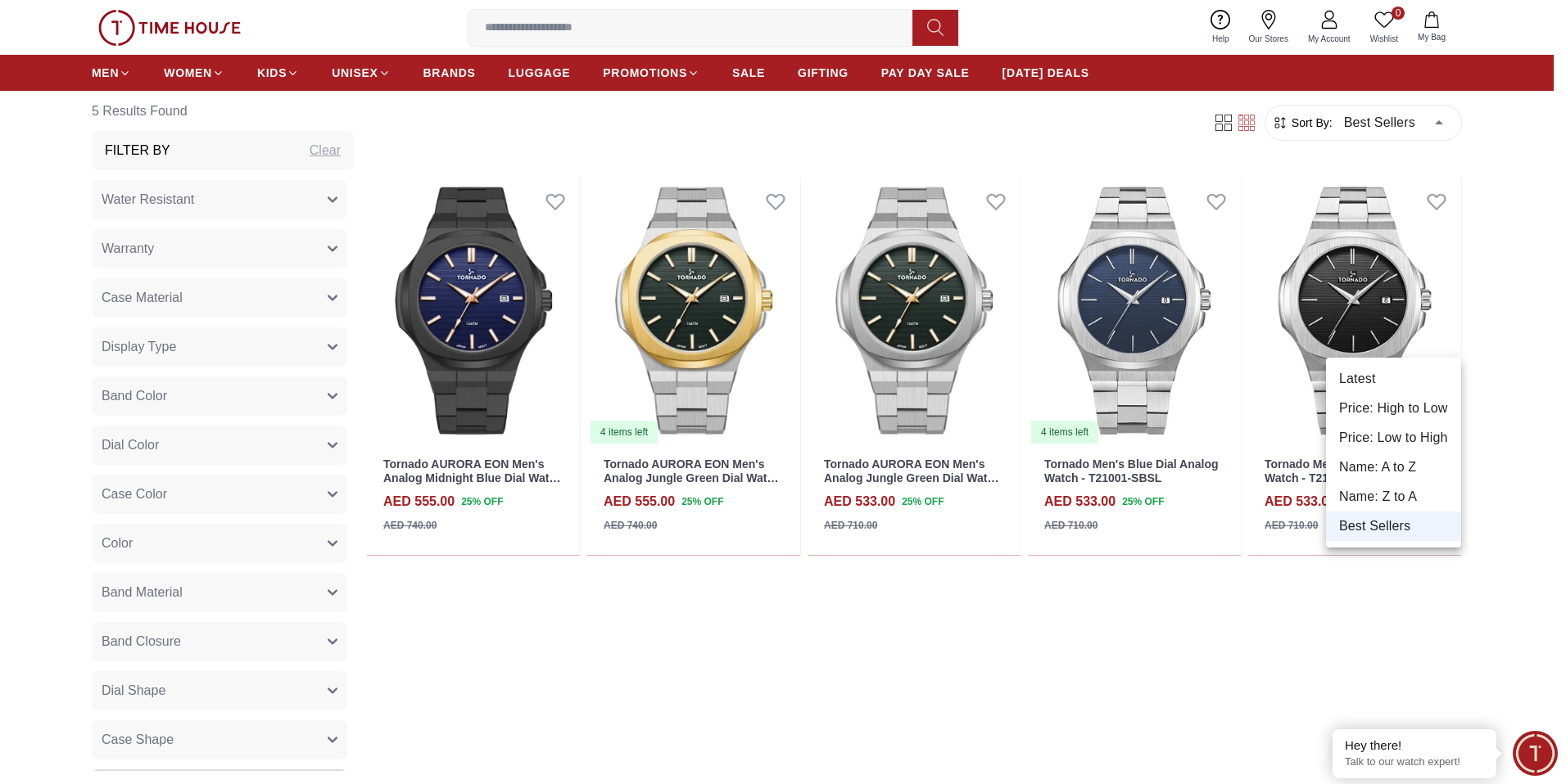
click at [1402, 437] on li "Price: Low to High" at bounding box center [1393, 438] width 135 height 30
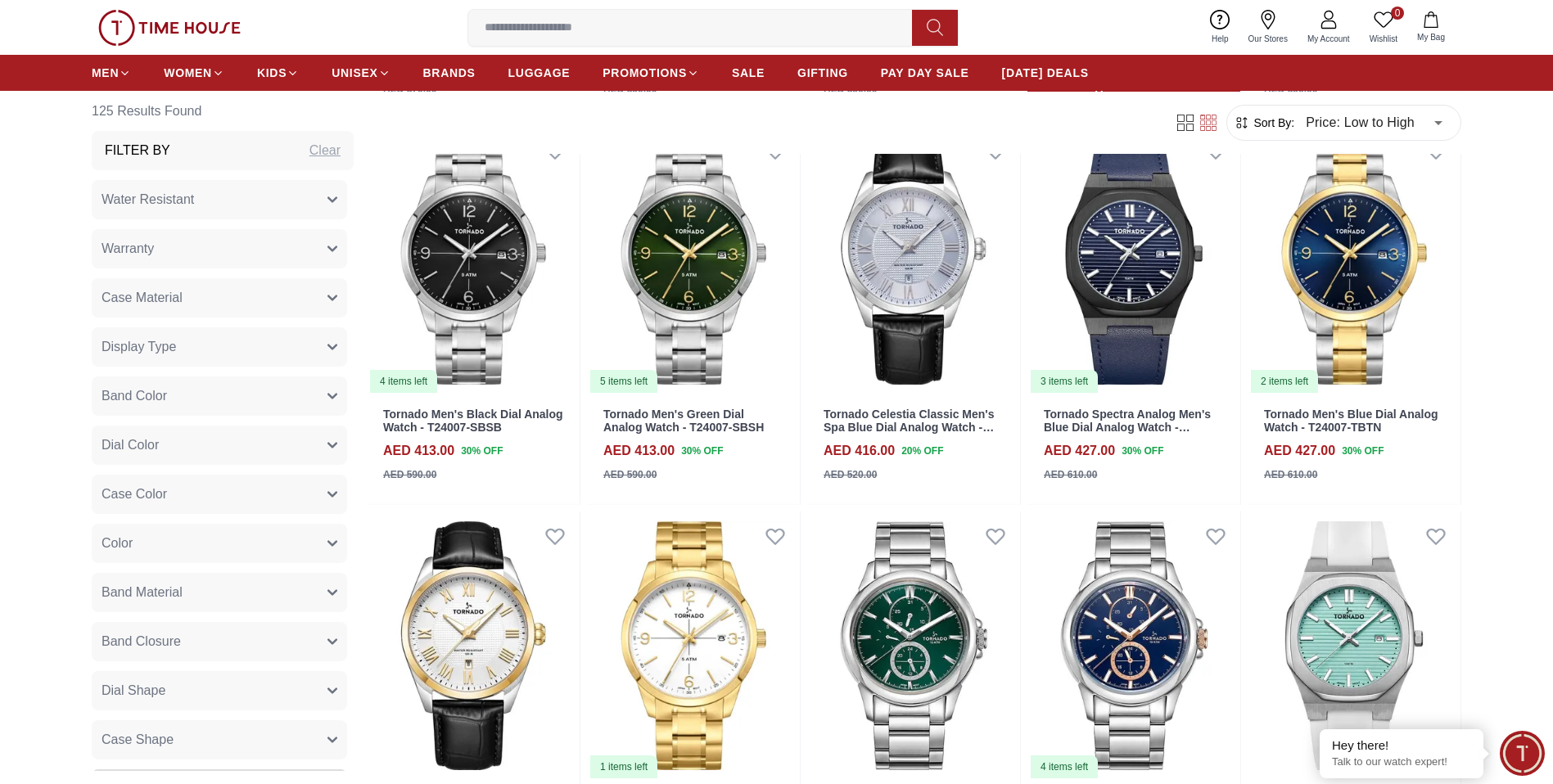
scroll to position [1646, 0]
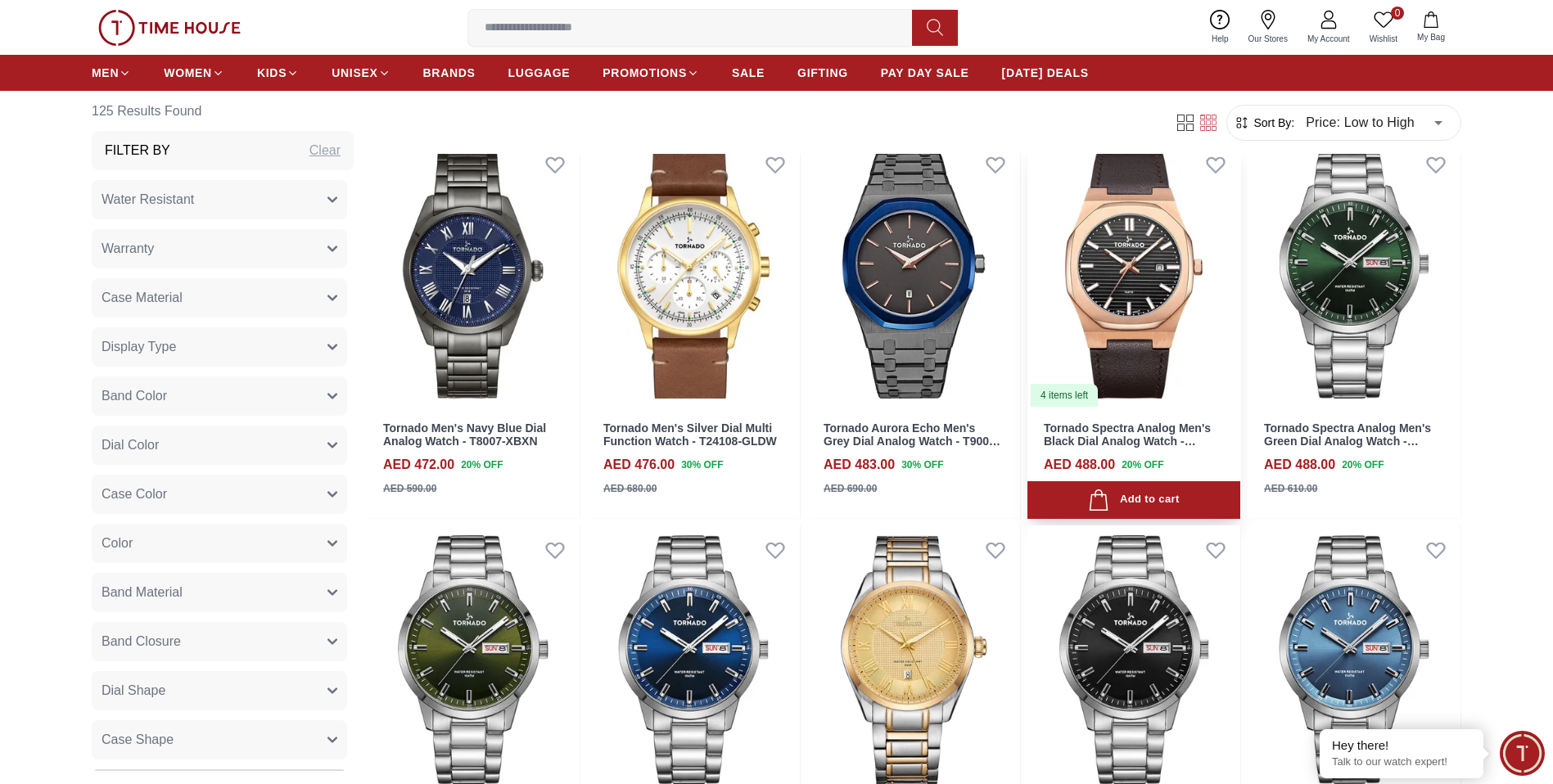
scroll to position [3175, 0]
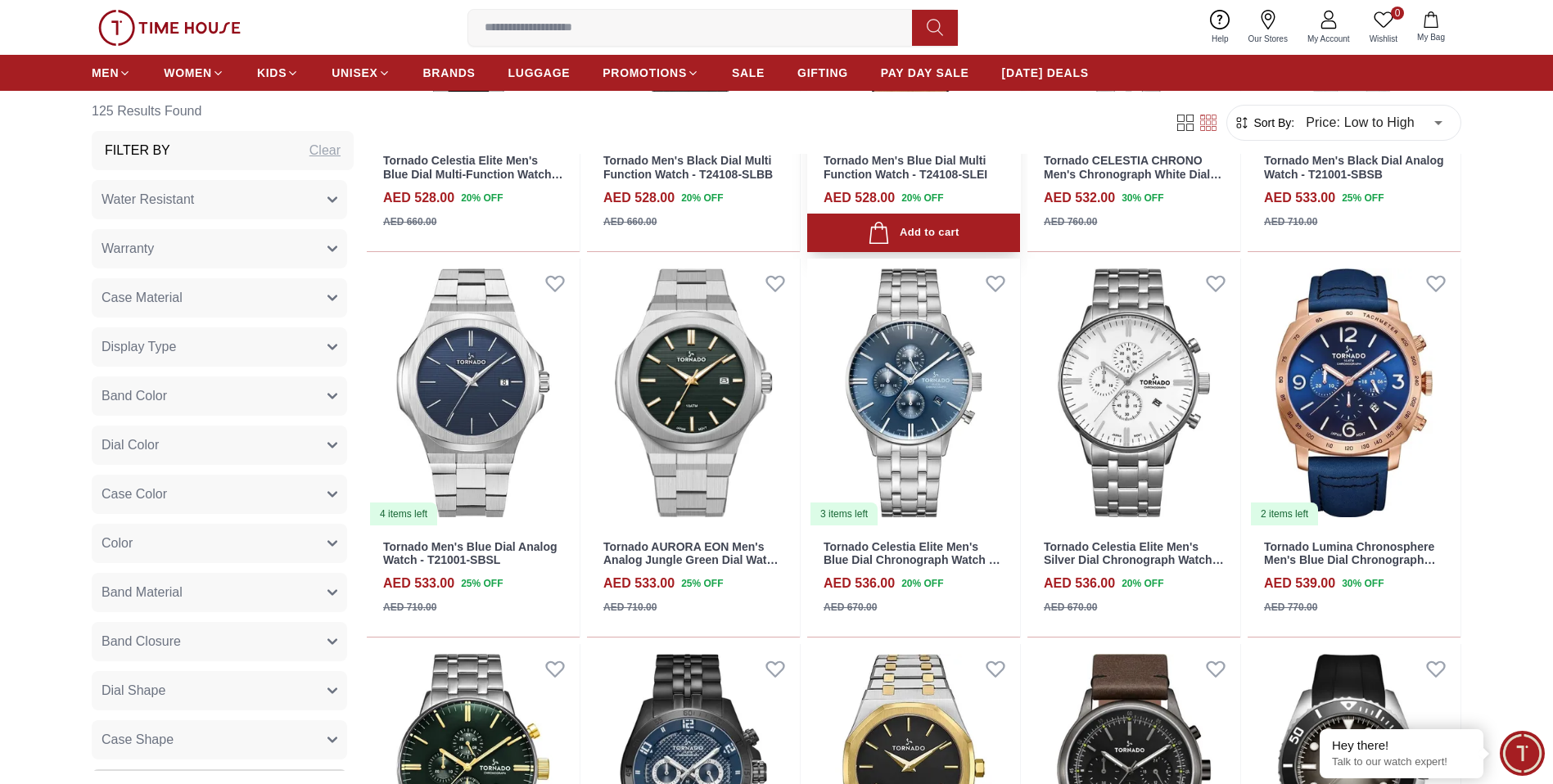
scroll to position [4587, 0]
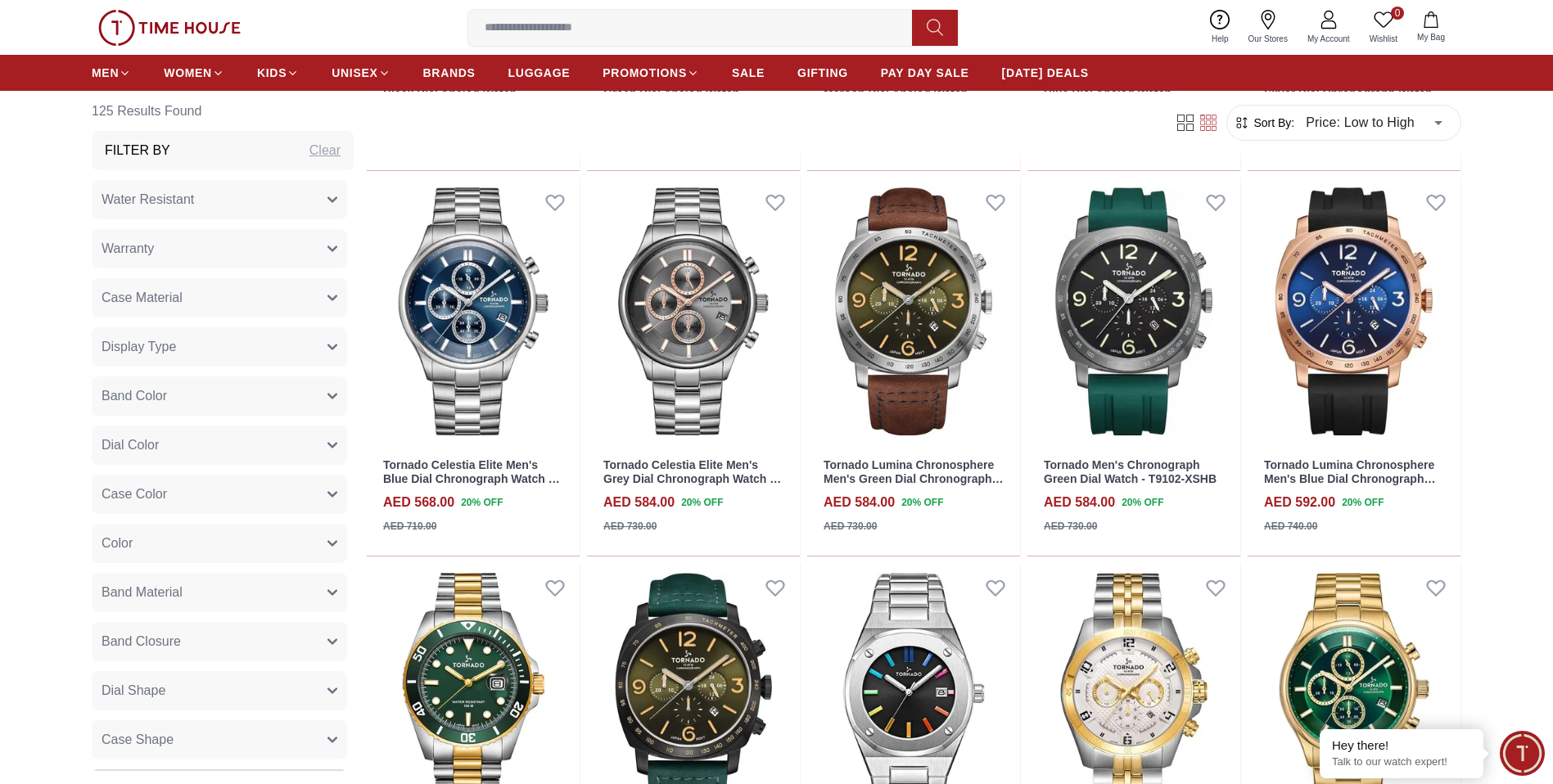
scroll to position [6234, 0]
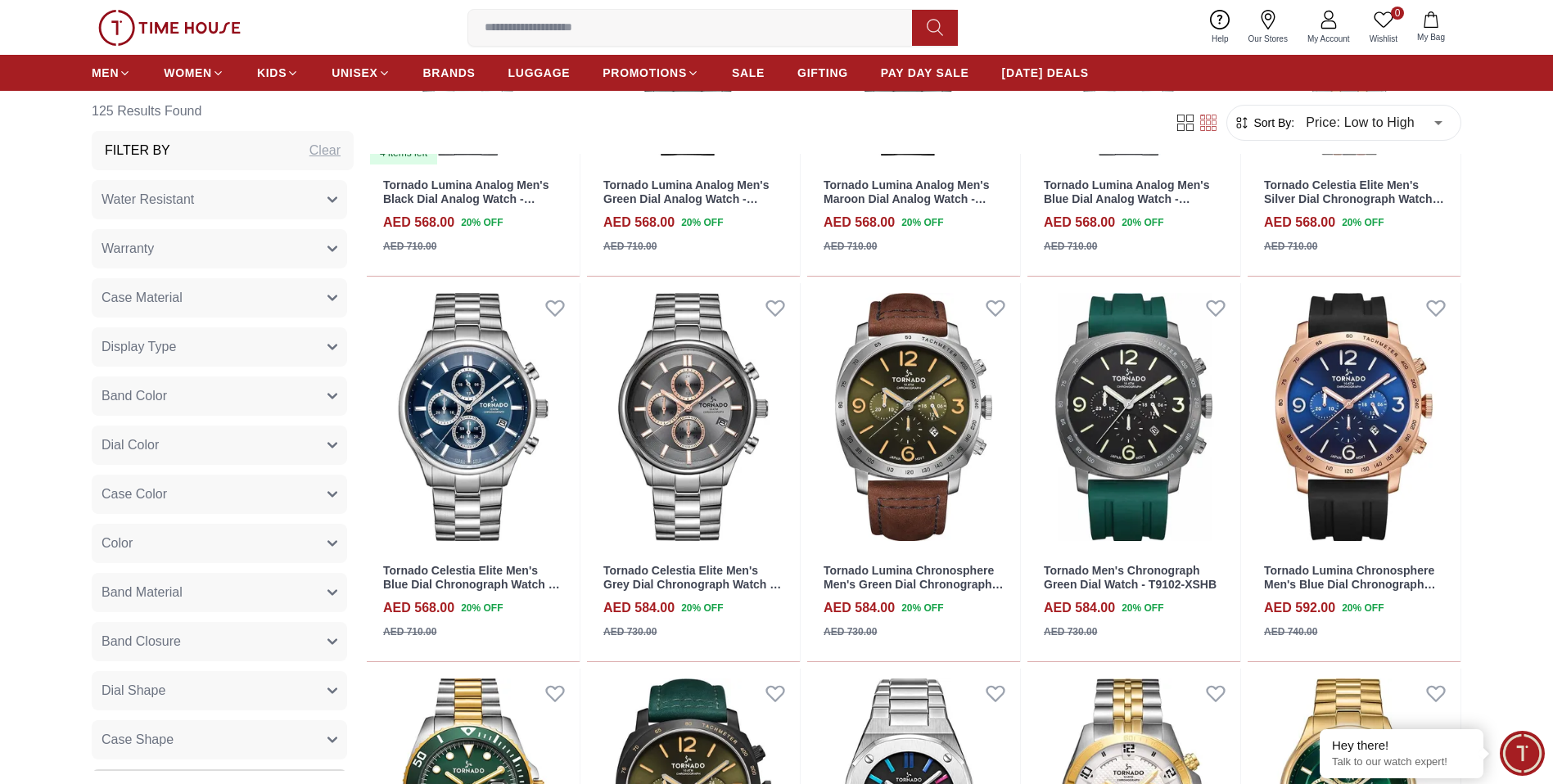
scroll to position [6115, 0]
click at [327, 198] on icon "button" at bounding box center [332, 199] width 10 height 10
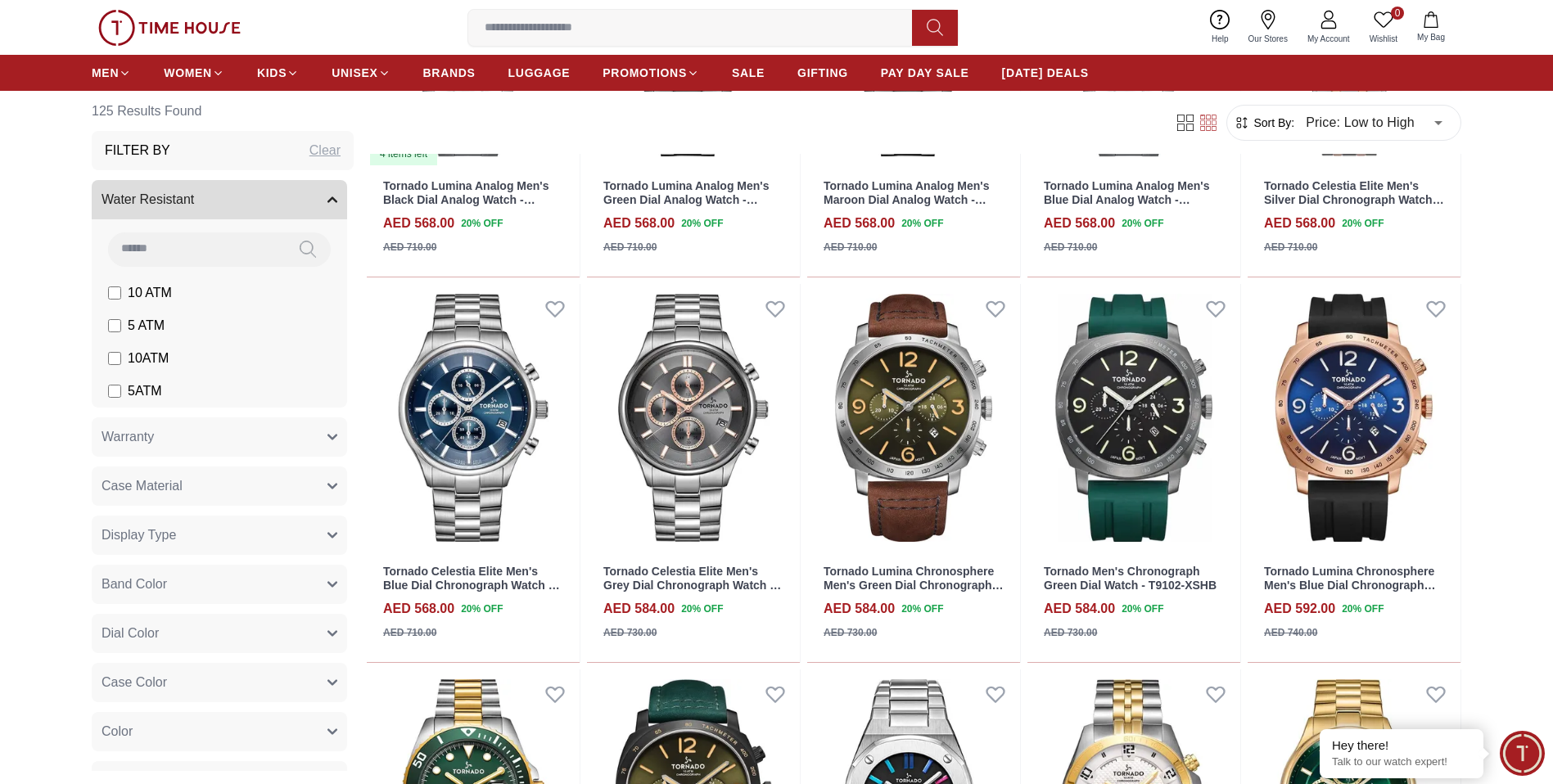
click at [328, 198] on icon "button" at bounding box center [332, 199] width 8 height 4
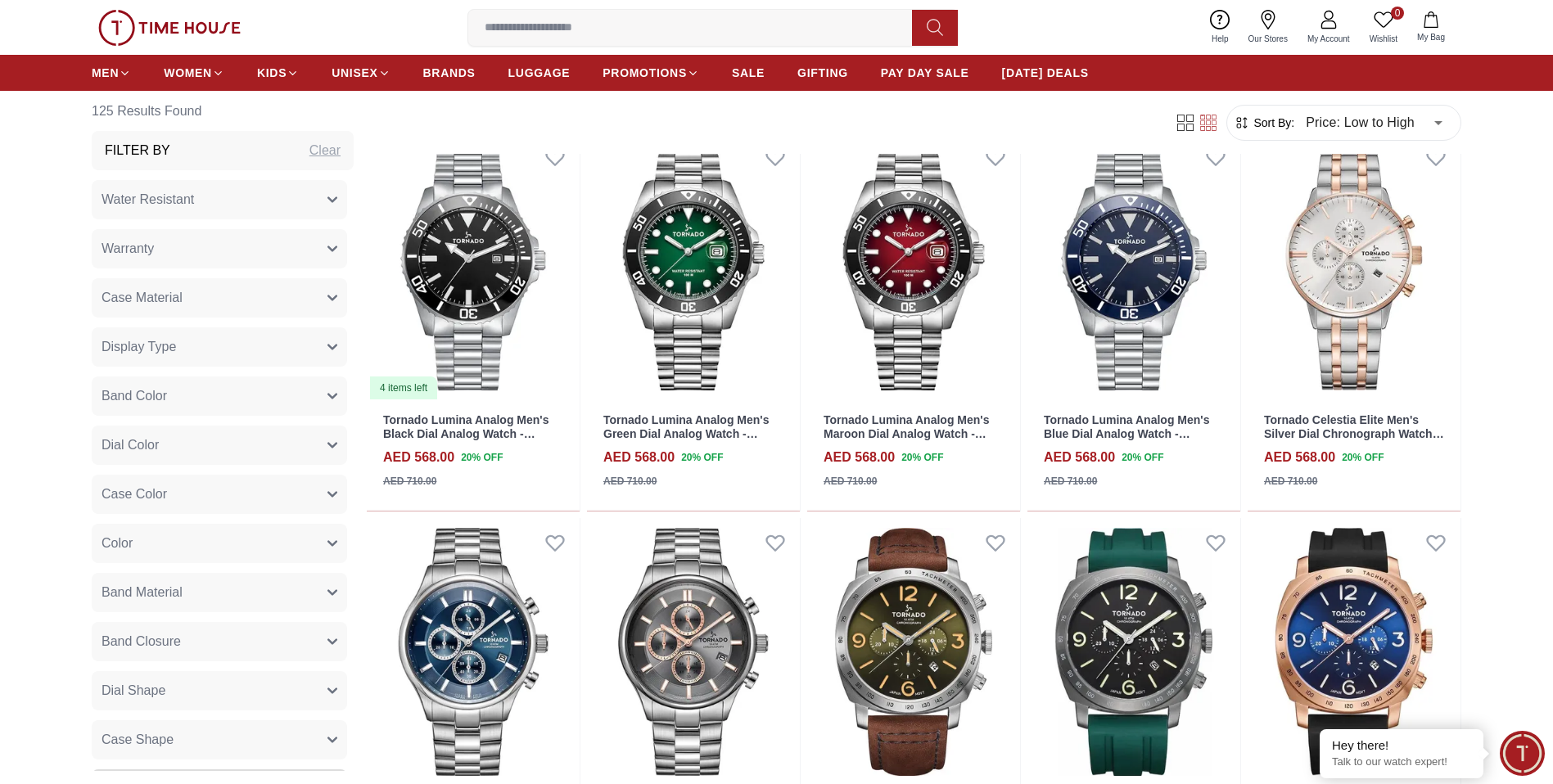
scroll to position [5880, 0]
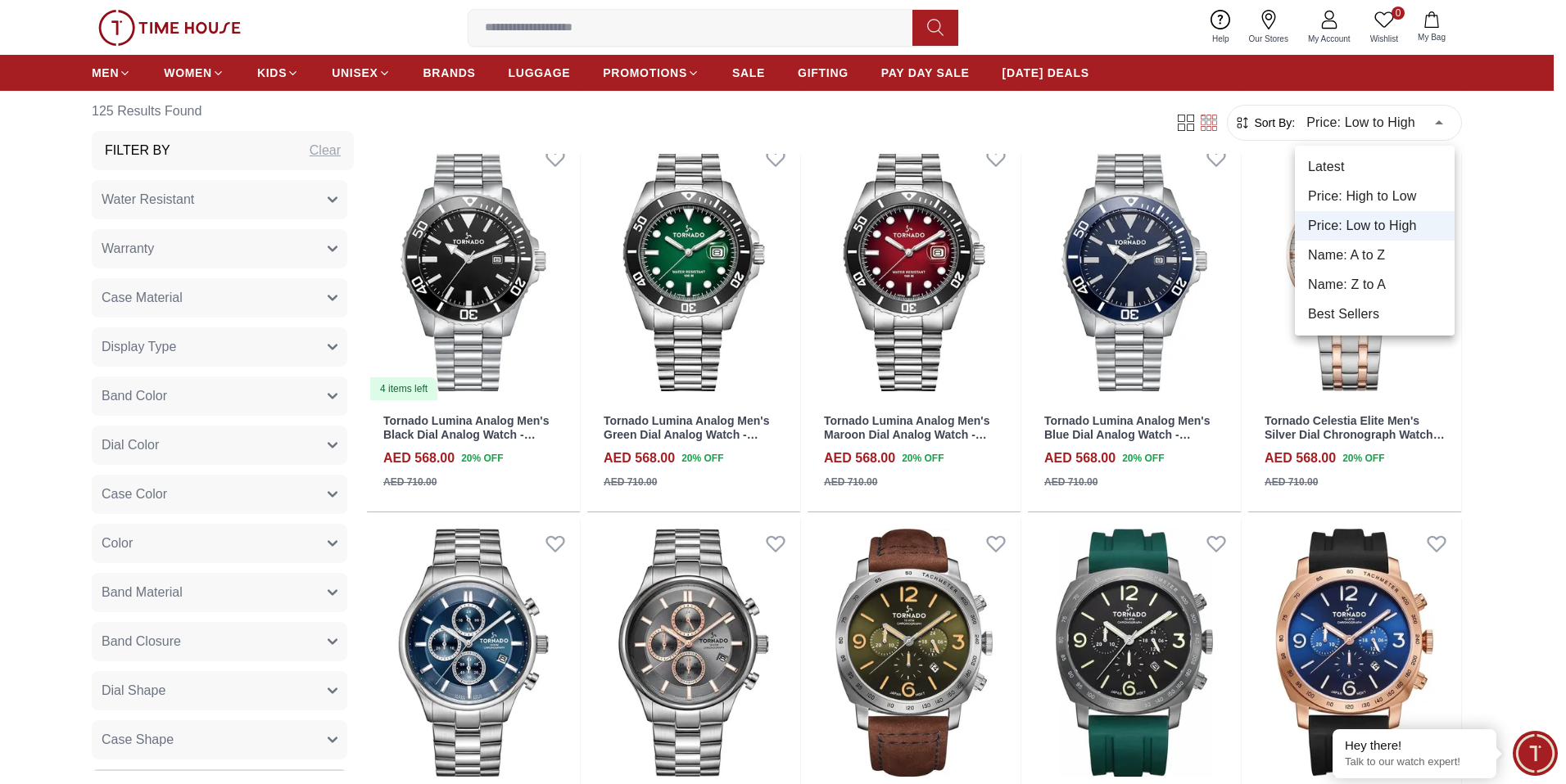
click at [1351, 165] on li "Latest" at bounding box center [1374, 167] width 159 height 30
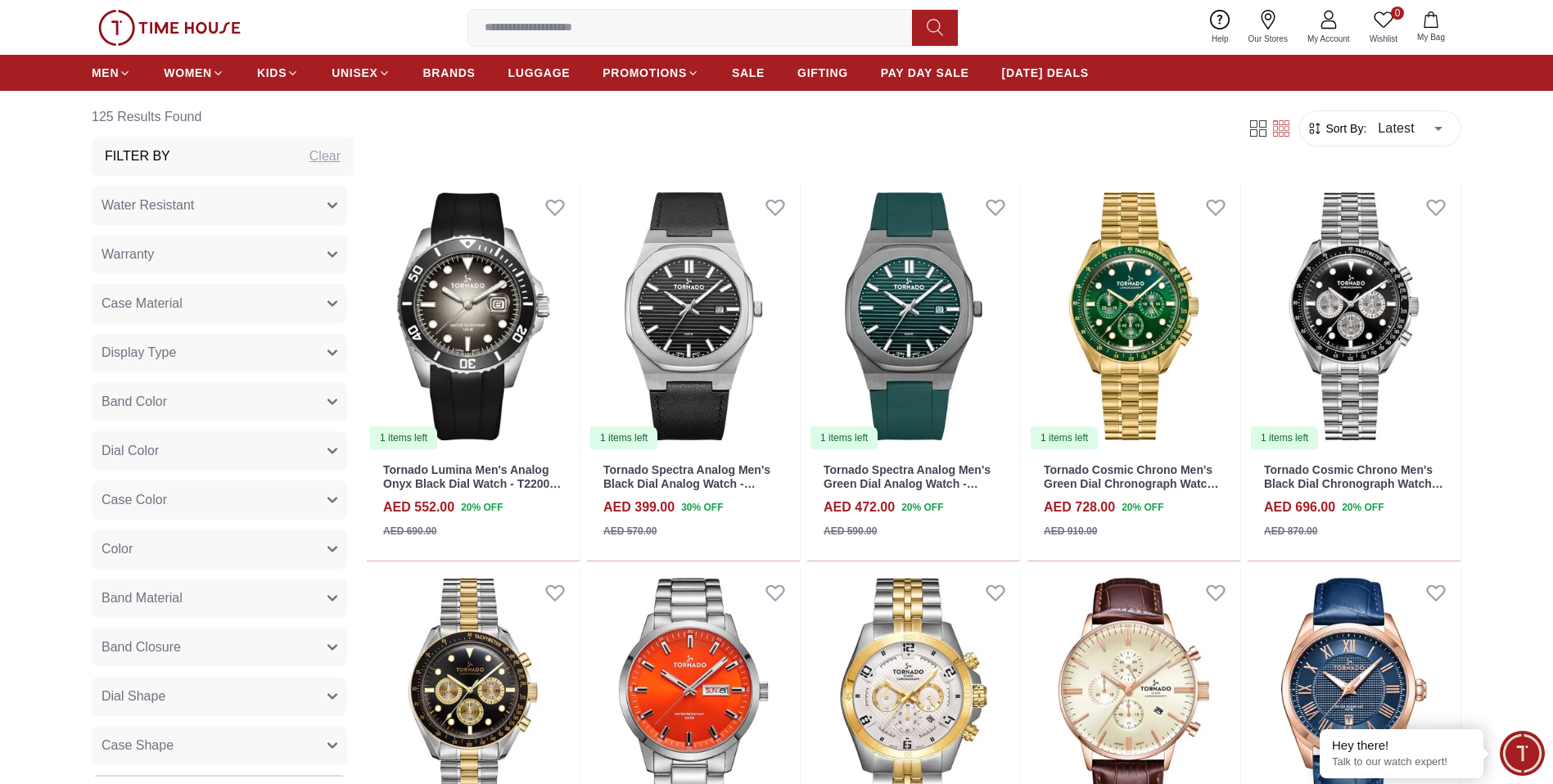
scroll to position [823, 0]
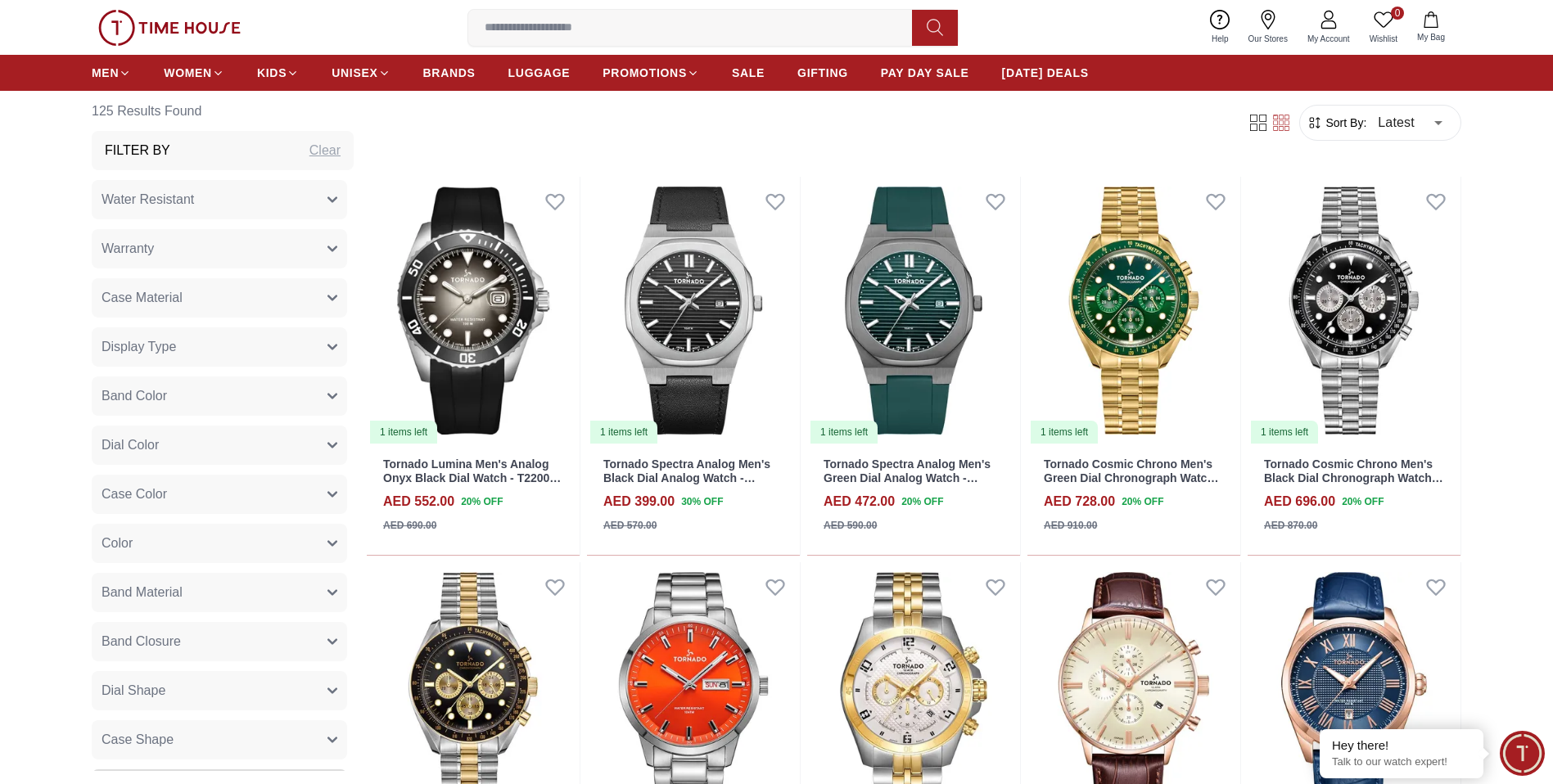
click at [310, 160] on div "Clear" at bounding box center [325, 150] width 31 height 20
type input "******"
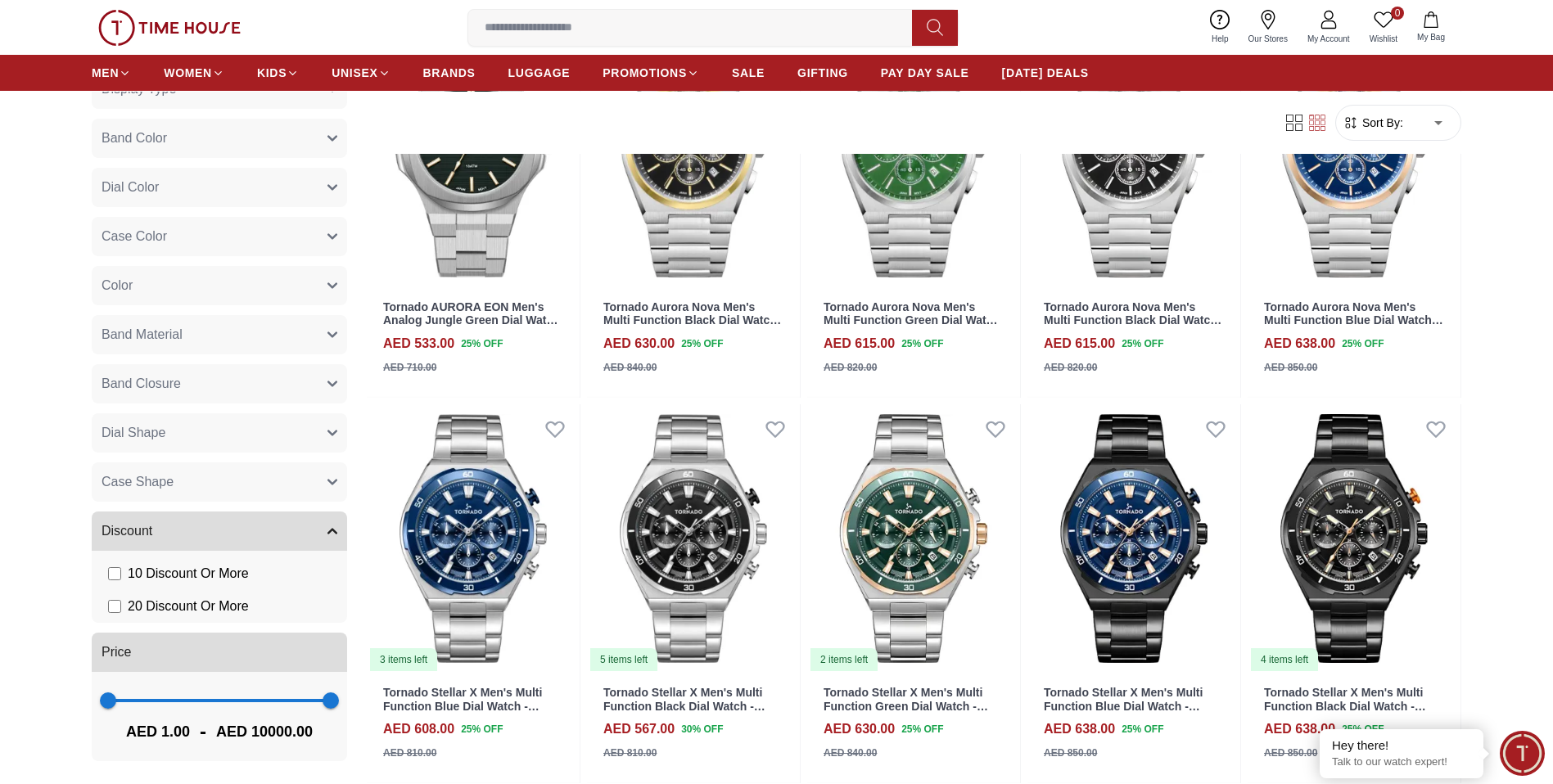
scroll to position [1764, 0]
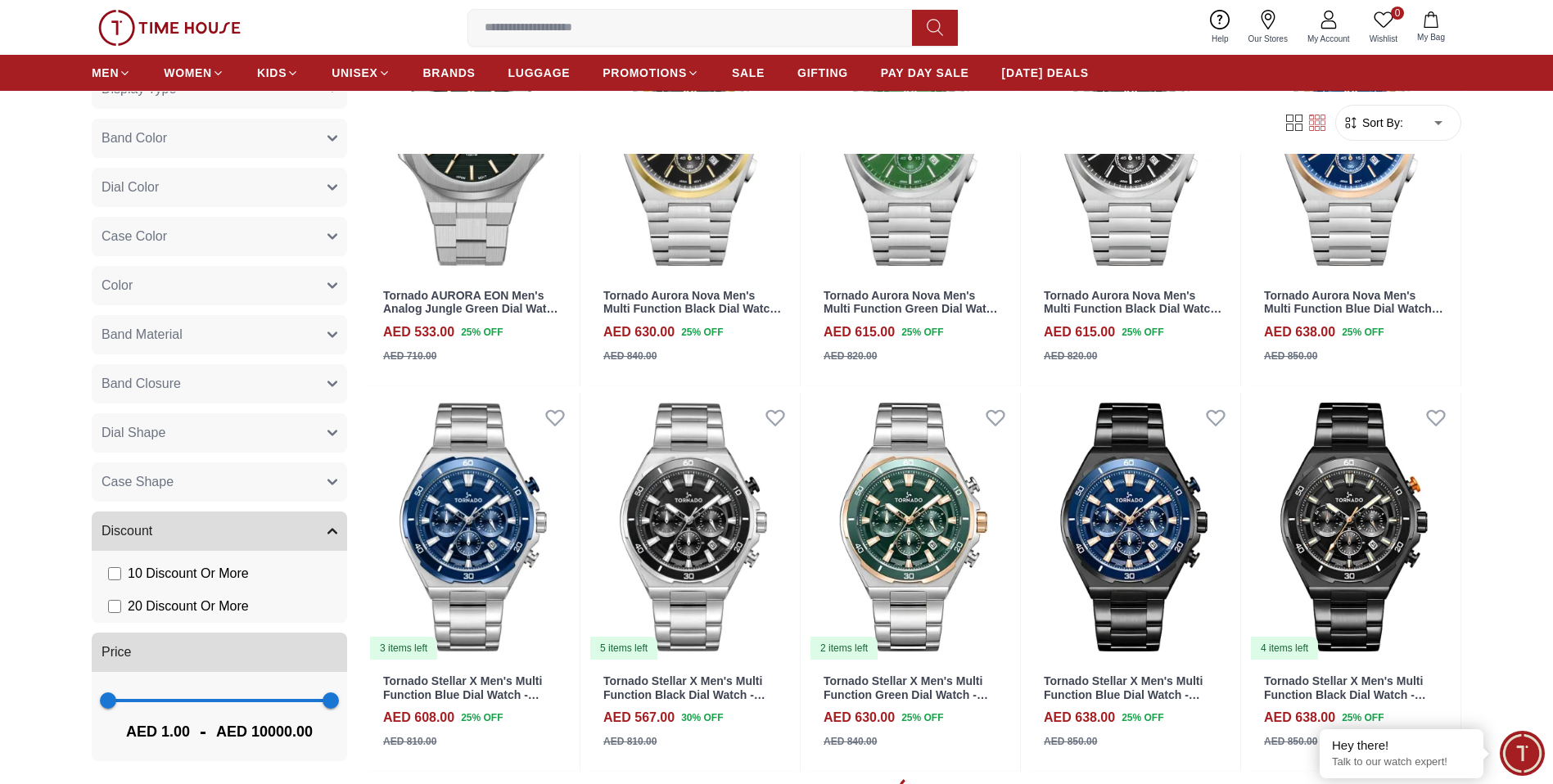
click at [326, 377] on button "Band Closure" at bounding box center [219, 384] width 256 height 39
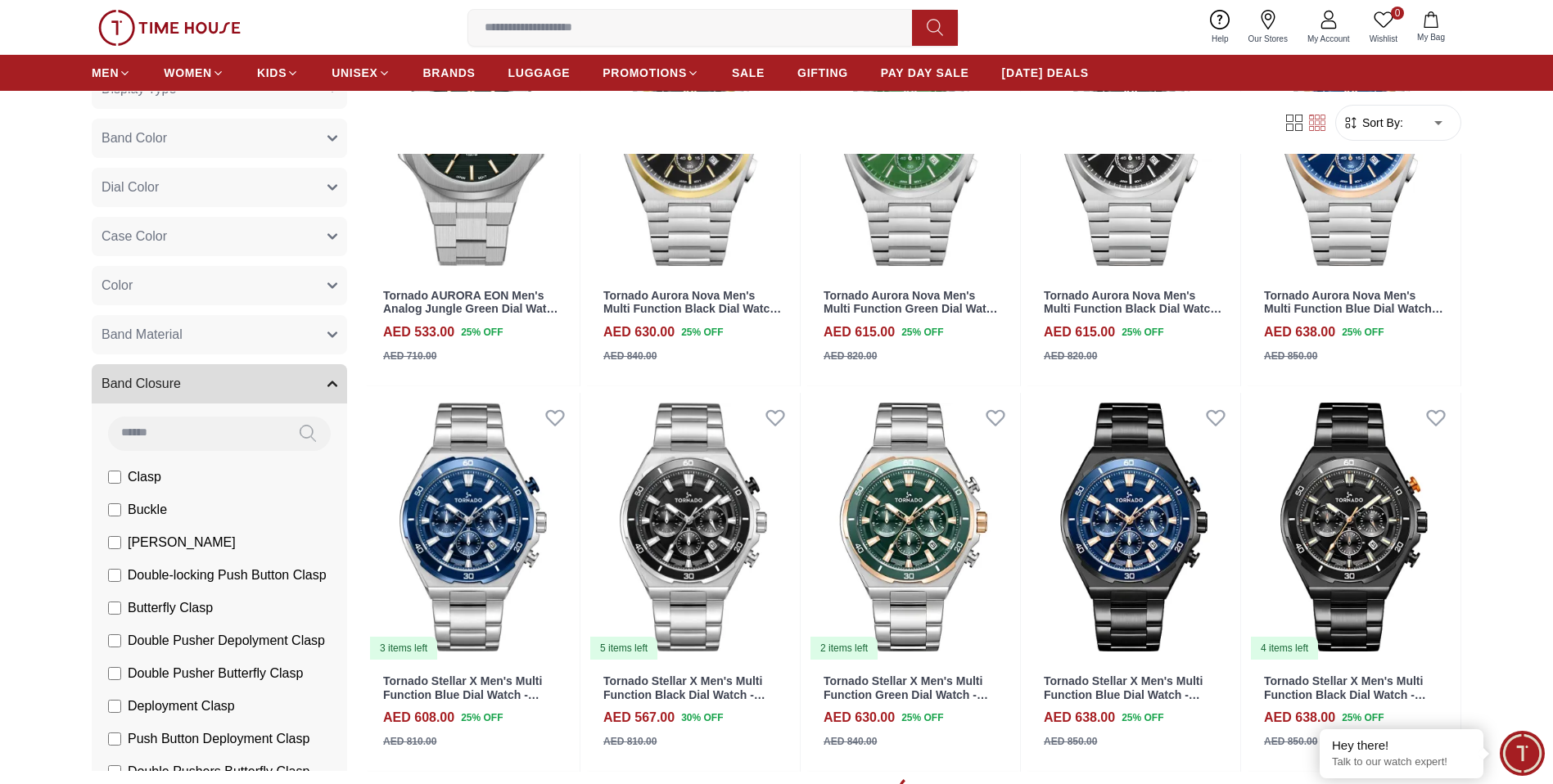
click at [326, 377] on button "Band Closure" at bounding box center [219, 384] width 256 height 39
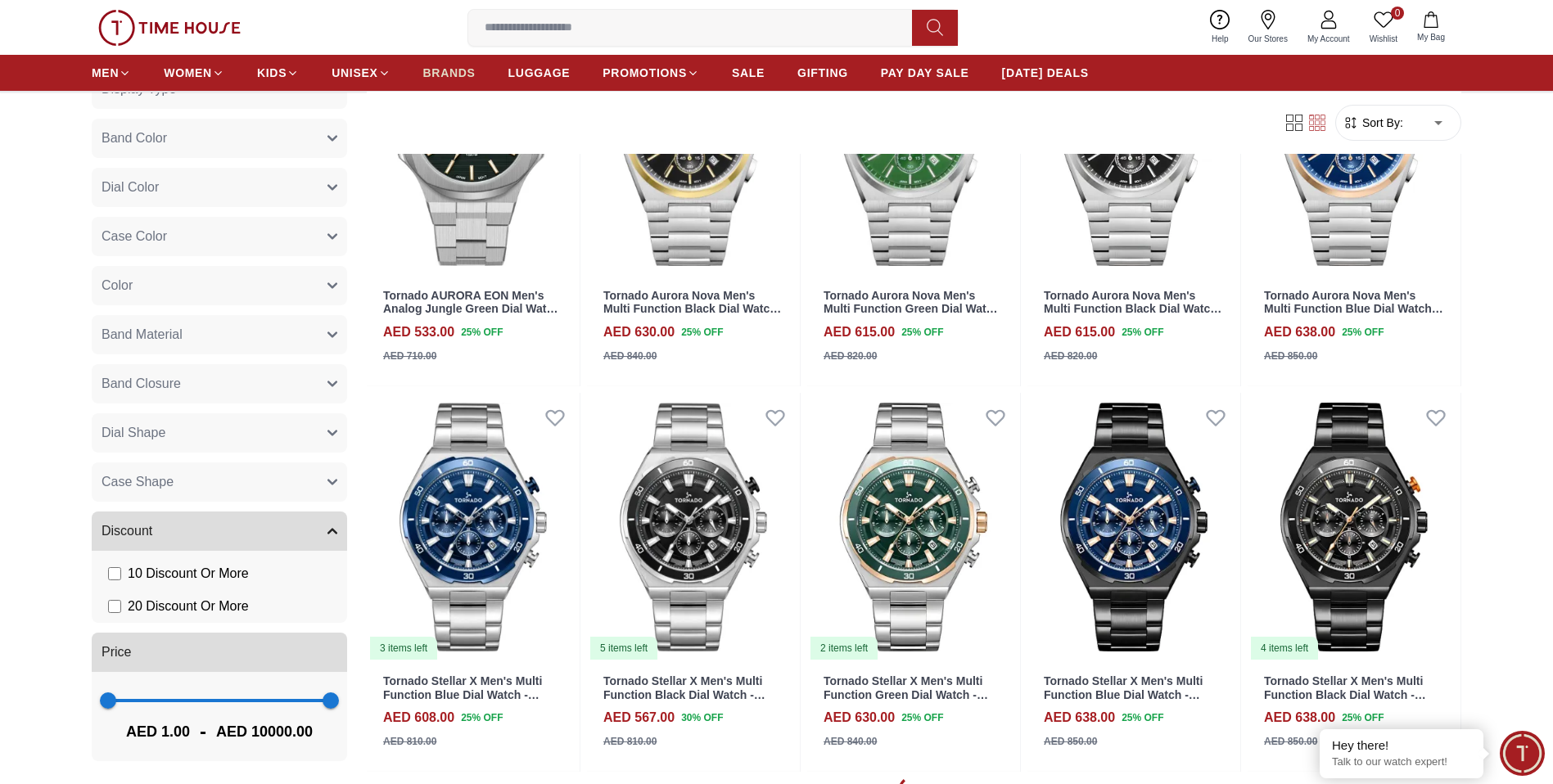
click at [451, 76] on span "BRANDS" at bounding box center [450, 73] width 52 height 17
